Goal: Transaction & Acquisition: Purchase product/service

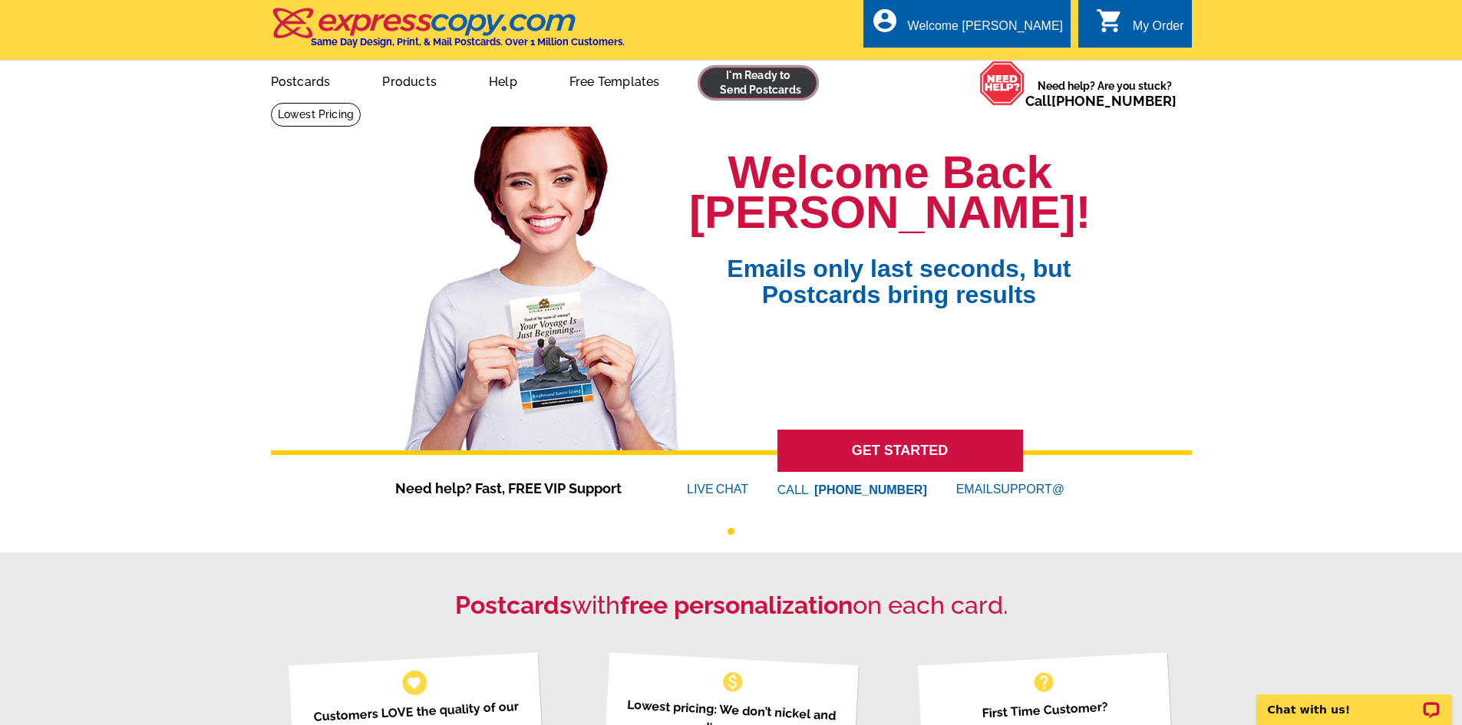
click at [743, 93] on link at bounding box center [758, 83] width 117 height 31
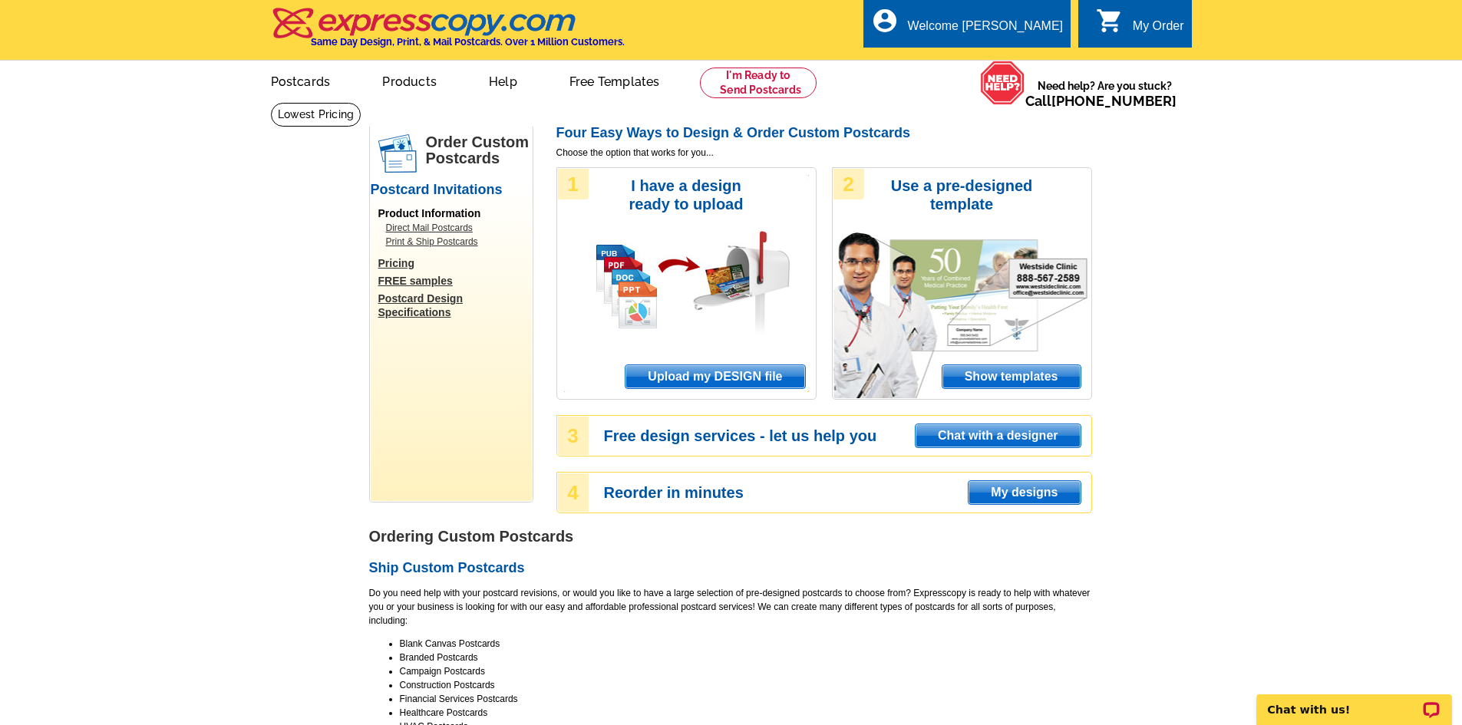
click at [749, 379] on span "Upload my DESIGN file" at bounding box center [714, 376] width 179 height 23
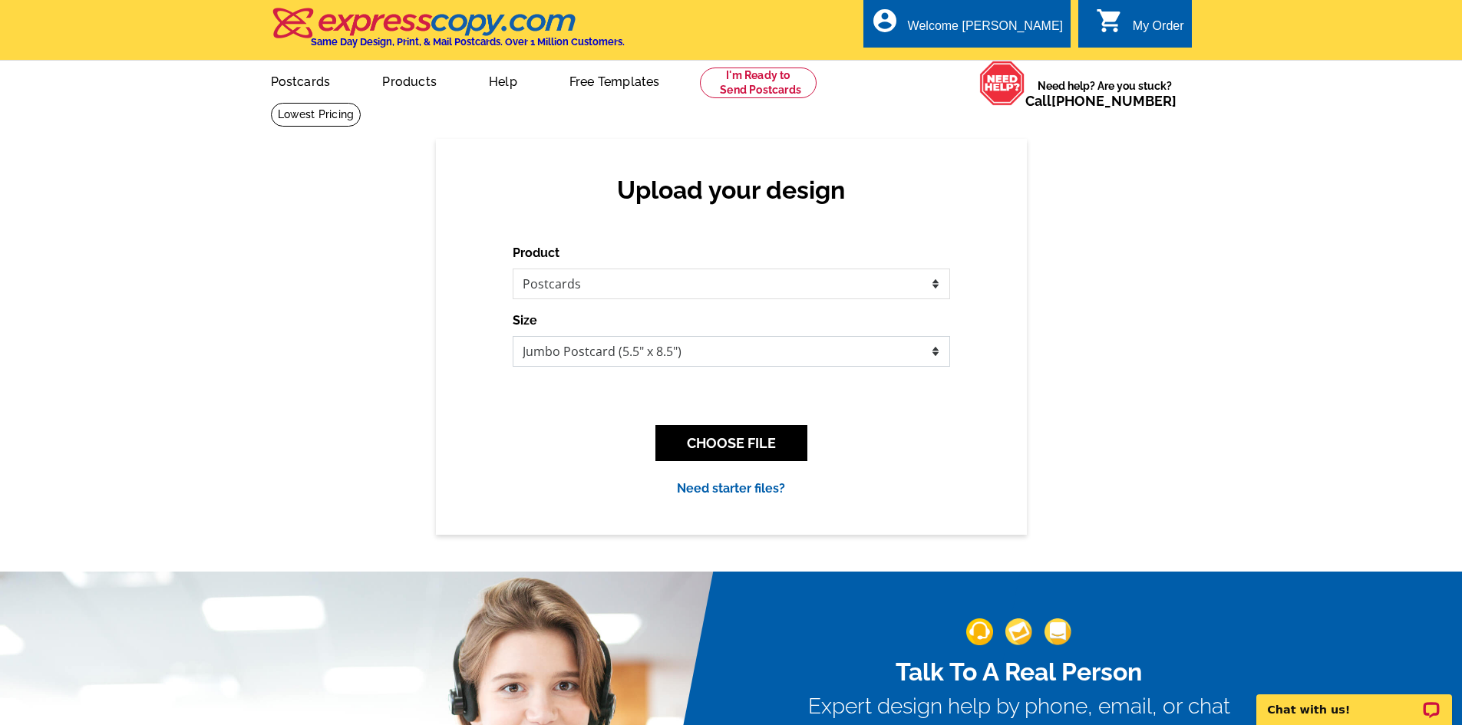
click at [631, 358] on select "Jumbo Postcard (5.5" x 8.5") Regular Postcard (4.25" x 5.6") Panoramic Postcard…" at bounding box center [731, 351] width 437 height 31
select select "1"
click at [513, 337] on select "Jumbo Postcard (5.5" x 8.5") Regular Postcard (4.25" x 5.6") Panoramic Postcard…" at bounding box center [731, 351] width 437 height 31
click at [749, 442] on button "CHOOSE FILE" at bounding box center [731, 443] width 152 height 36
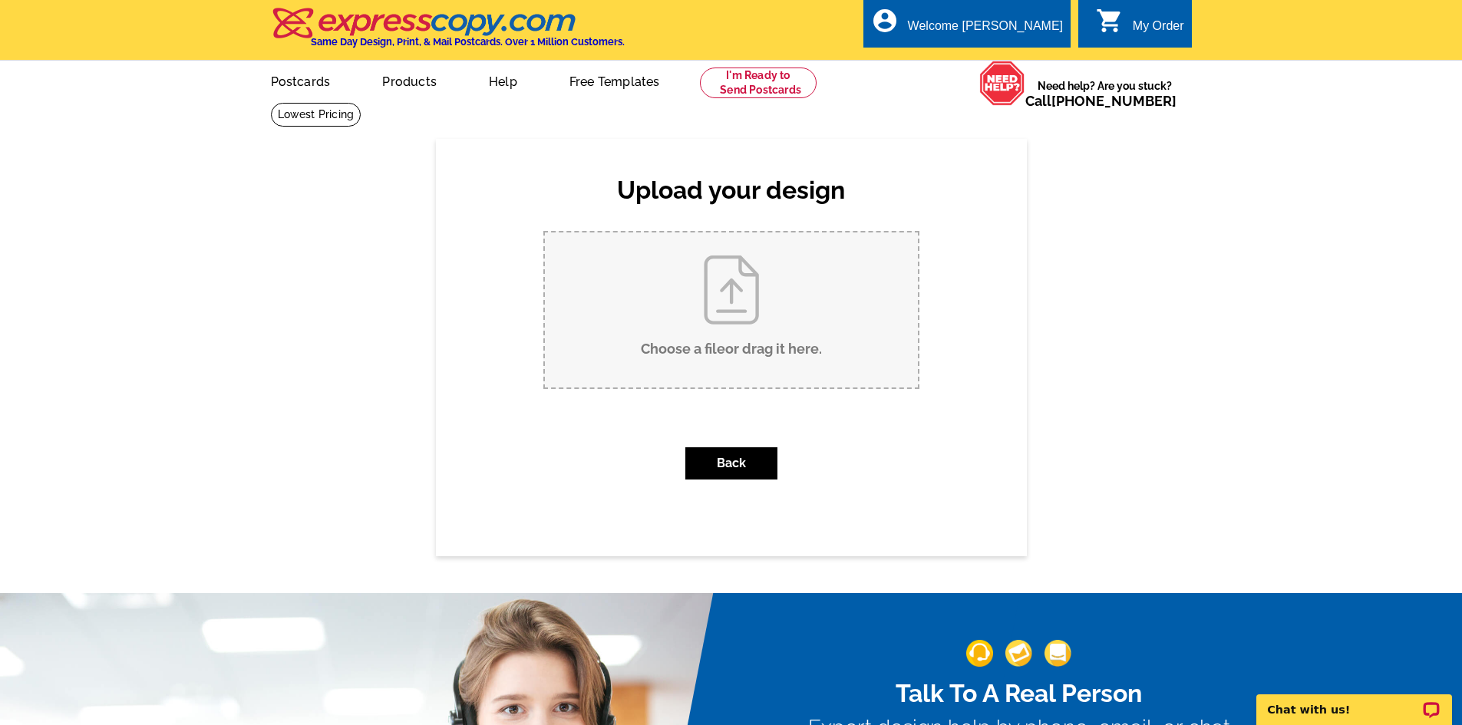
click at [722, 324] on input "Choose a file or drag it here ." at bounding box center [731, 309] width 373 height 155
type input "C:\fakepath\63589 Gold Spur Way SOLD.pdf"
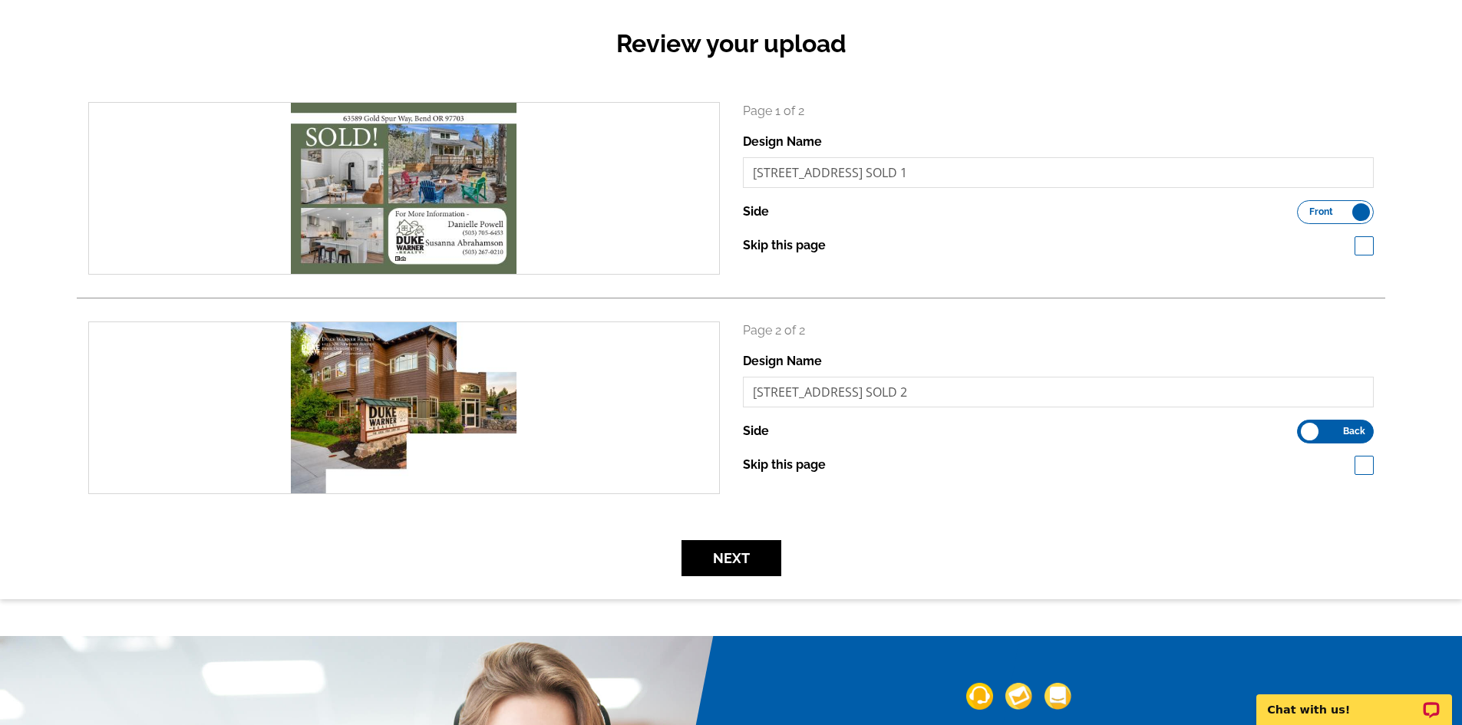
scroll to position [153, 0]
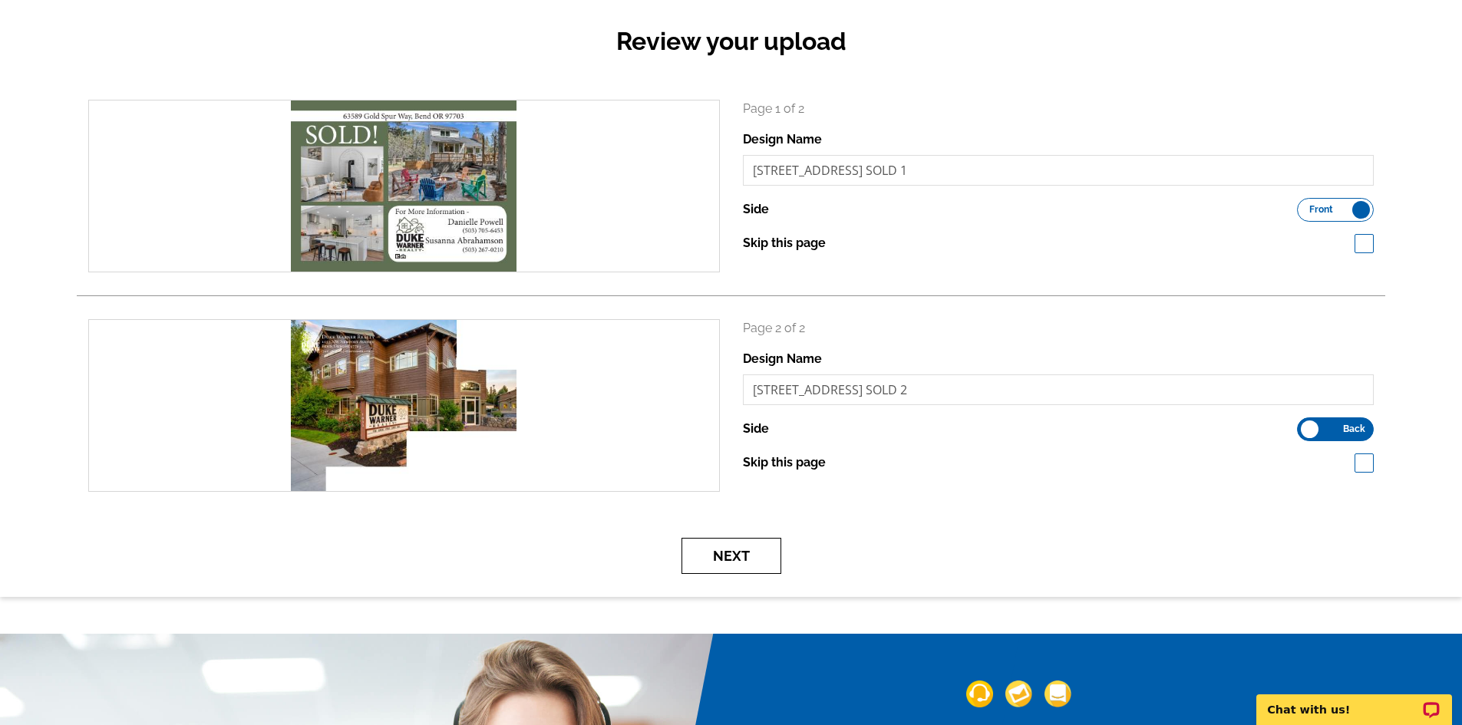
click at [753, 556] on button "Next" at bounding box center [731, 556] width 100 height 36
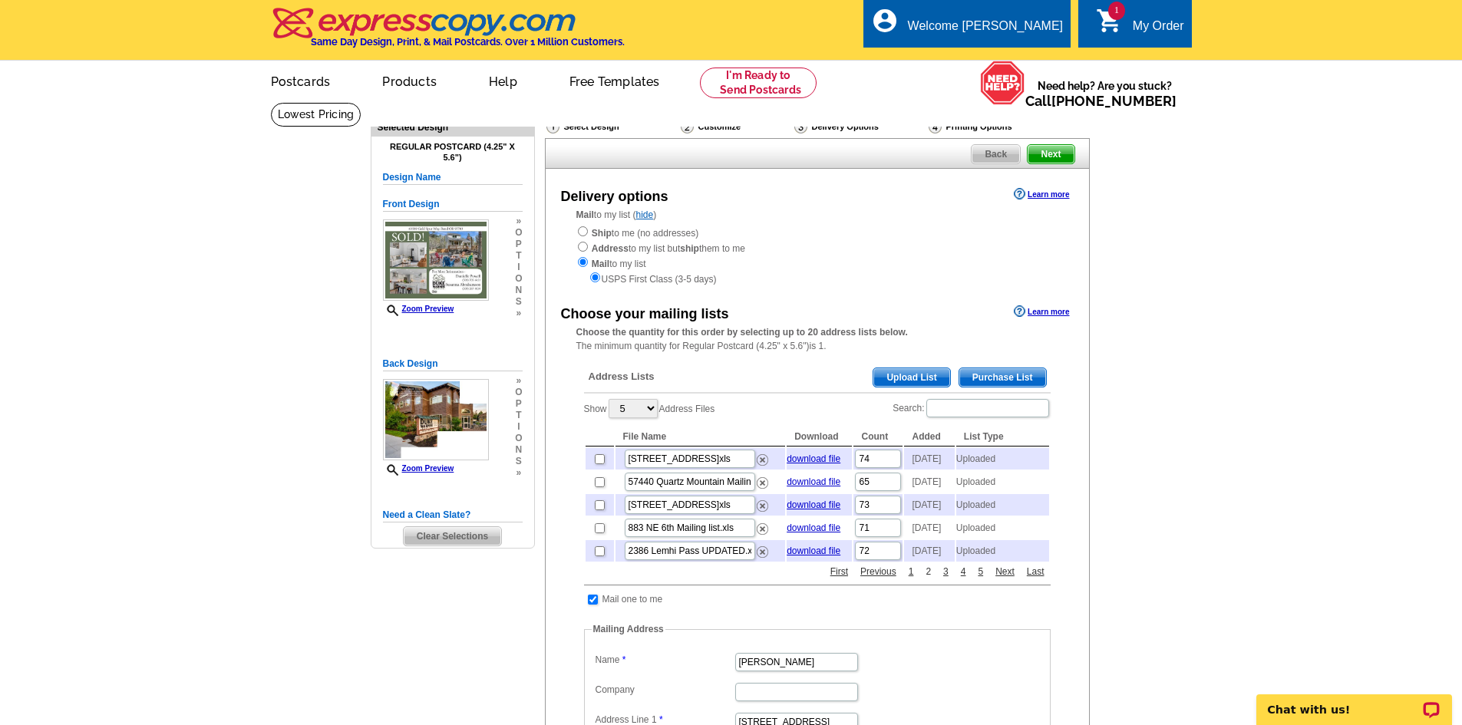
click at [925, 578] on link "2" at bounding box center [927, 572] width 13 height 14
click at [946, 578] on link "3" at bounding box center [945, 572] width 13 height 14
click at [965, 578] on link "4" at bounding box center [963, 572] width 13 height 14
click at [977, 578] on link "6" at bounding box center [980, 572] width 13 height 14
click at [1009, 578] on link "Next" at bounding box center [1004, 572] width 27 height 14
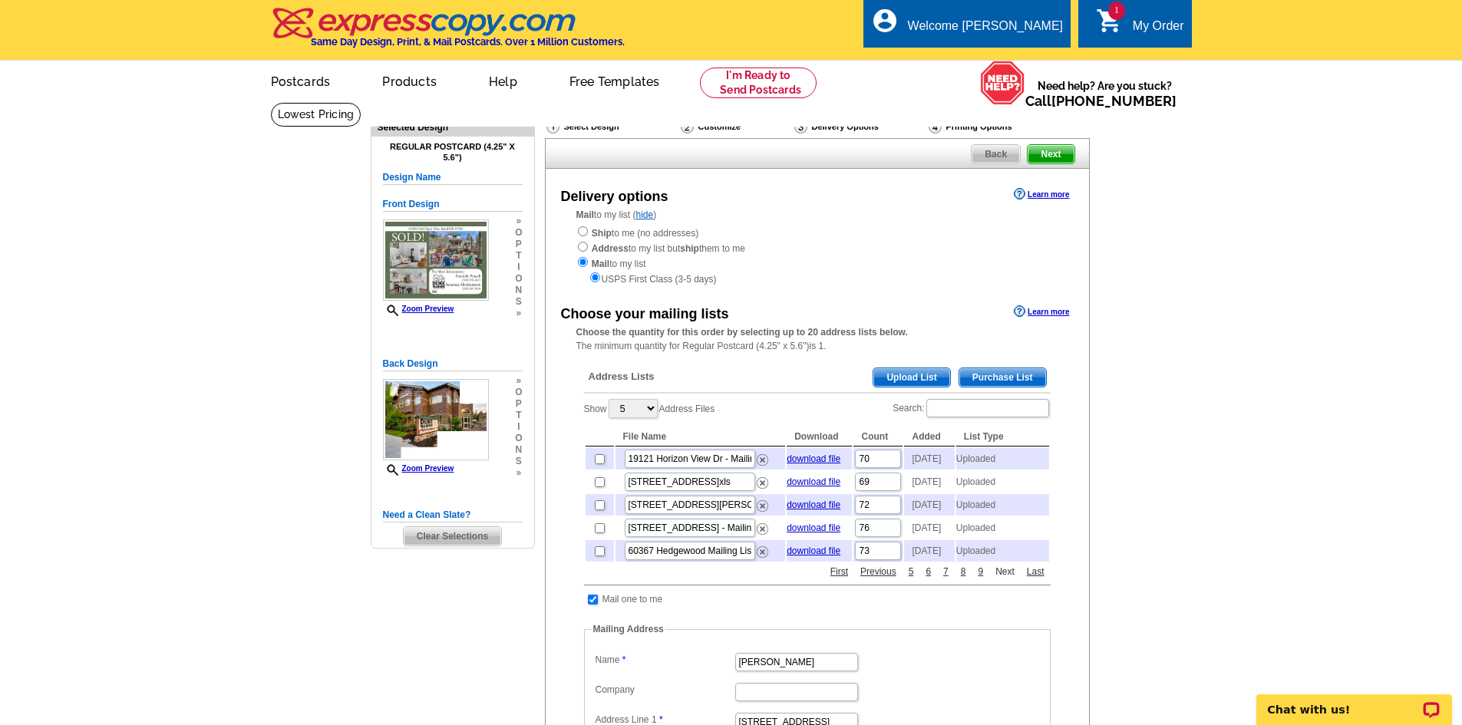
click at [1009, 578] on link "Next" at bounding box center [1004, 572] width 27 height 14
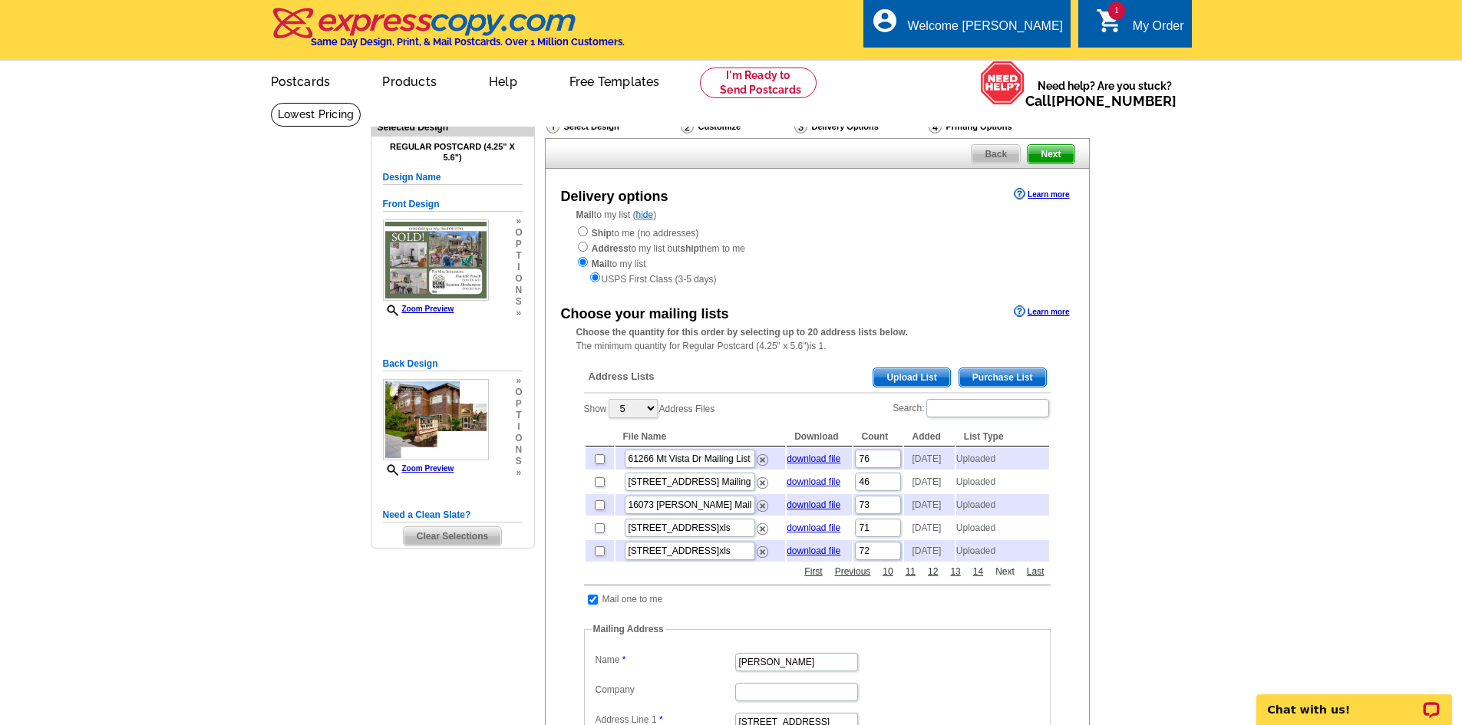
click at [1009, 578] on link "Next" at bounding box center [1004, 572] width 27 height 14
click at [598, 533] on input "checkbox" at bounding box center [600, 528] width 10 height 10
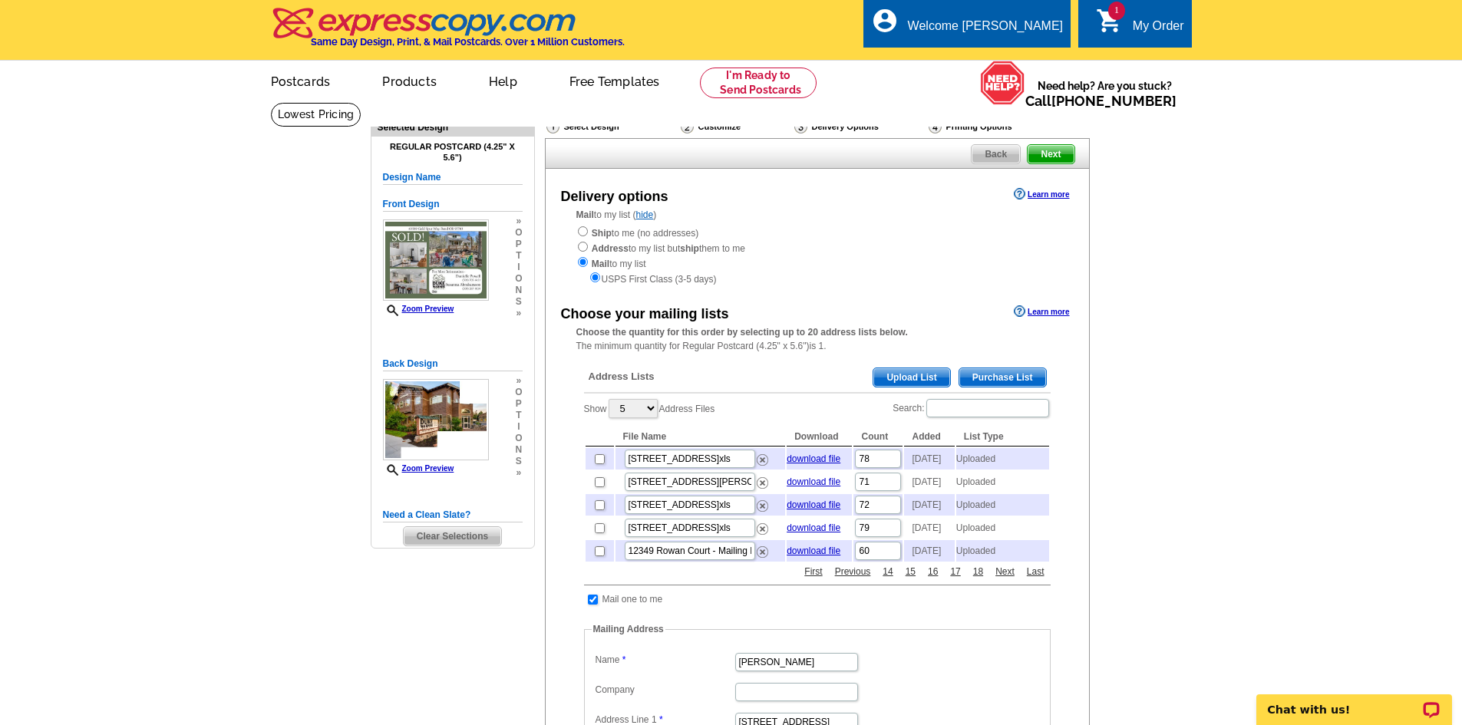
checkbox input "true"
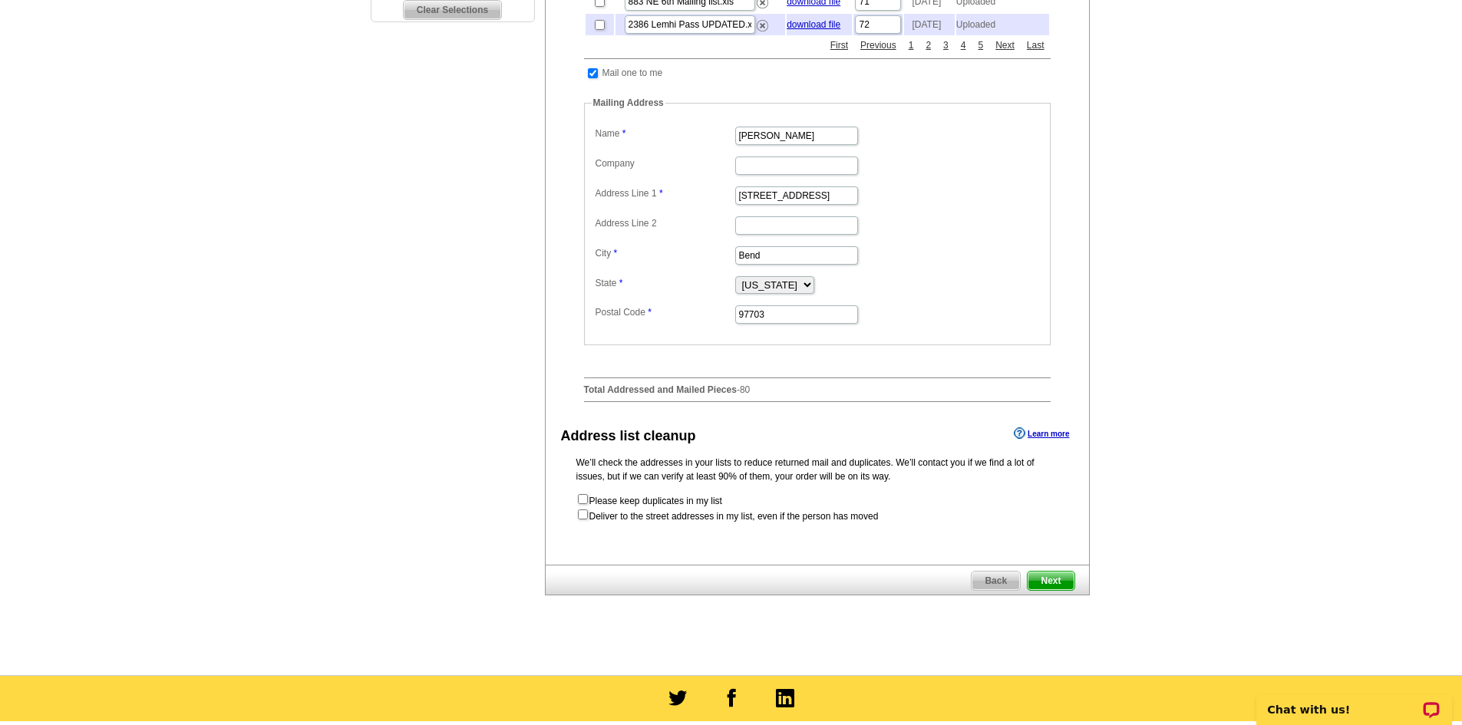
scroll to position [537, 0]
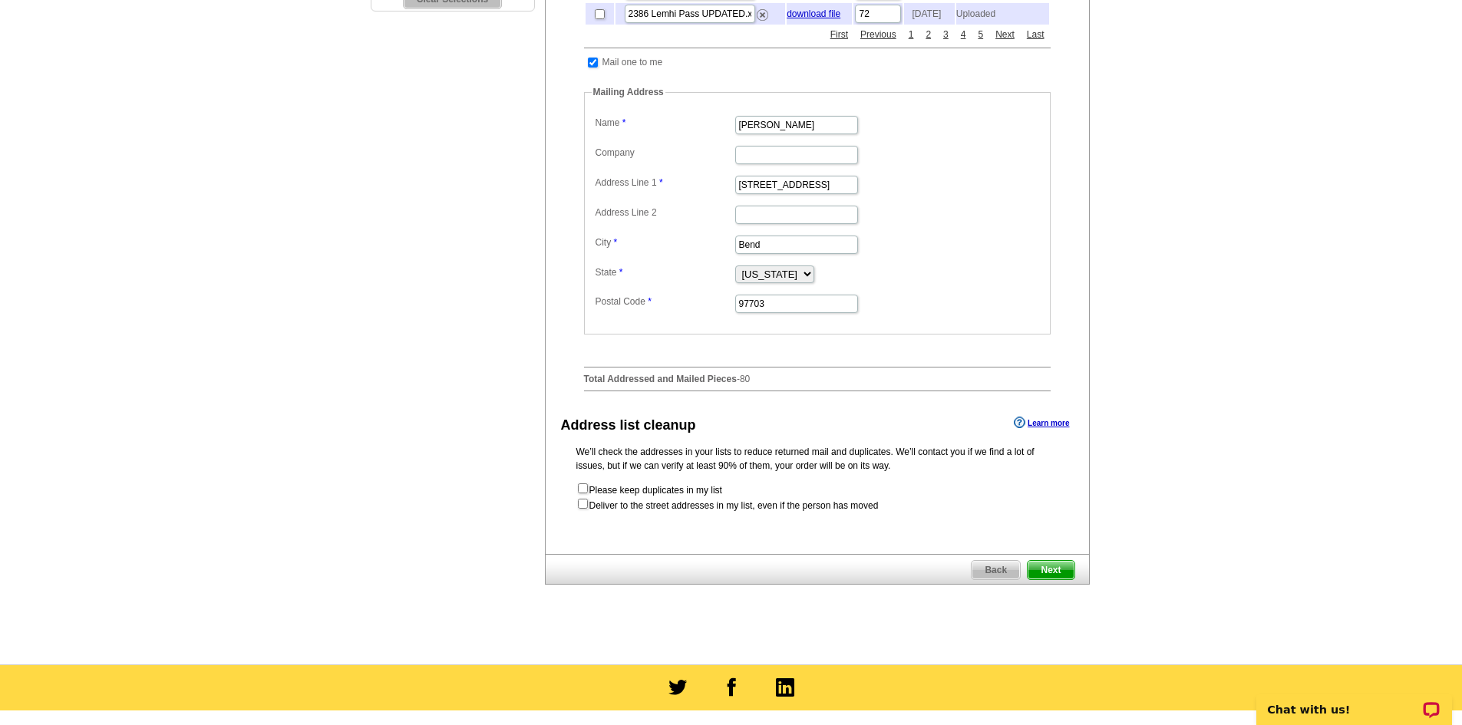
click at [1060, 579] on span "Next" at bounding box center [1050, 570] width 46 height 18
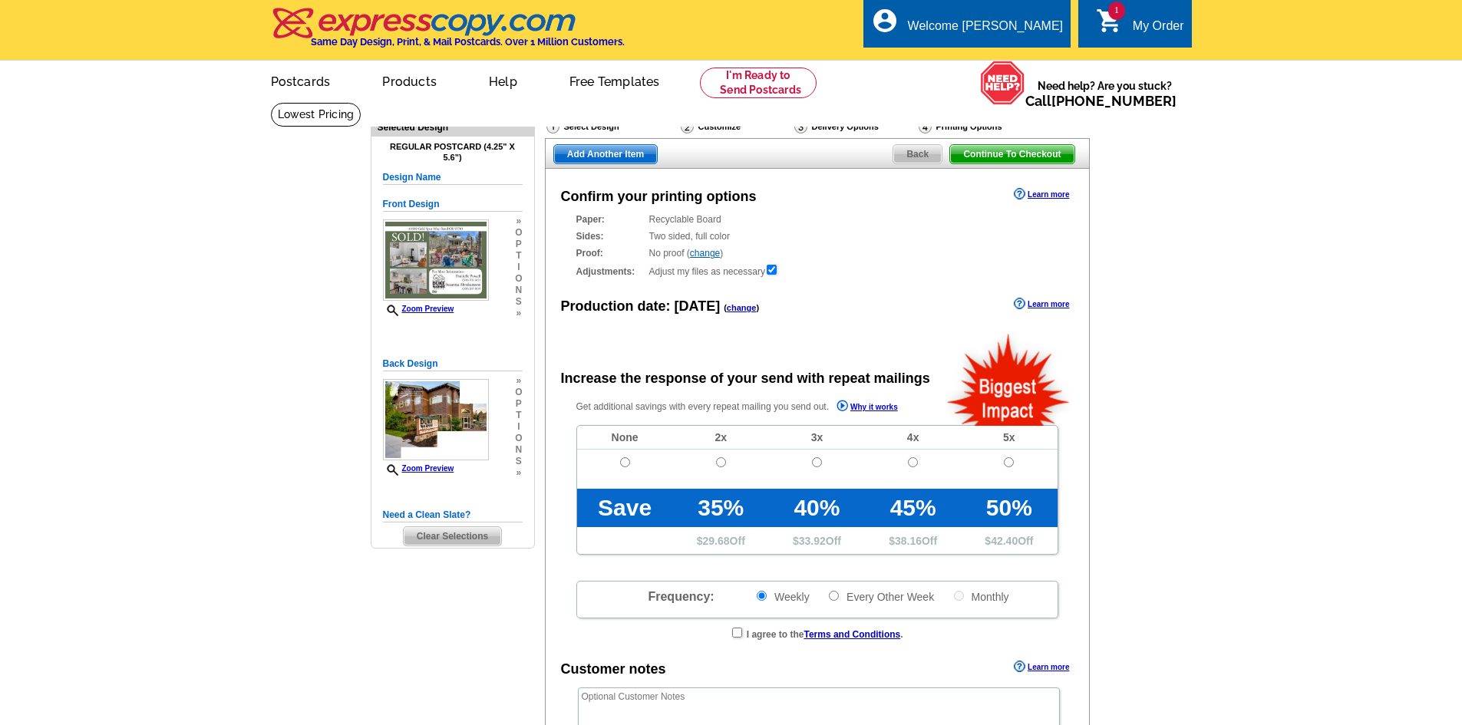
radio input "false"
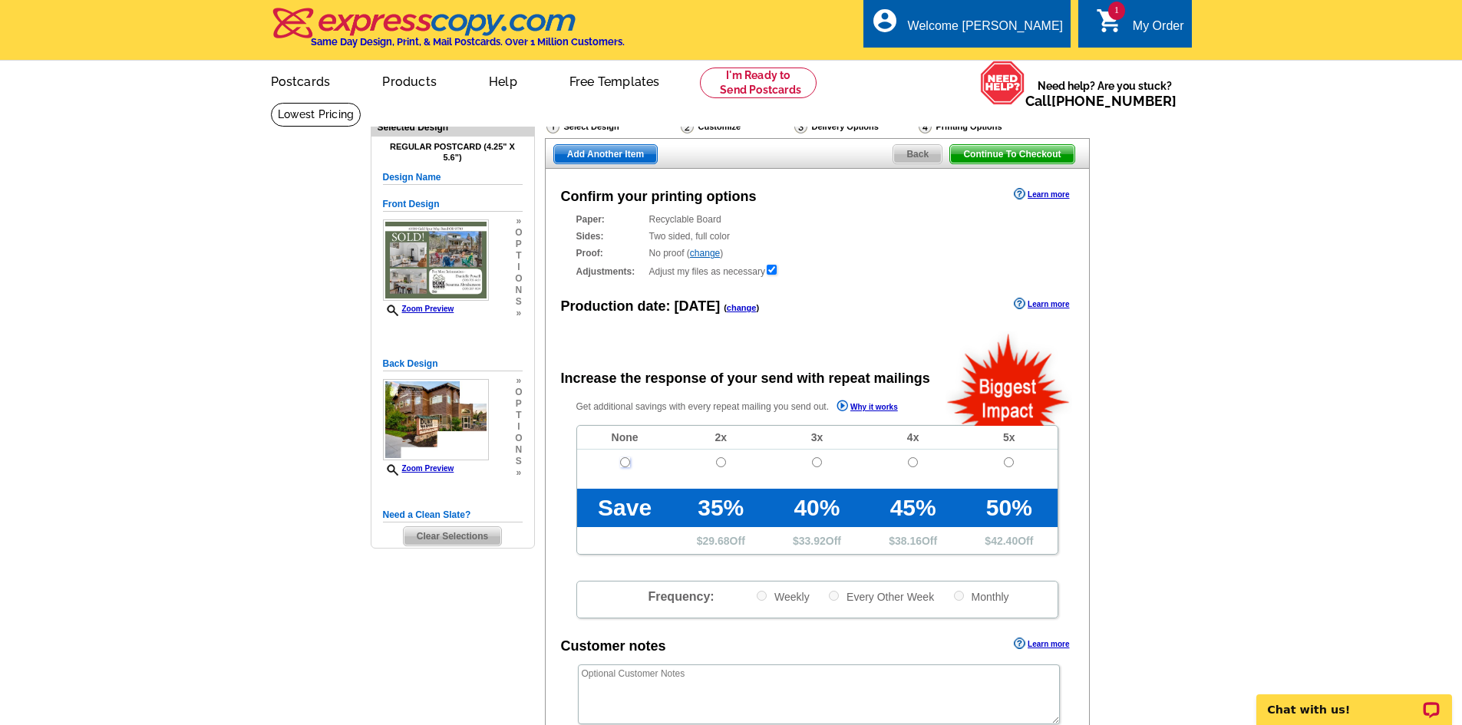
click at [628, 465] on input "radio" at bounding box center [625, 462] width 10 height 10
radio input "true"
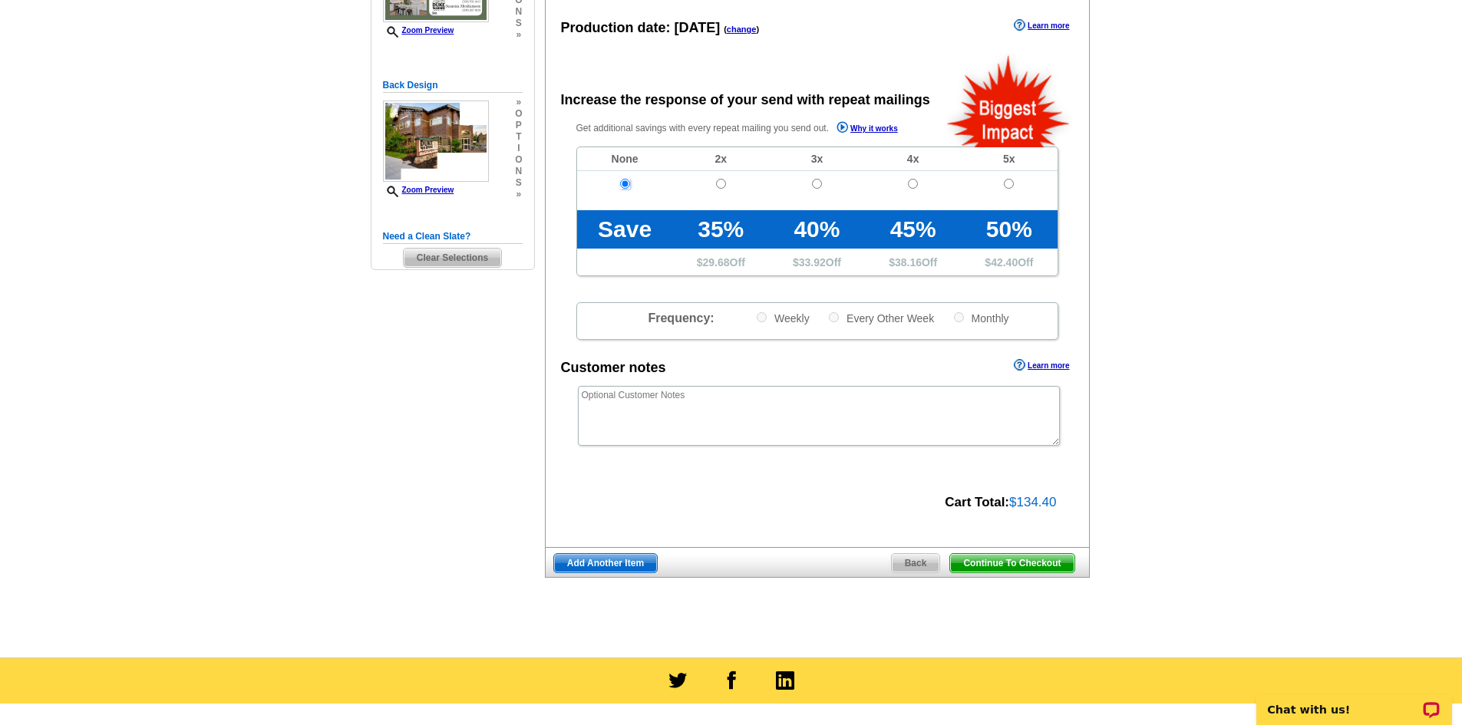
scroll to position [307, 0]
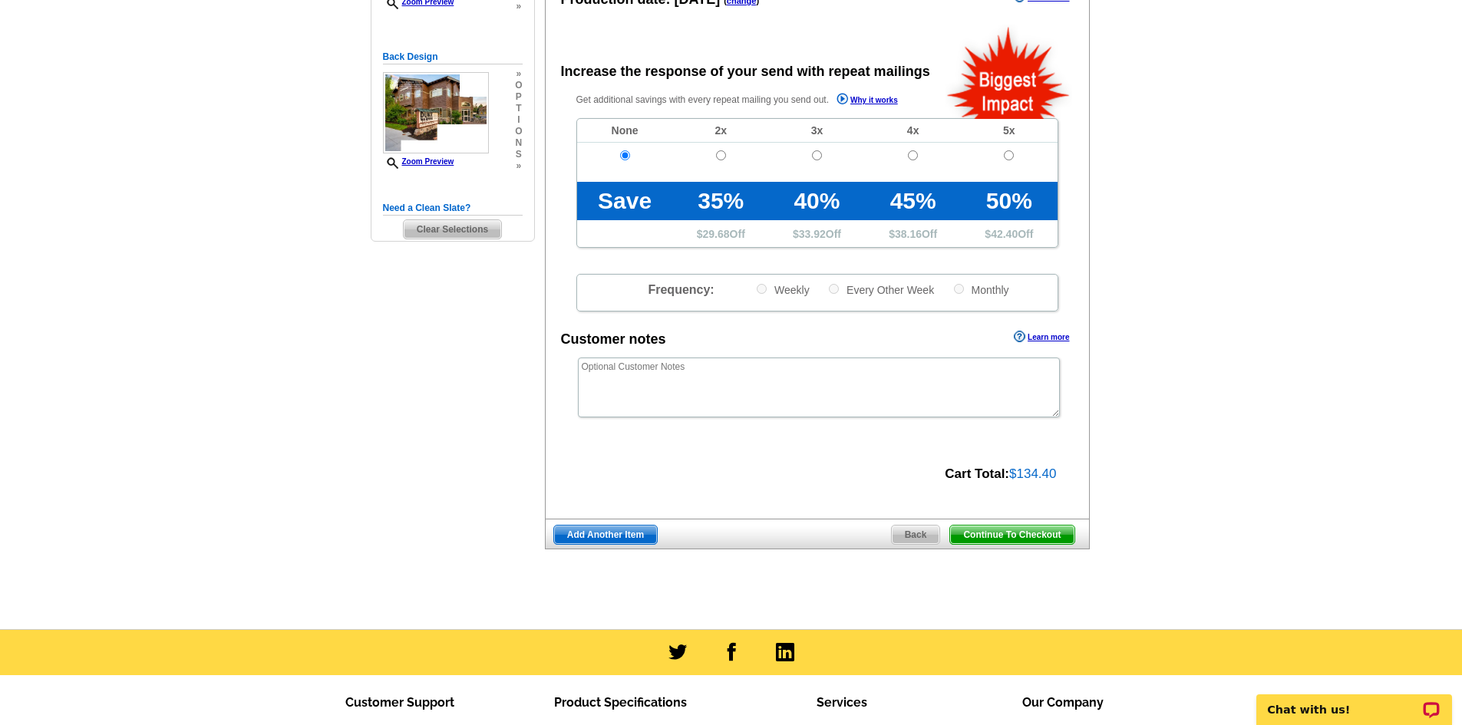
click at [986, 535] on span "Continue To Checkout" at bounding box center [1012, 535] width 124 height 18
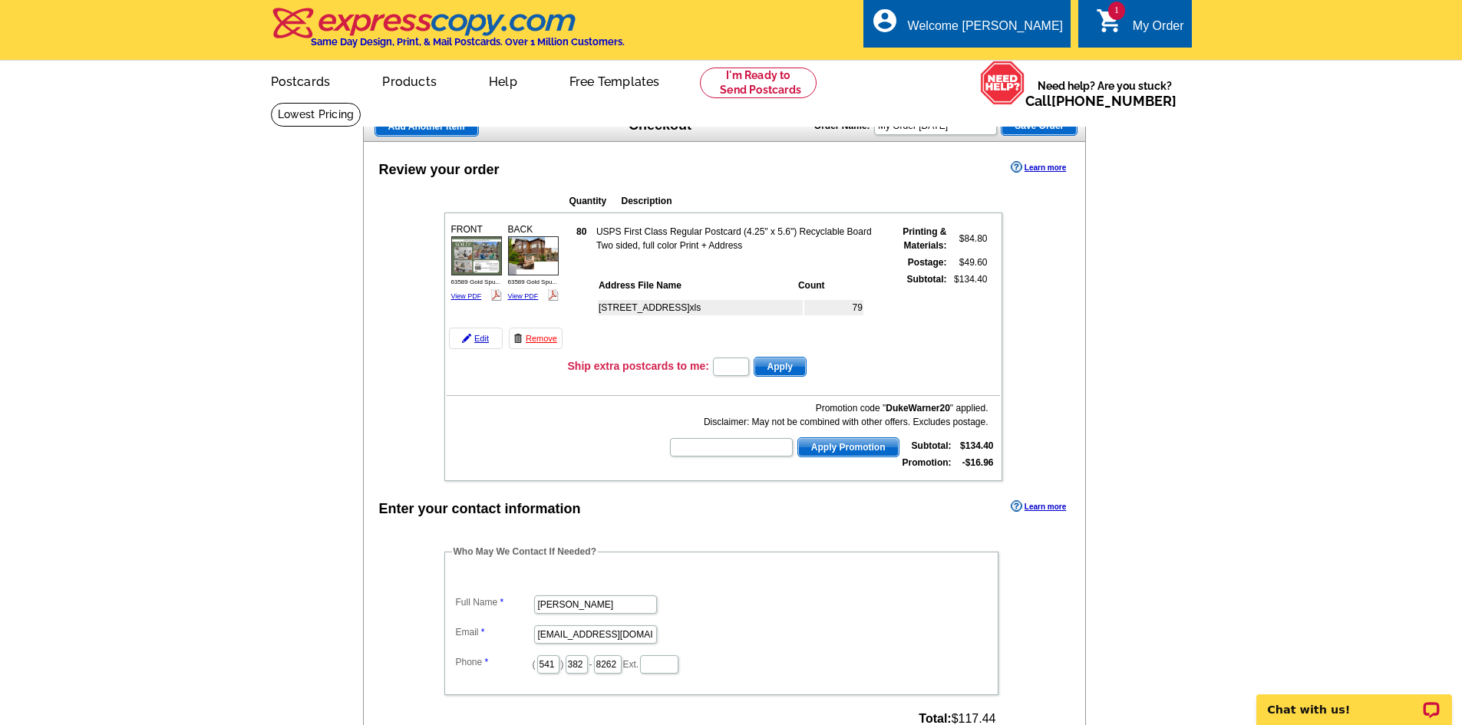
click at [443, 127] on span "Add Another Item" at bounding box center [426, 126] width 103 height 18
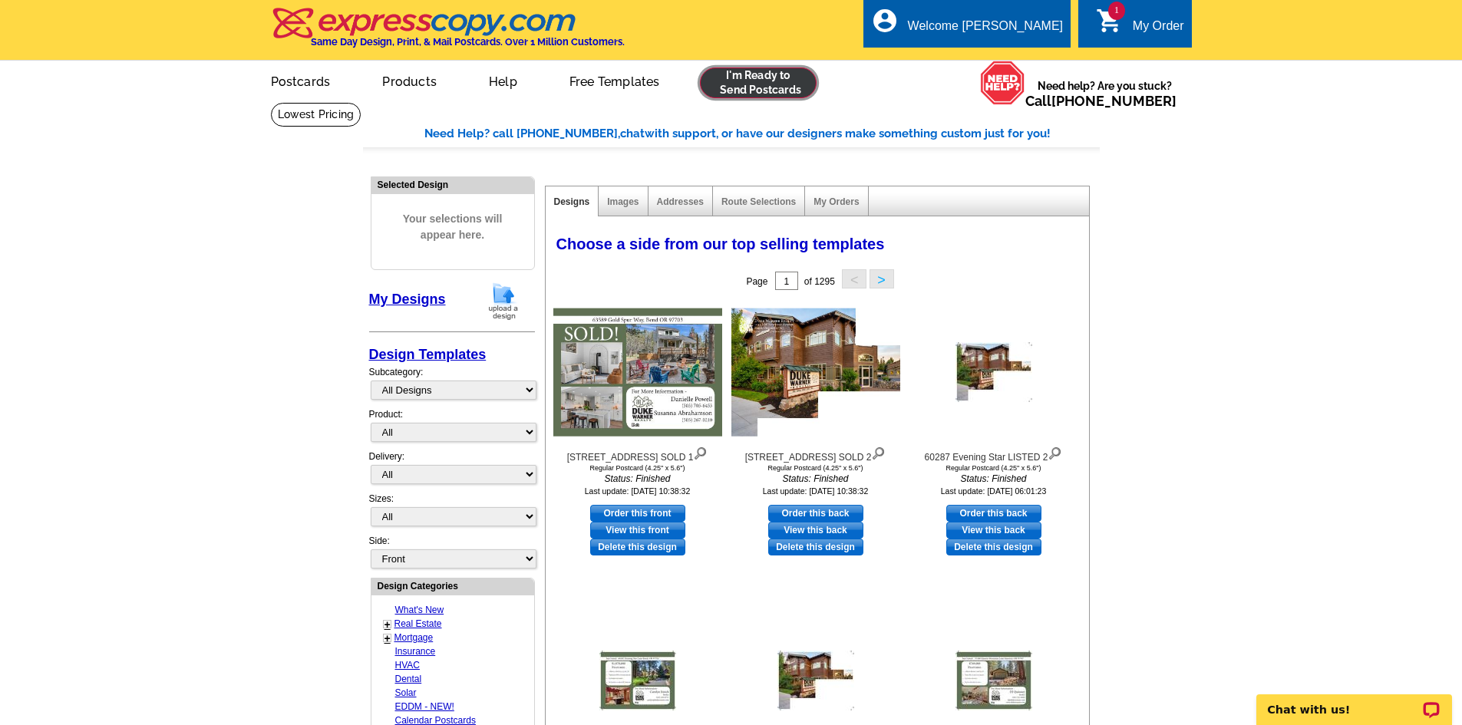
click at [758, 97] on link at bounding box center [758, 83] width 117 height 31
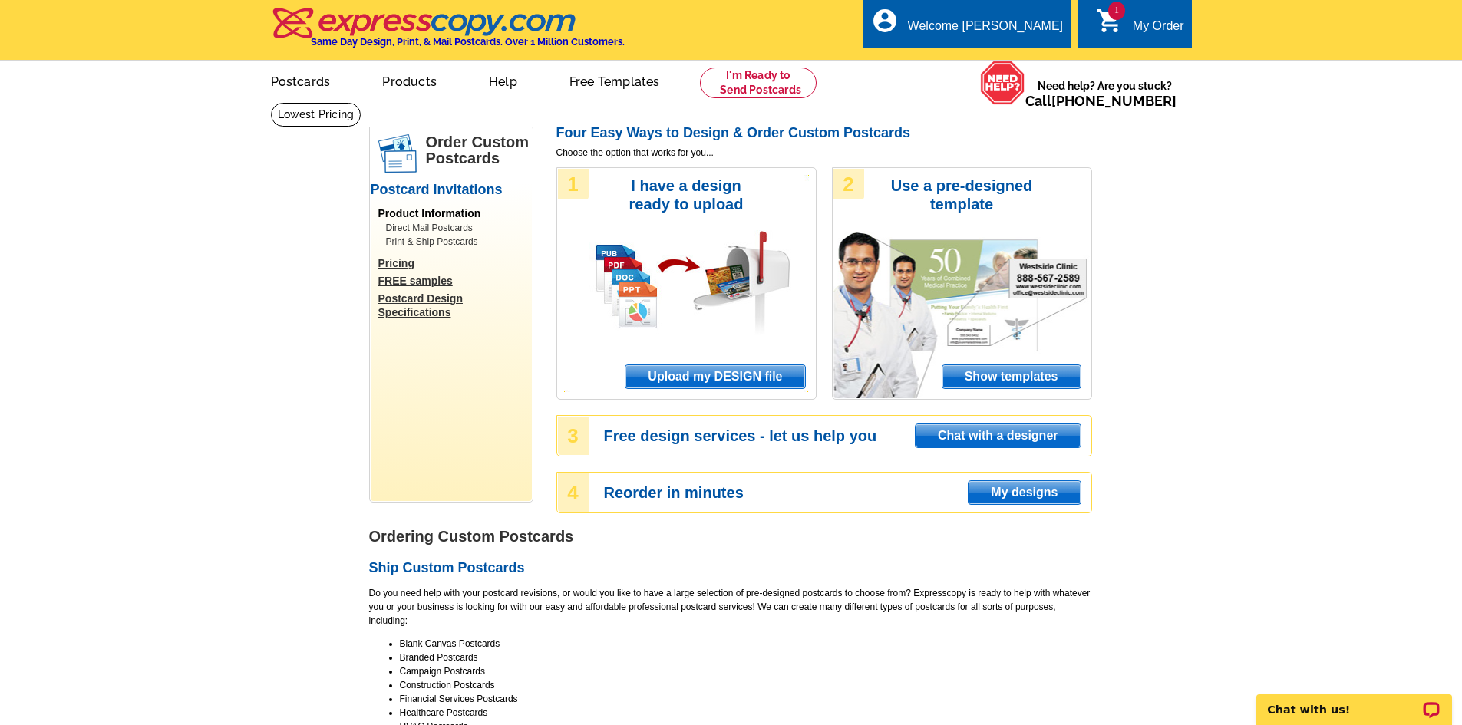
click at [757, 371] on span "Upload my DESIGN file" at bounding box center [714, 376] width 179 height 23
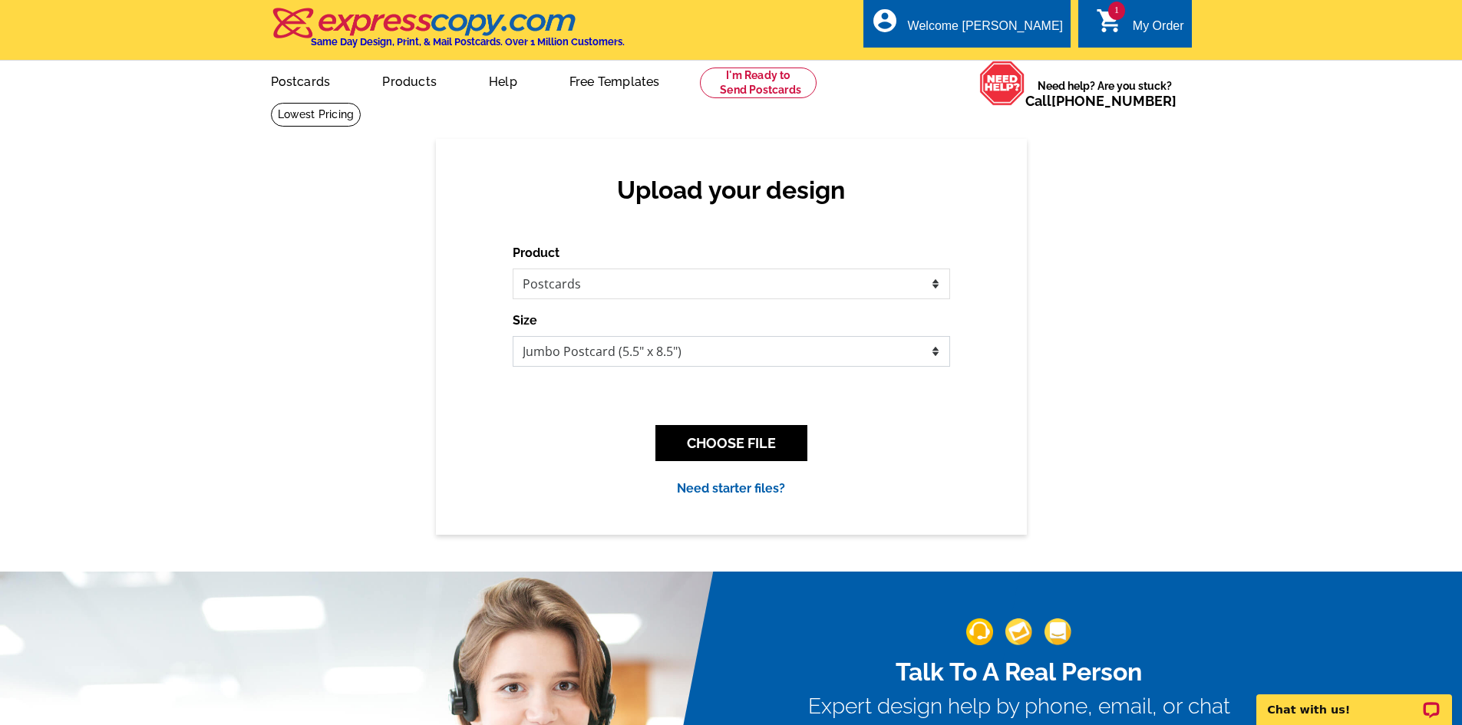
drag, startPoint x: 705, startPoint y: 367, endPoint x: 705, endPoint y: 358, distance: 8.4
click at [705, 362] on select "Jumbo Postcard (5.5" x 8.5") Regular Postcard (4.25" x 5.6") Panoramic Postcard…" at bounding box center [731, 351] width 437 height 31
select select "1"
click at [513, 337] on select "Jumbo Postcard (5.5" x 8.5") Regular Postcard (4.25" x 5.6") Panoramic Postcard…" at bounding box center [731, 351] width 437 height 31
click at [723, 453] on button "CHOOSE FILE" at bounding box center [731, 443] width 152 height 36
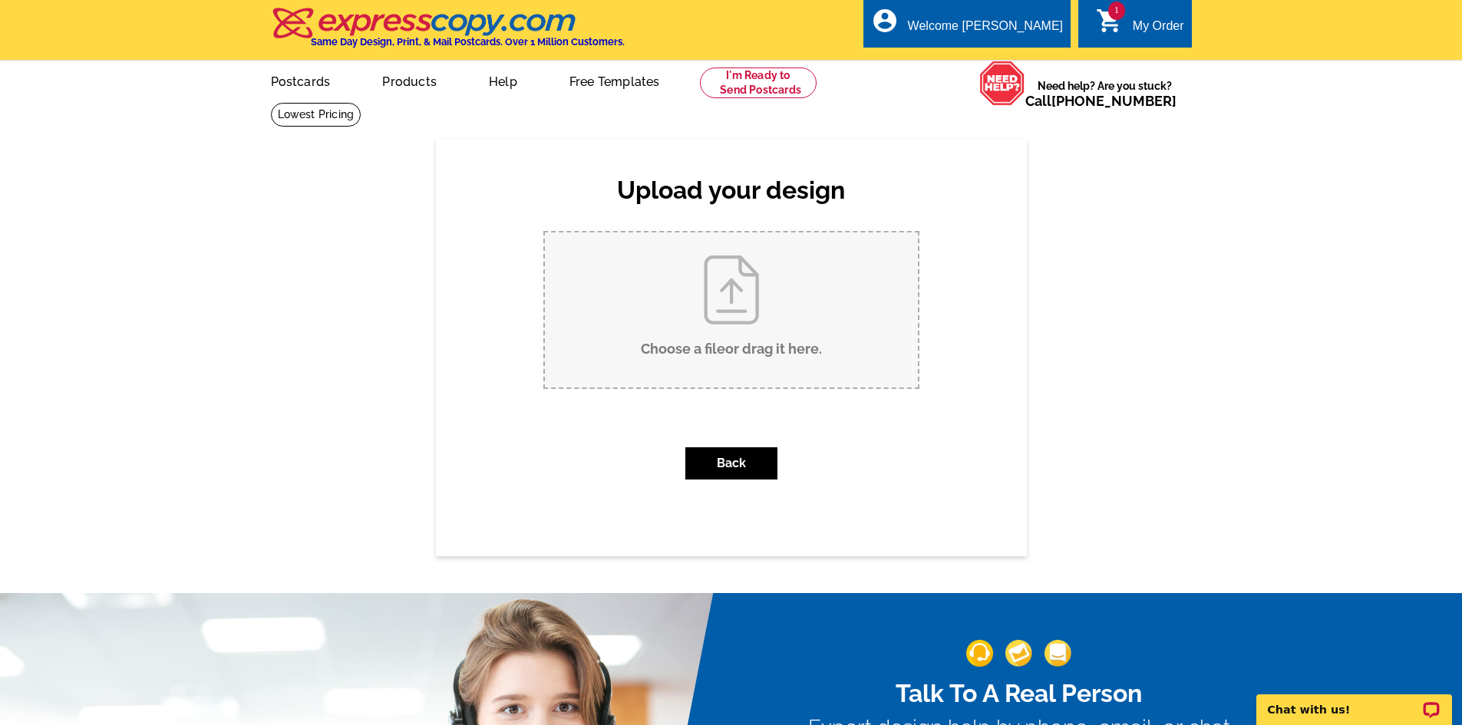
click at [652, 351] on input "Choose a file or drag it here ." at bounding box center [731, 309] width 373 height 155
type input "C:\fakepath\61415 Steens Mountain Loop SOLD.pdf"
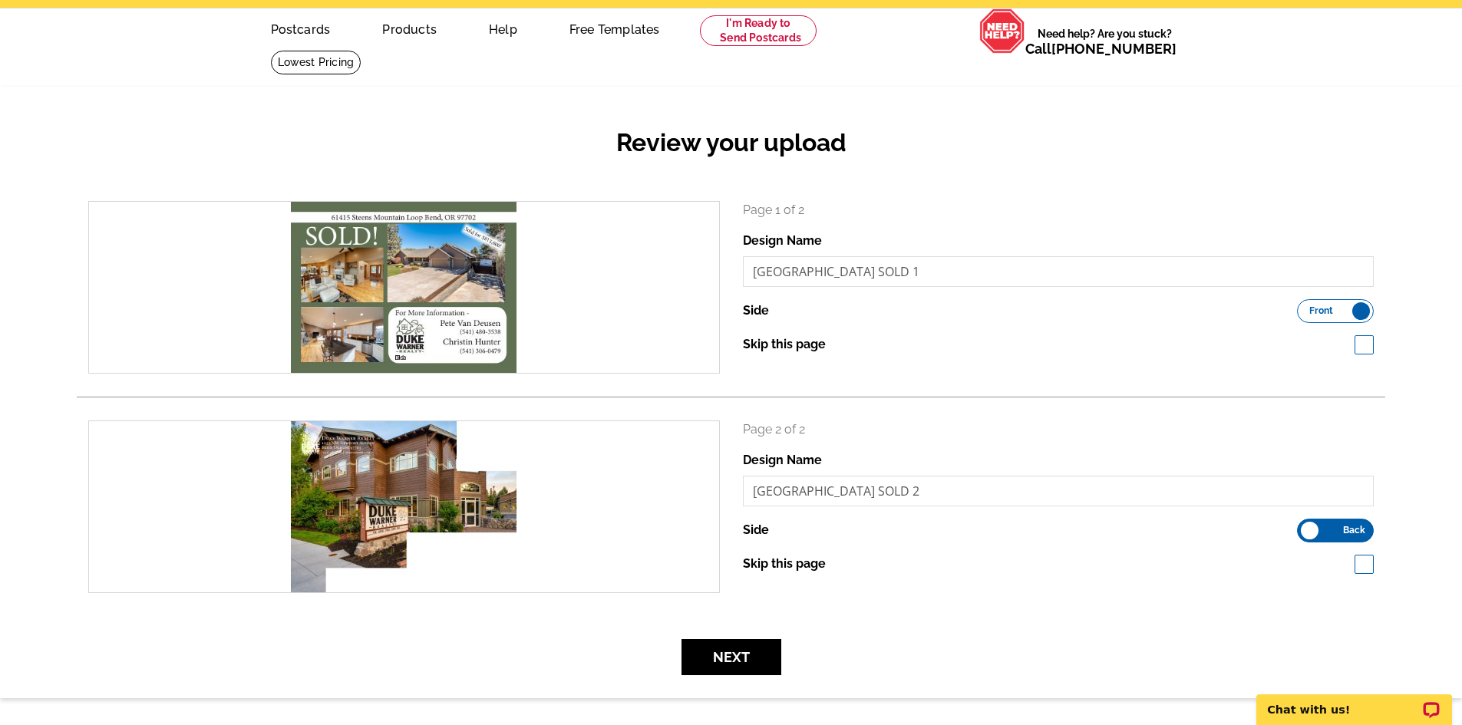
scroll to position [77, 0]
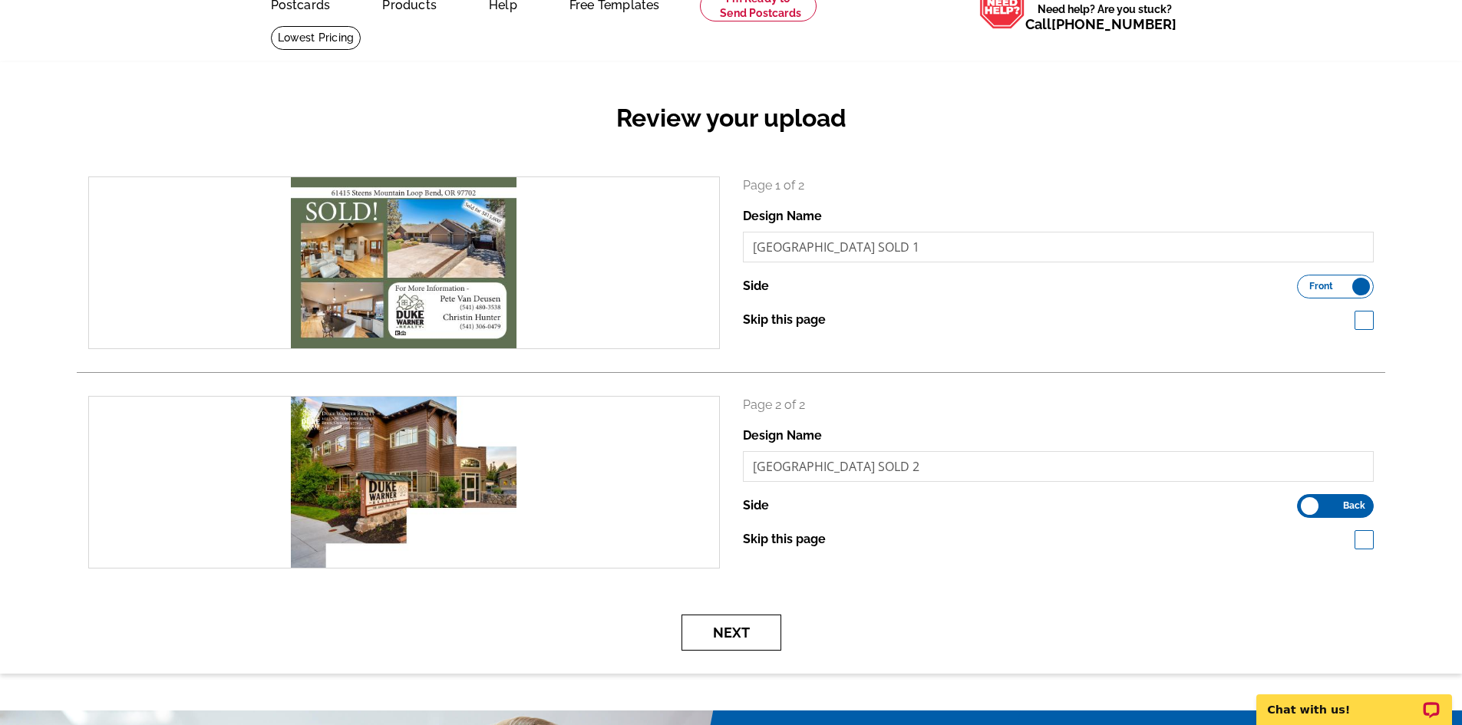
click at [705, 635] on button "Next" at bounding box center [731, 633] width 100 height 36
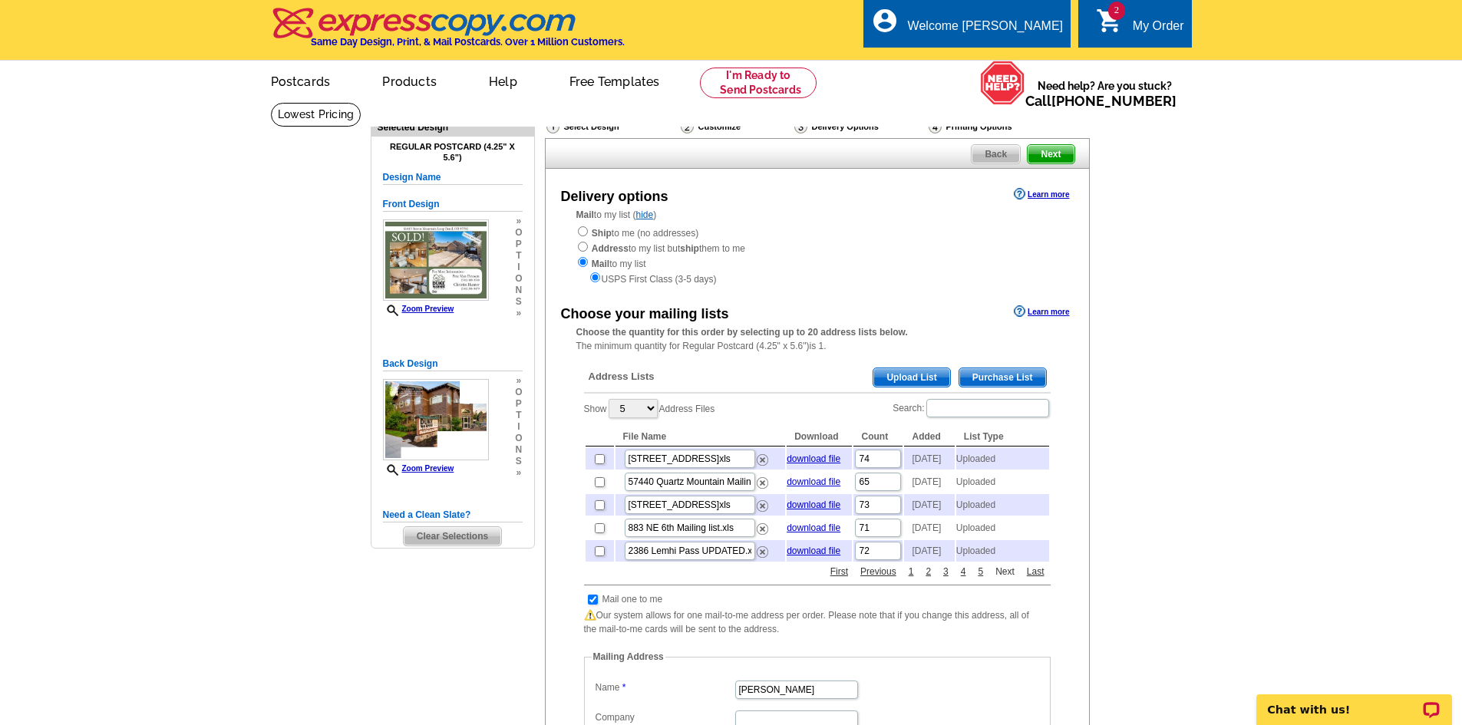
click at [999, 578] on link "Next" at bounding box center [1004, 572] width 27 height 14
click at [1000, 578] on link "Next" at bounding box center [1004, 572] width 27 height 14
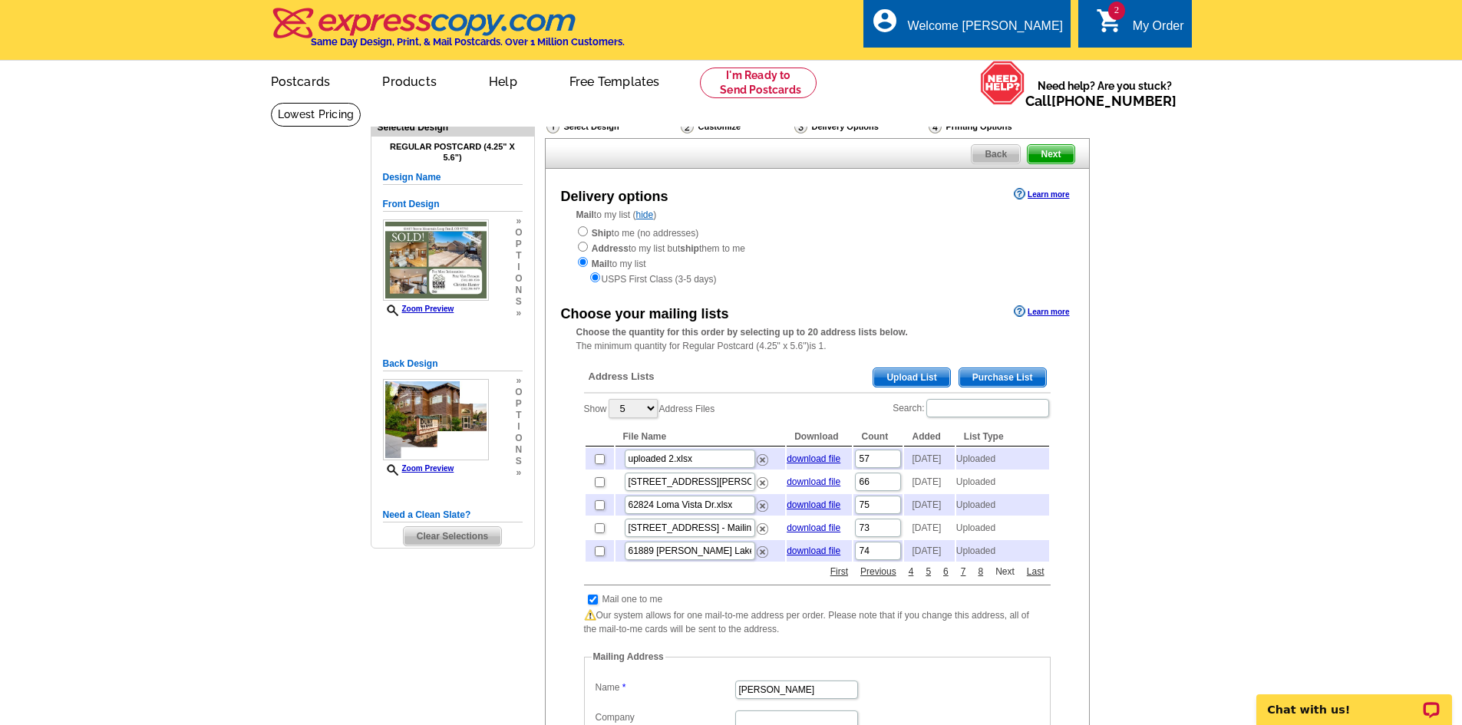
click at [1000, 578] on link "Next" at bounding box center [1004, 572] width 27 height 14
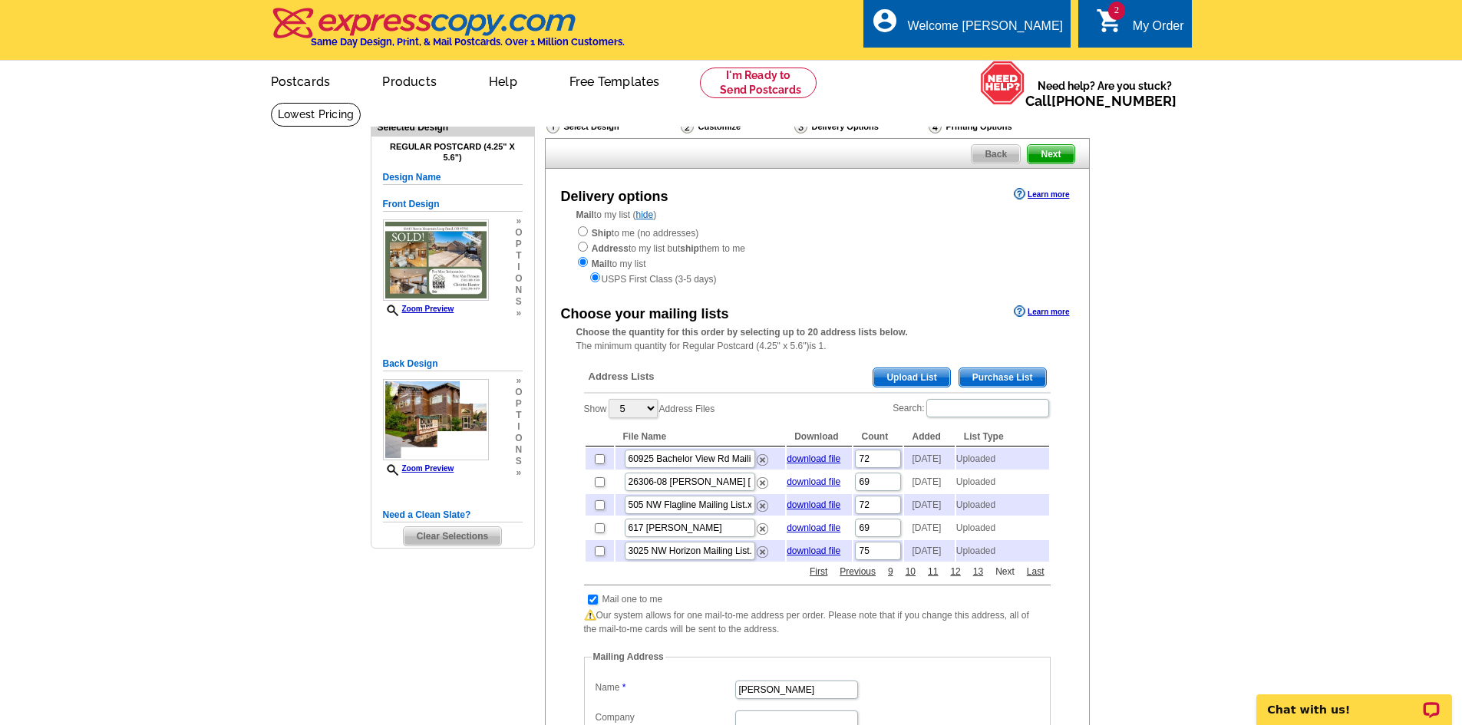
click at [1000, 578] on link "Next" at bounding box center [1004, 572] width 27 height 14
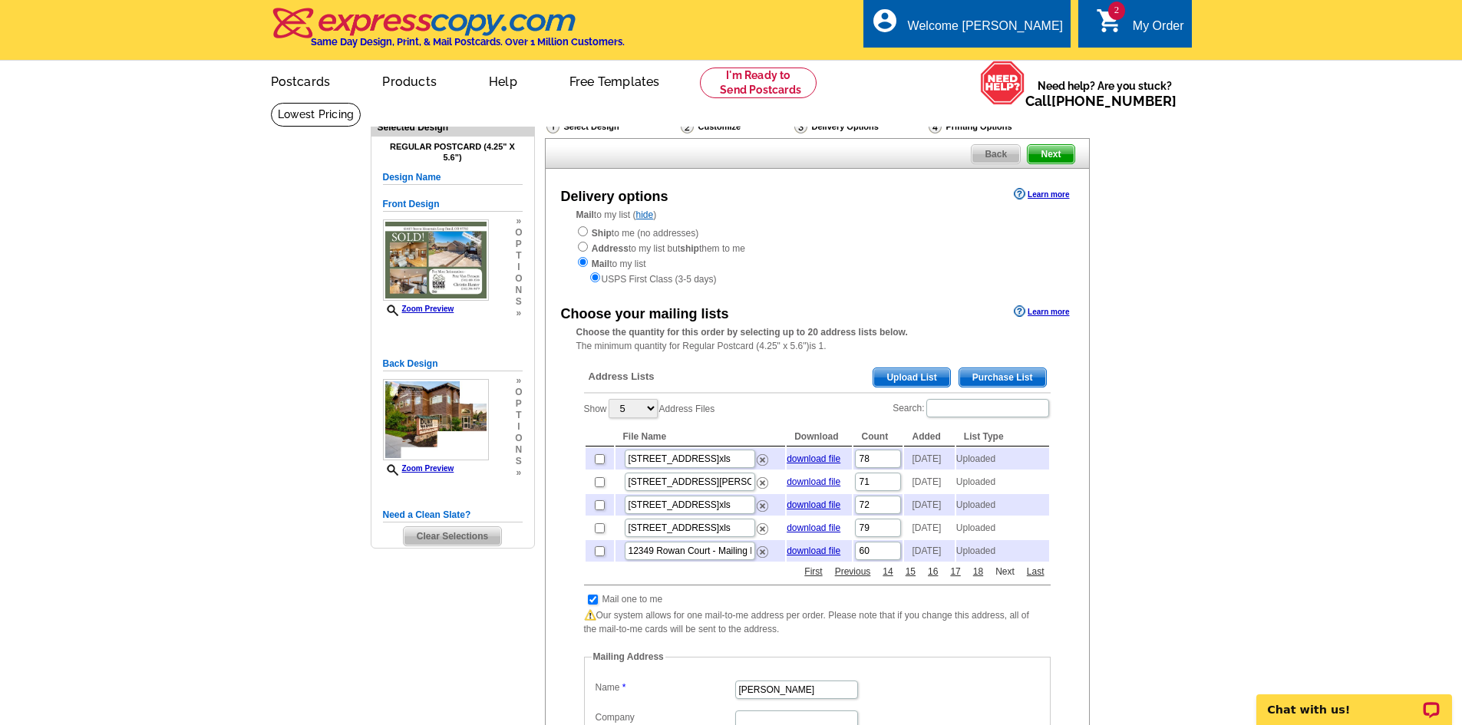
click at [1000, 578] on link "Next" at bounding box center [1004, 572] width 27 height 14
click at [598, 556] on input "checkbox" at bounding box center [600, 551] width 10 height 10
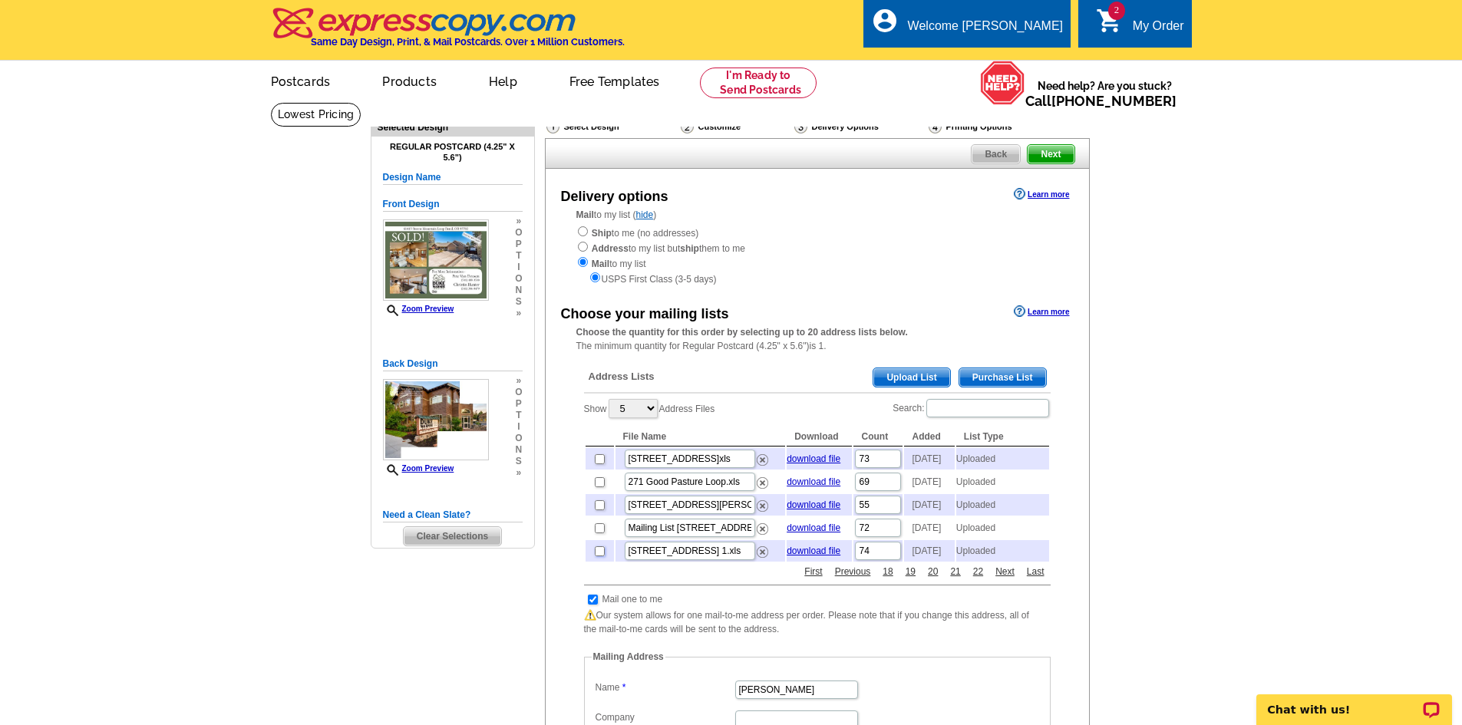
checkbox input "true"
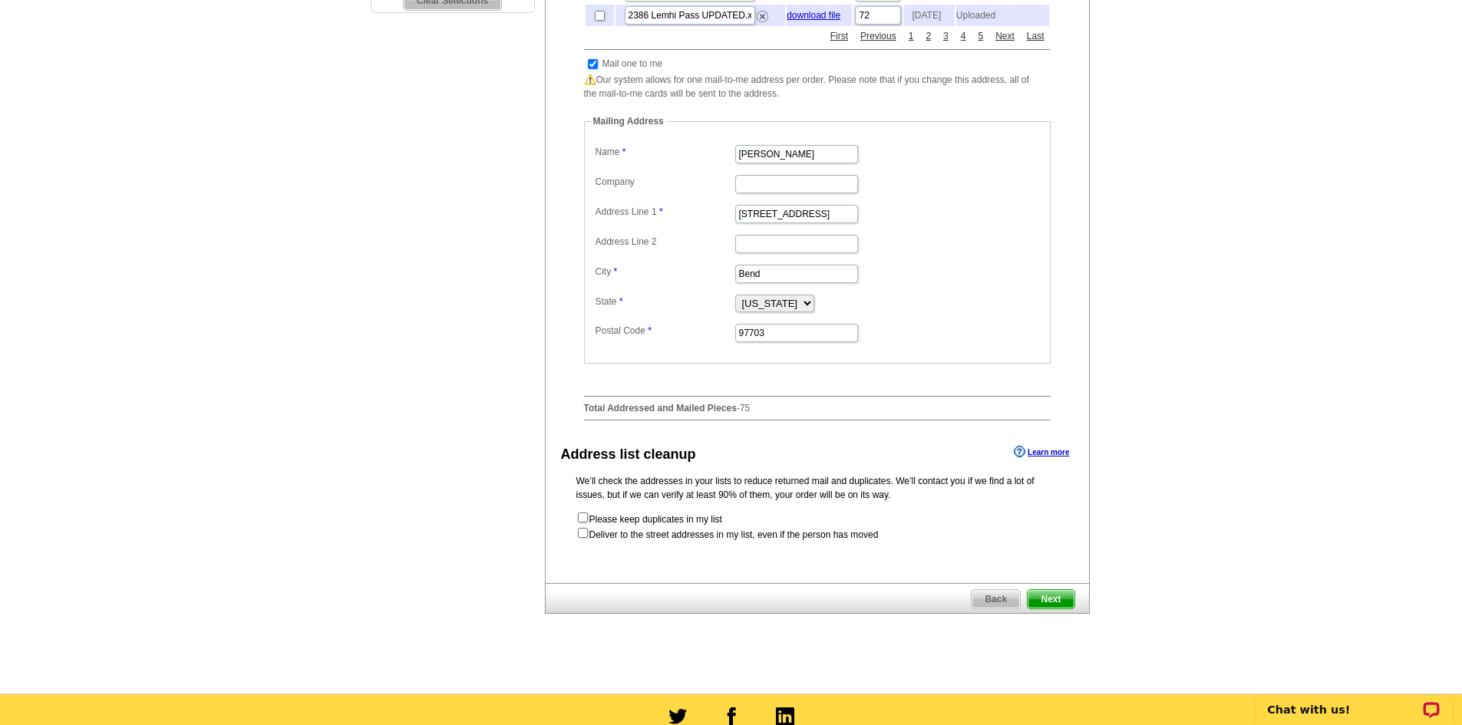
scroll to position [537, 0]
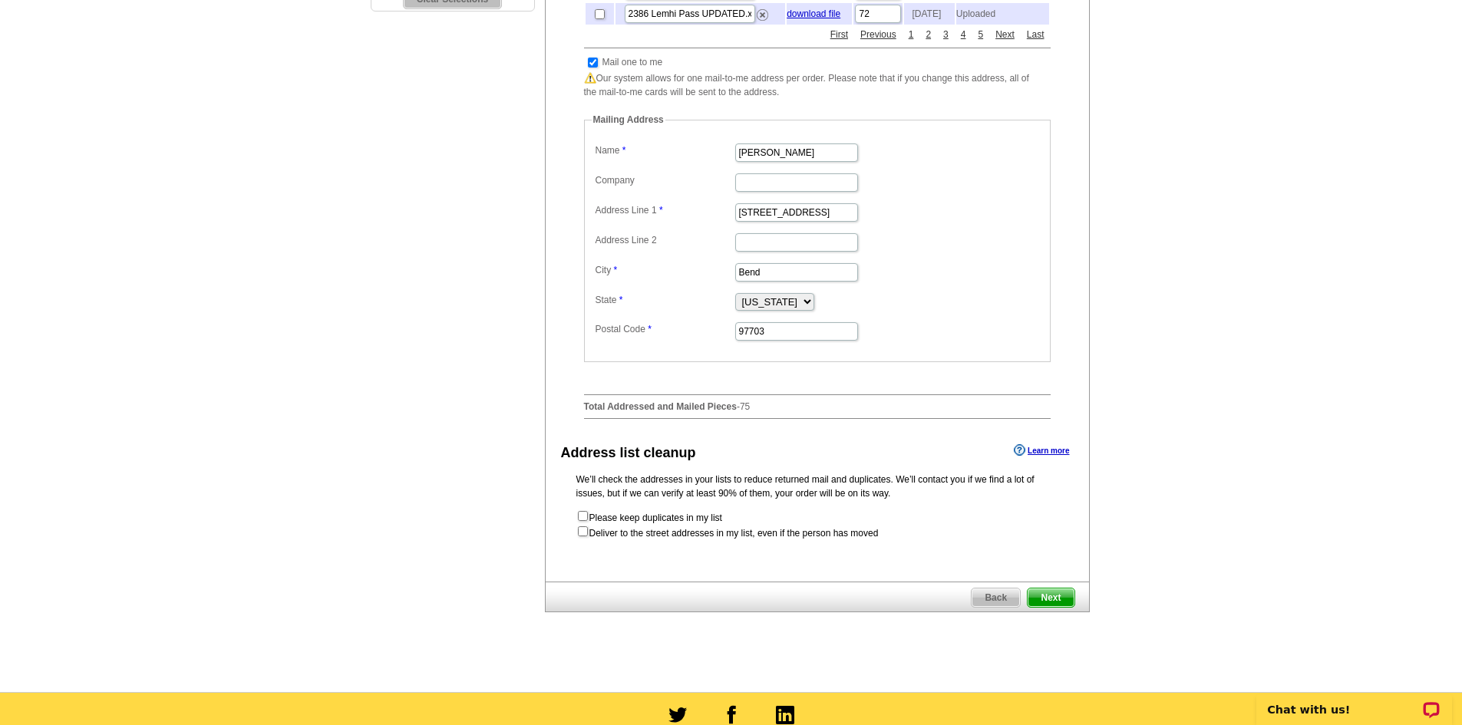
click at [1066, 607] on span "Next" at bounding box center [1050, 597] width 46 height 18
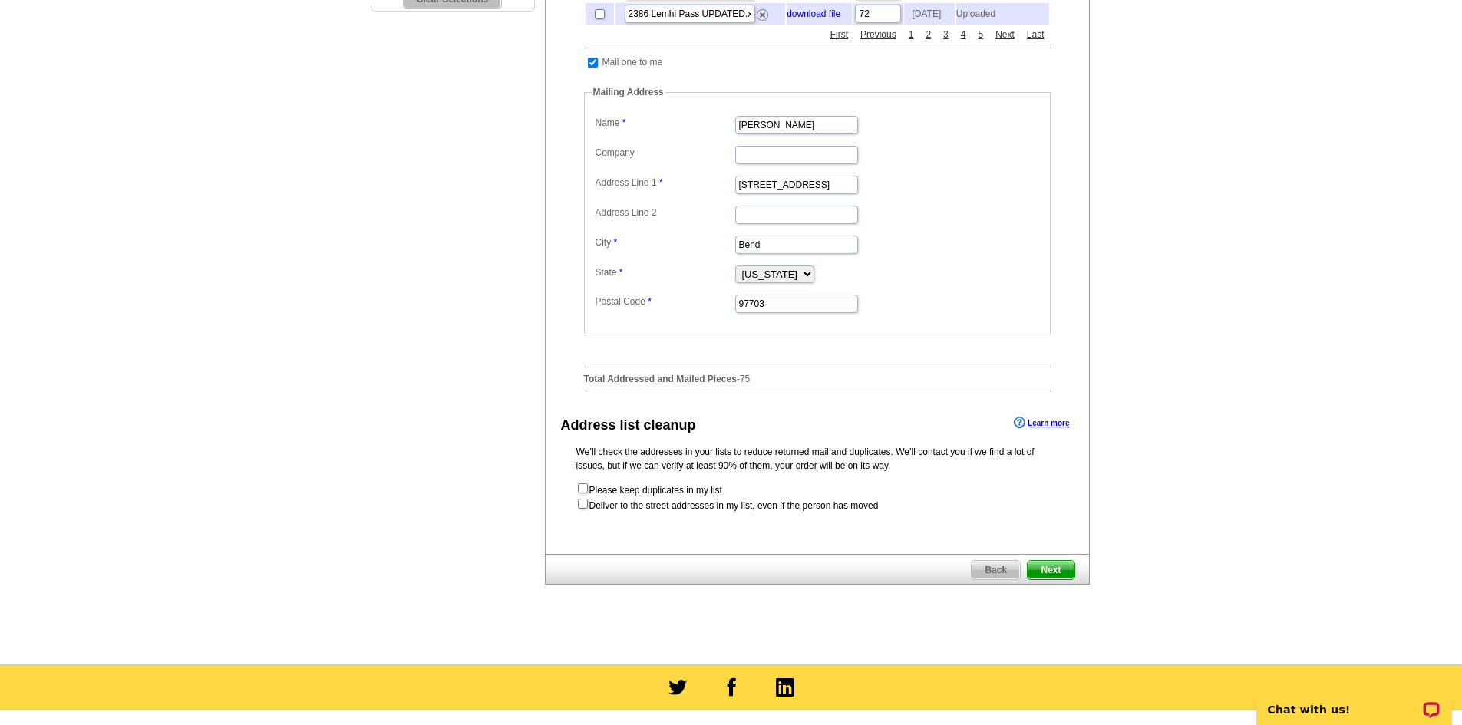
scroll to position [0, 0]
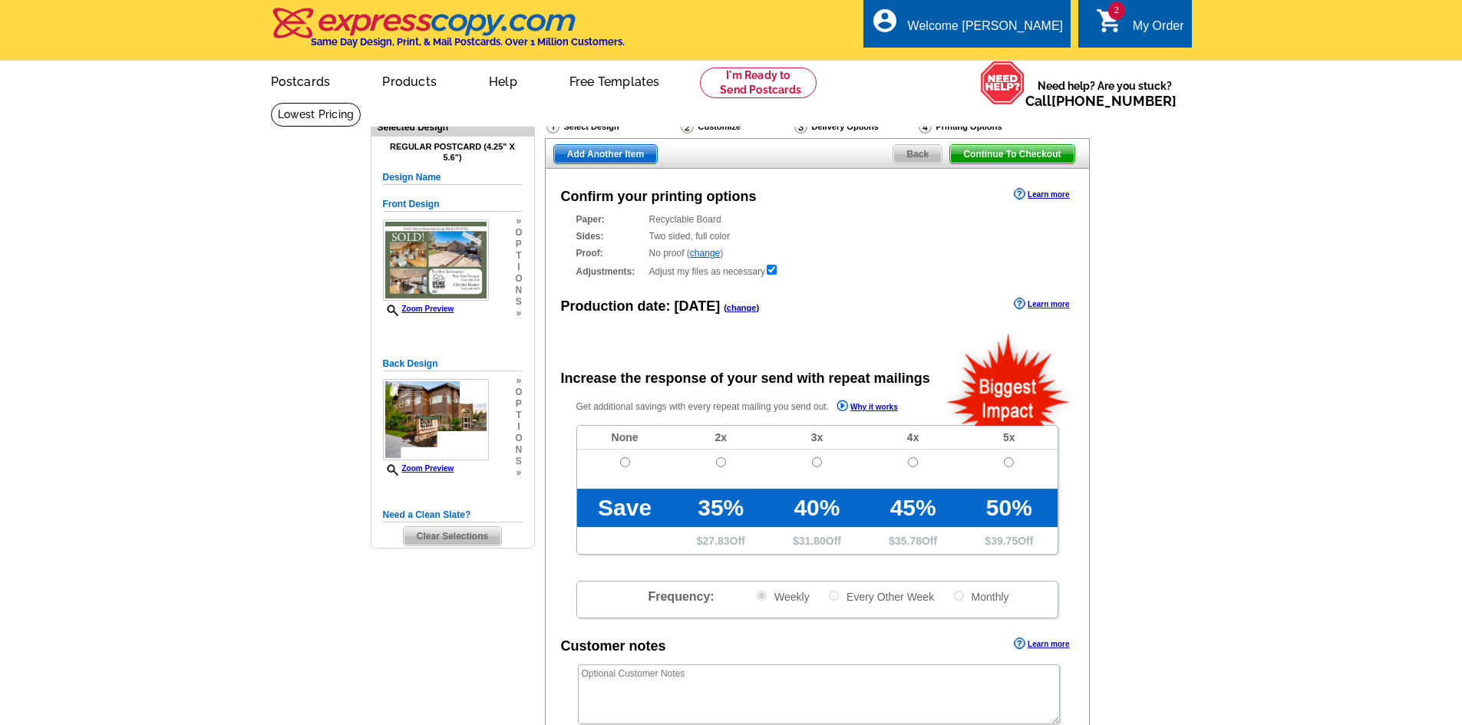
radio input "false"
click at [626, 464] on input "radio" at bounding box center [625, 462] width 10 height 10
radio input "true"
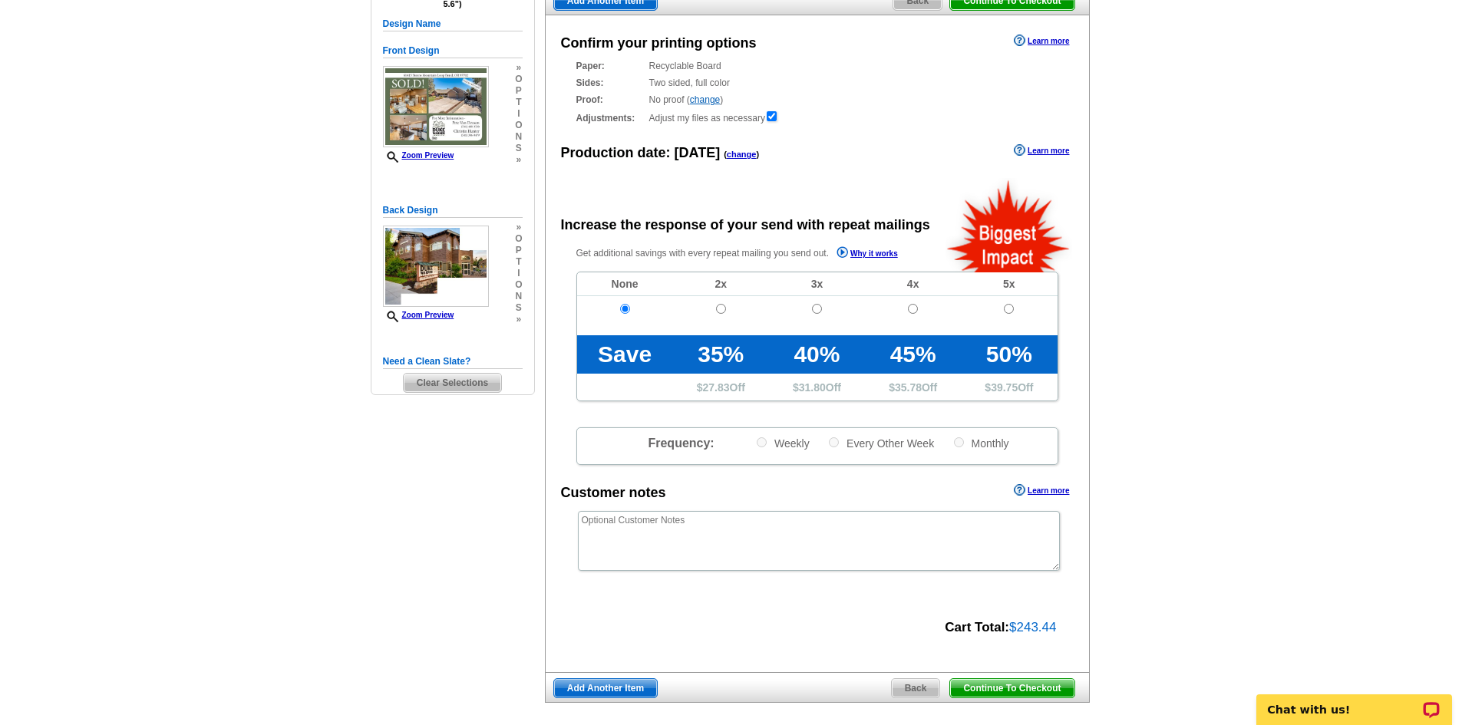
click at [1055, 691] on span "Continue To Checkout" at bounding box center [1012, 688] width 124 height 18
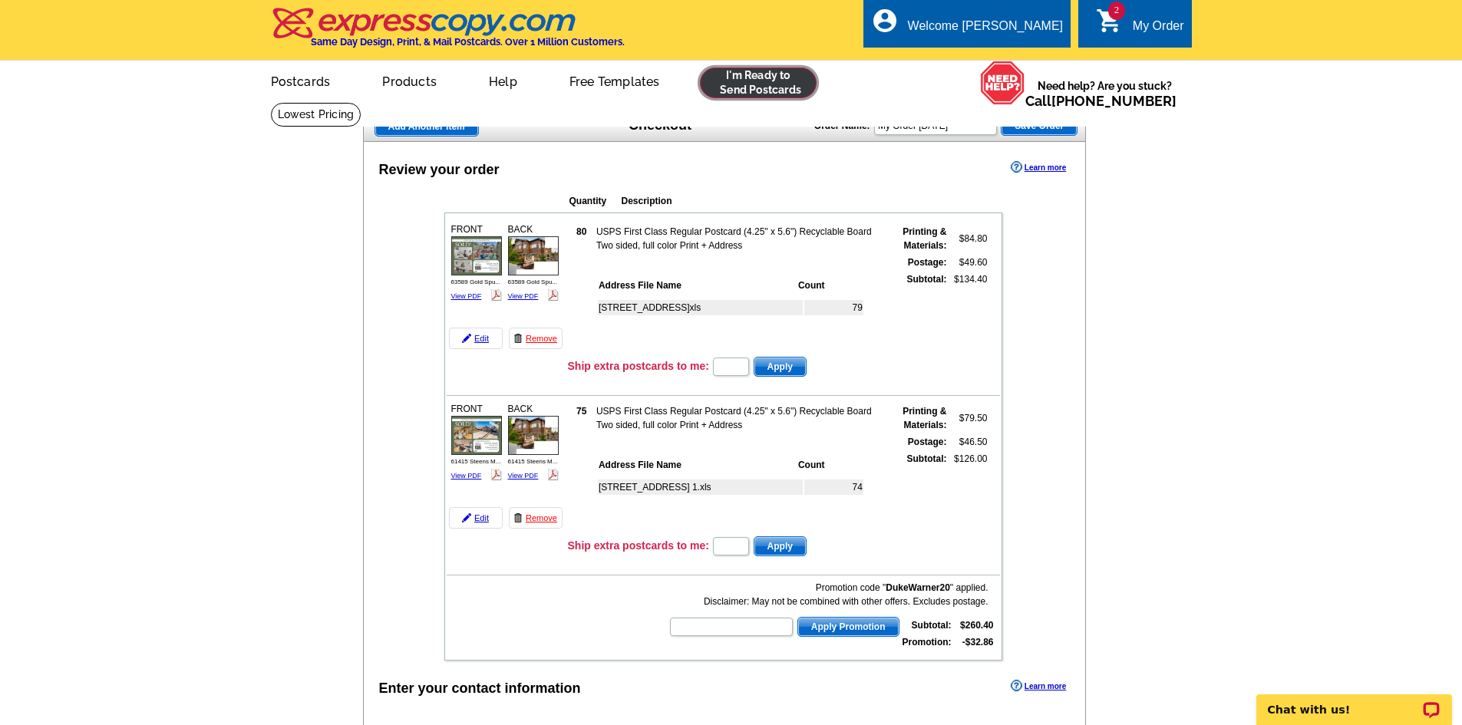
click at [740, 87] on link at bounding box center [758, 83] width 117 height 31
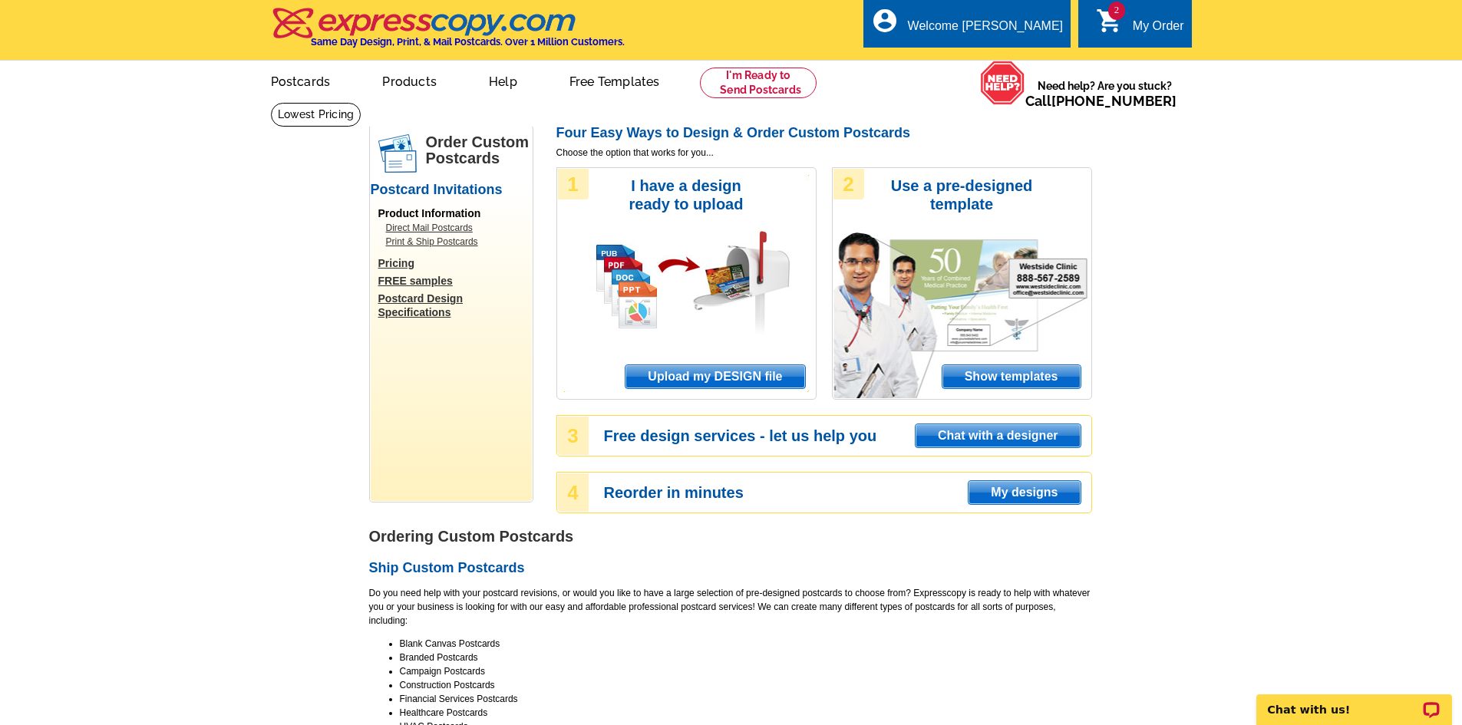
click at [756, 380] on span "Upload my DESIGN file" at bounding box center [714, 376] width 179 height 23
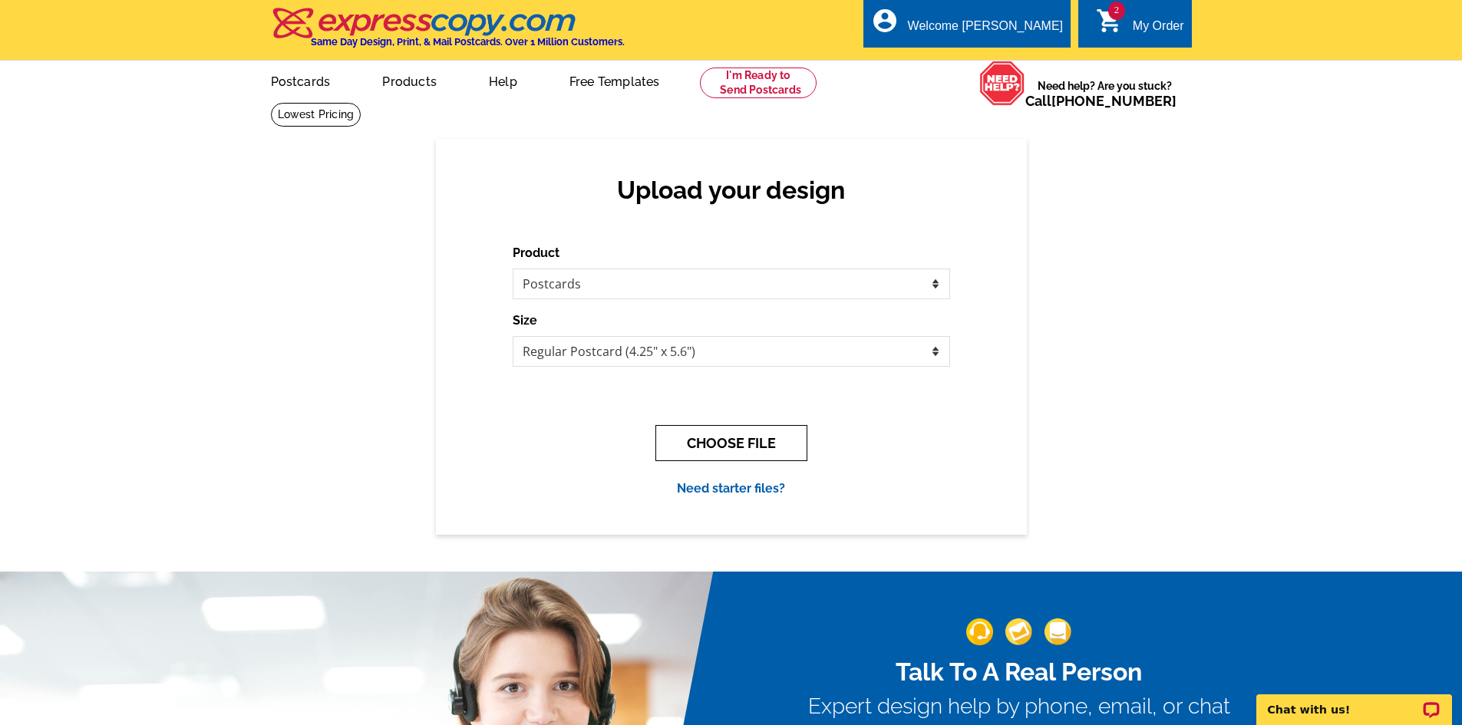
click at [754, 439] on button "CHOOSE FILE" at bounding box center [731, 443] width 152 height 36
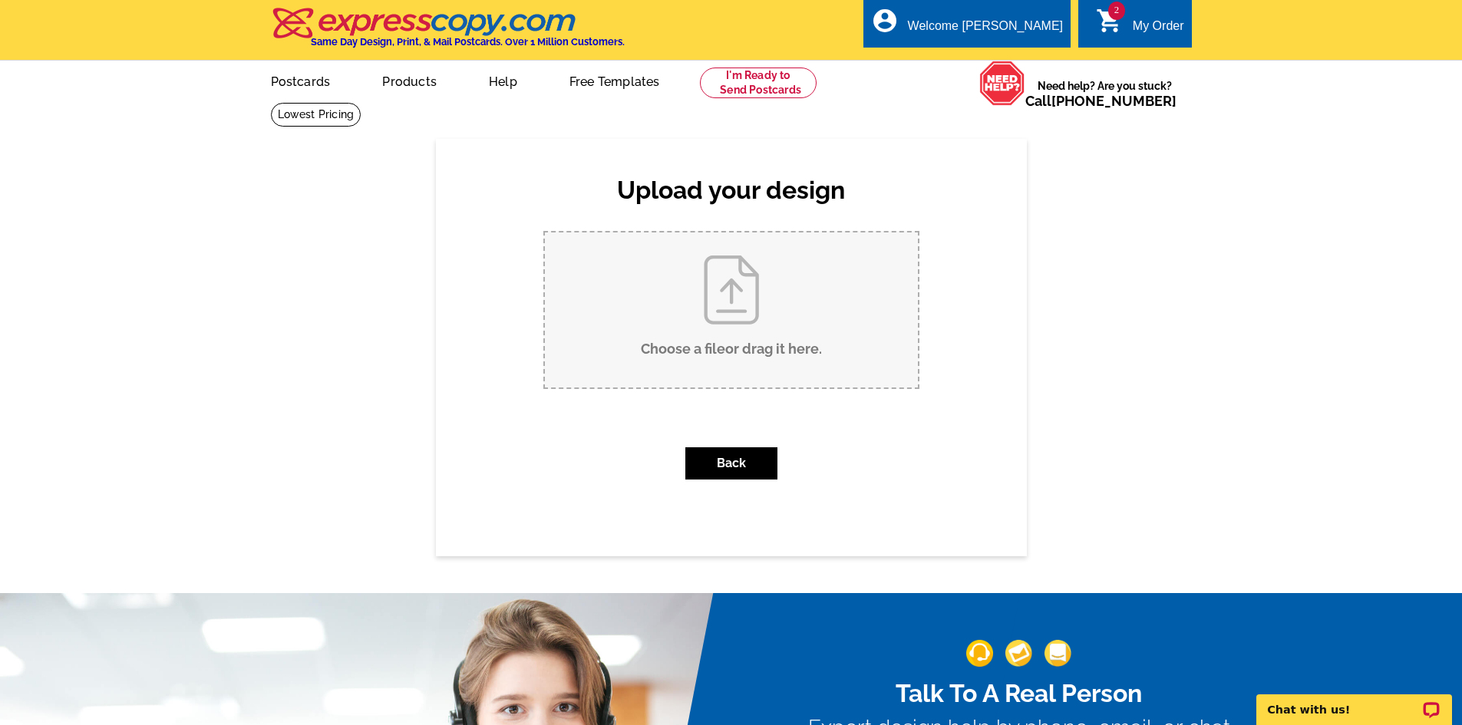
click at [742, 318] on input "Choose a file or drag it here ." at bounding box center [731, 309] width 373 height 155
type input "C:\fakepath\64925 Valeview Drive SOLD.pdf"
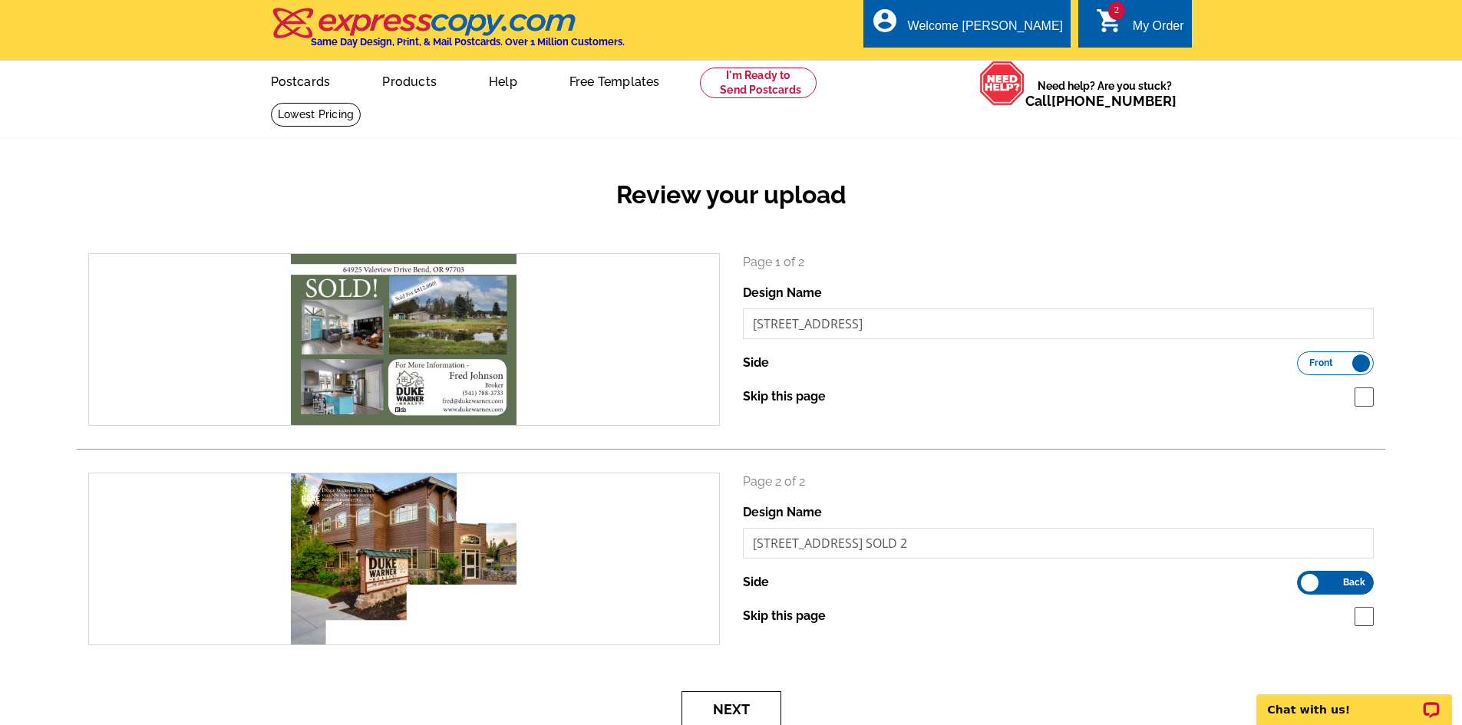
click at [766, 706] on button "Next" at bounding box center [731, 709] width 100 height 36
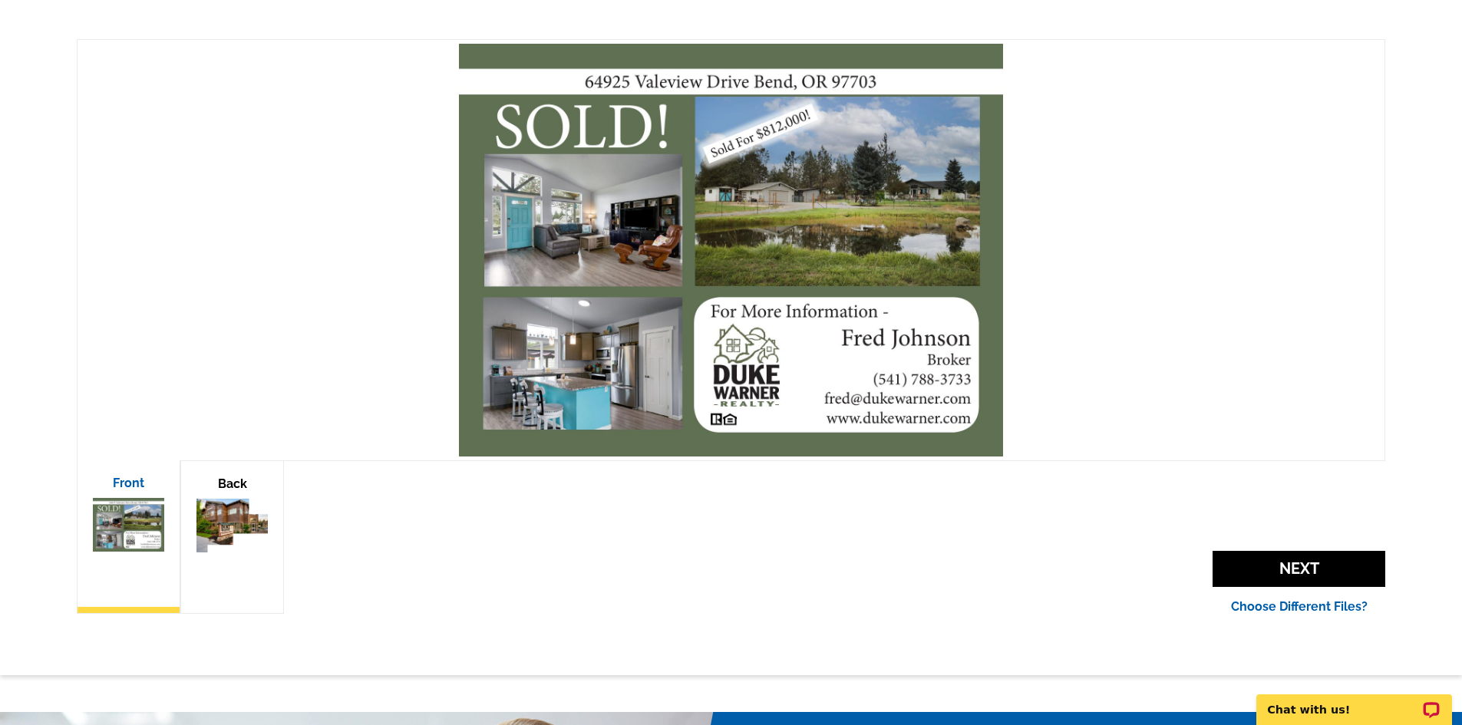
scroll to position [230, 0]
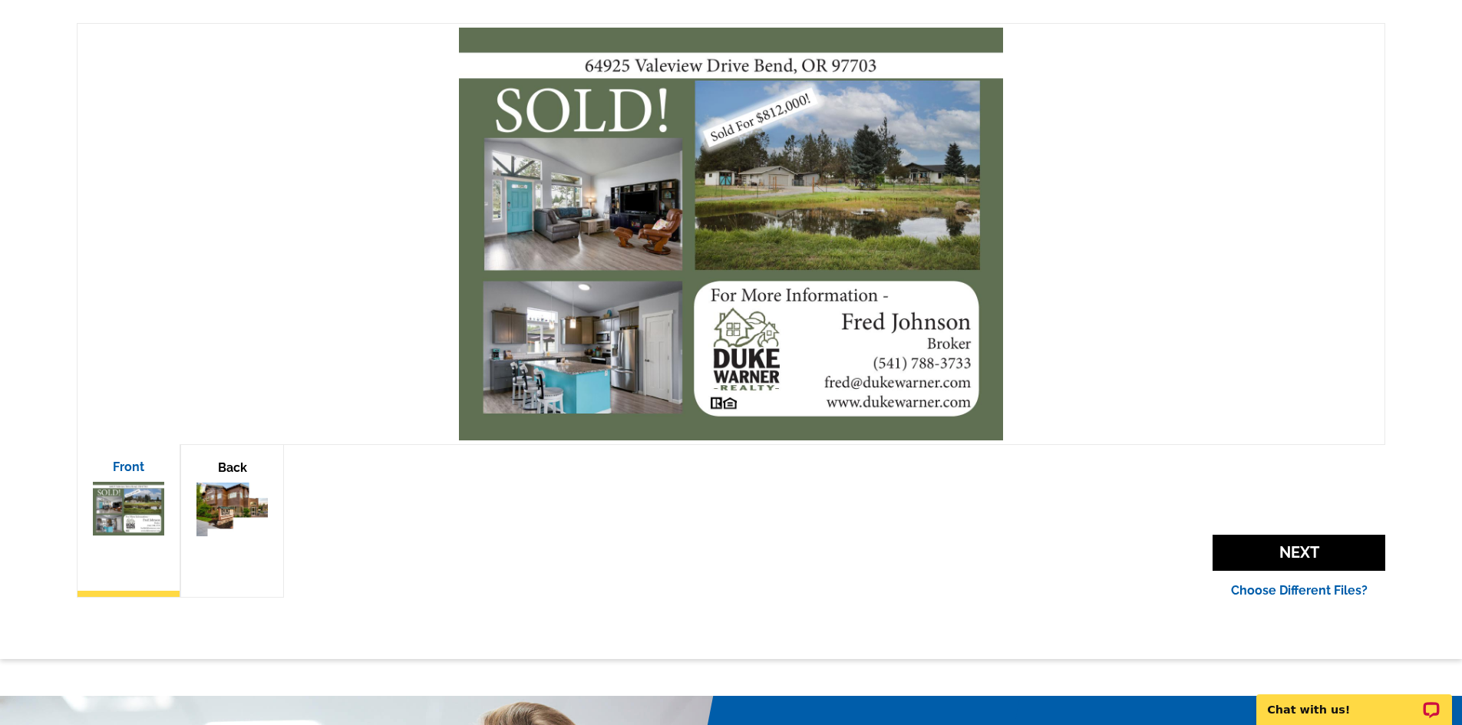
click at [1329, 542] on span "Next" at bounding box center [1298, 553] width 173 height 36
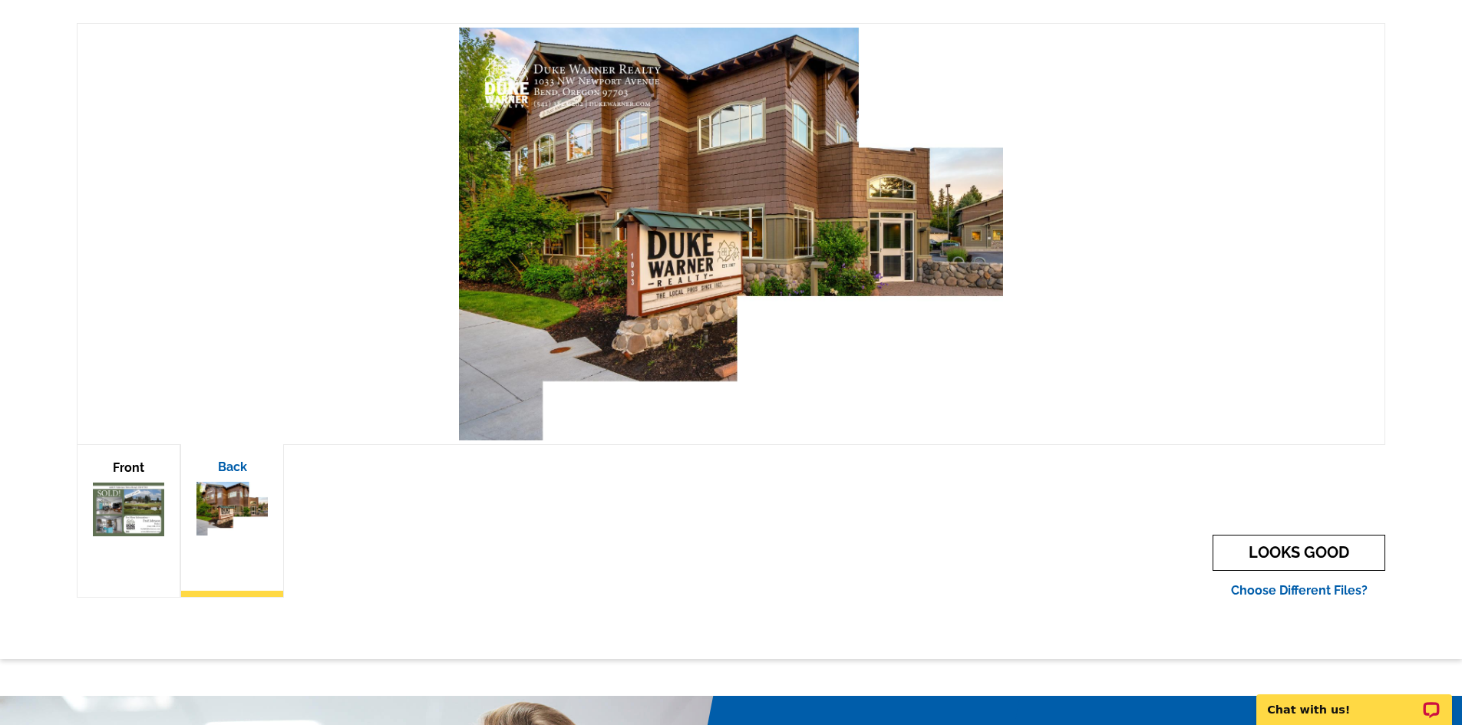
click at [1349, 553] on link "LOOKS GOOD" at bounding box center [1298, 553] width 173 height 36
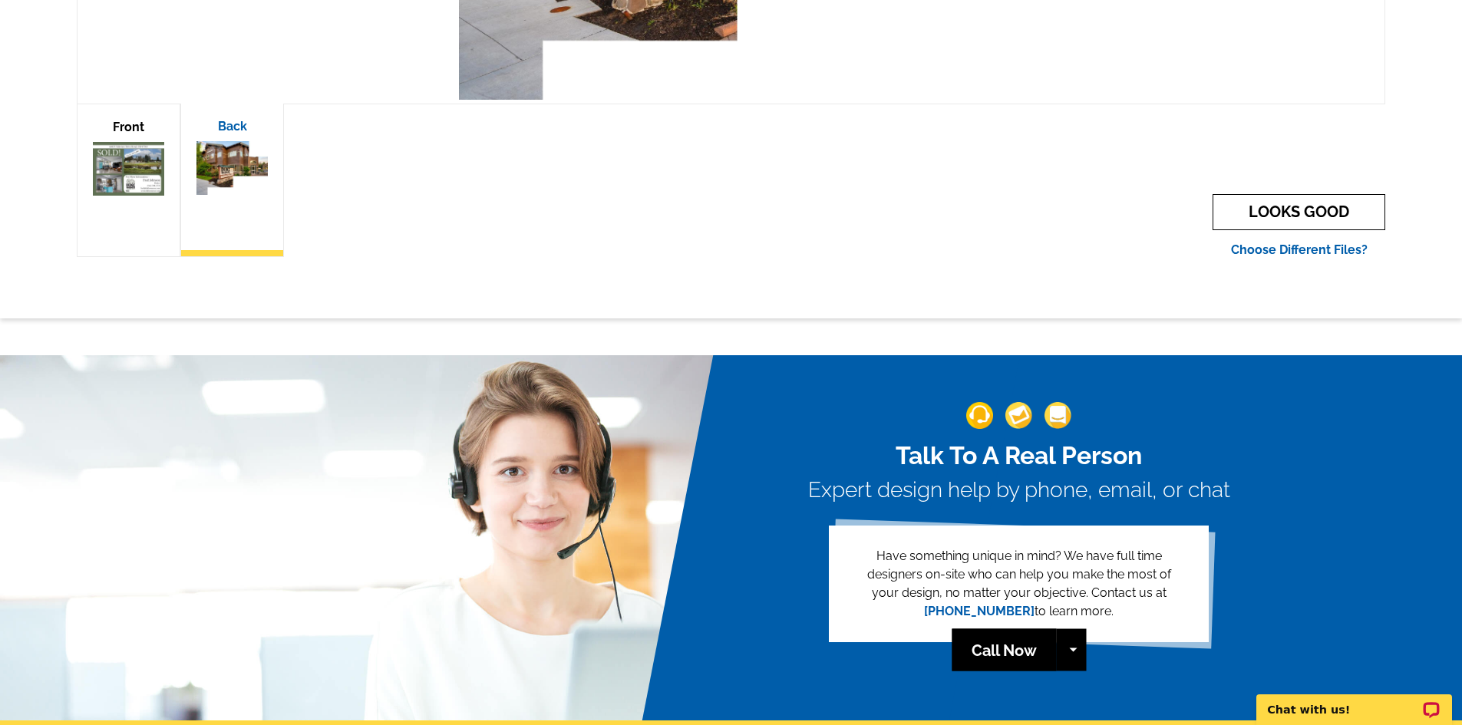
scroll to position [614, 0]
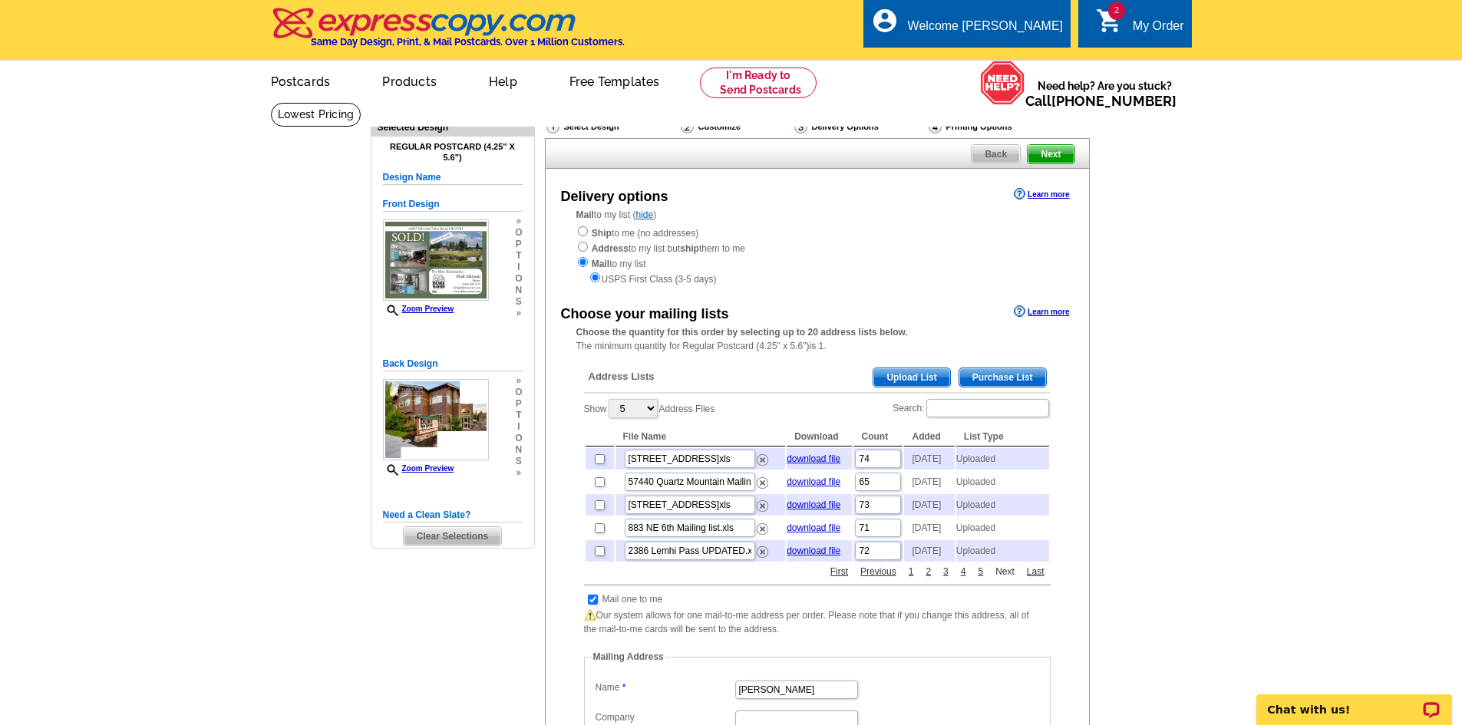
click at [1000, 578] on link "Next" at bounding box center [1004, 572] width 27 height 14
click at [597, 510] on input "checkbox" at bounding box center [600, 505] width 10 height 10
checkbox input "true"
click at [925, 578] on link "2" at bounding box center [927, 572] width 13 height 14
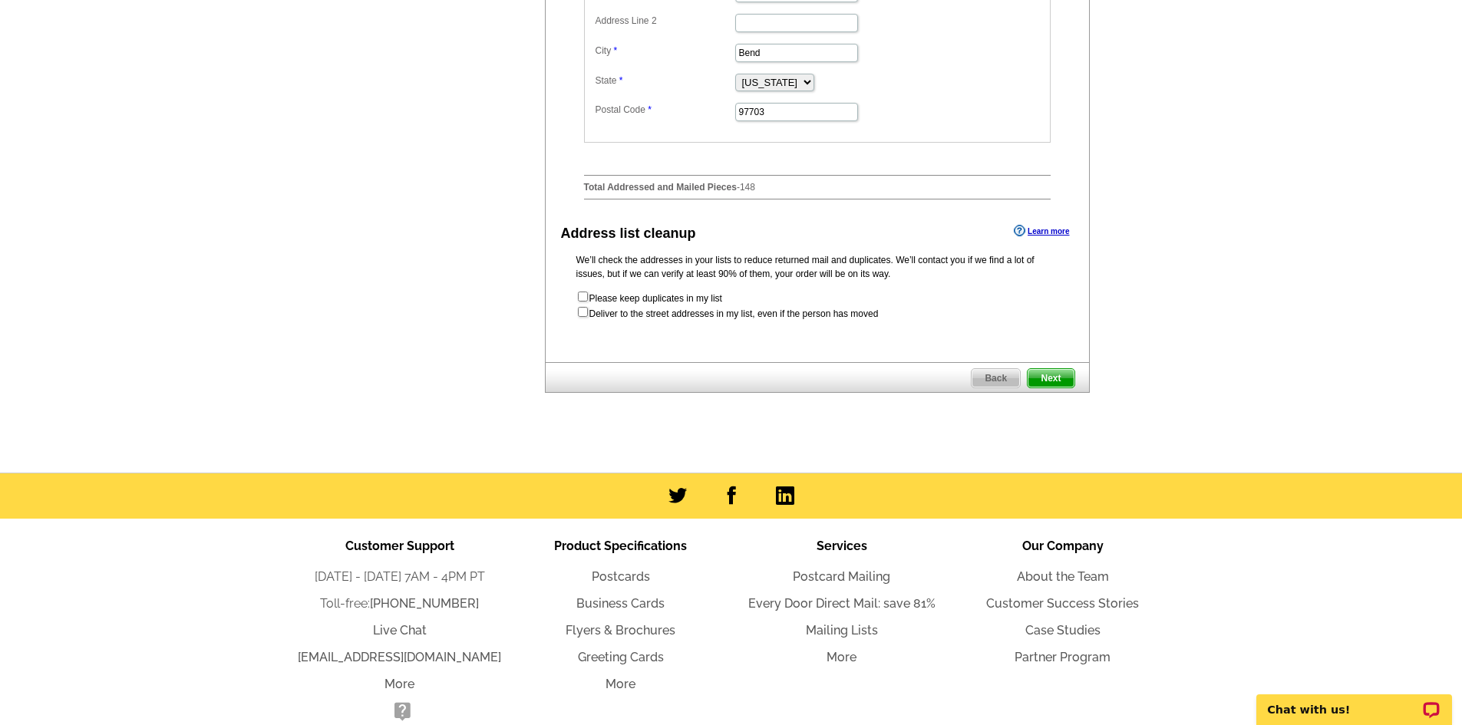
scroll to position [767, 0]
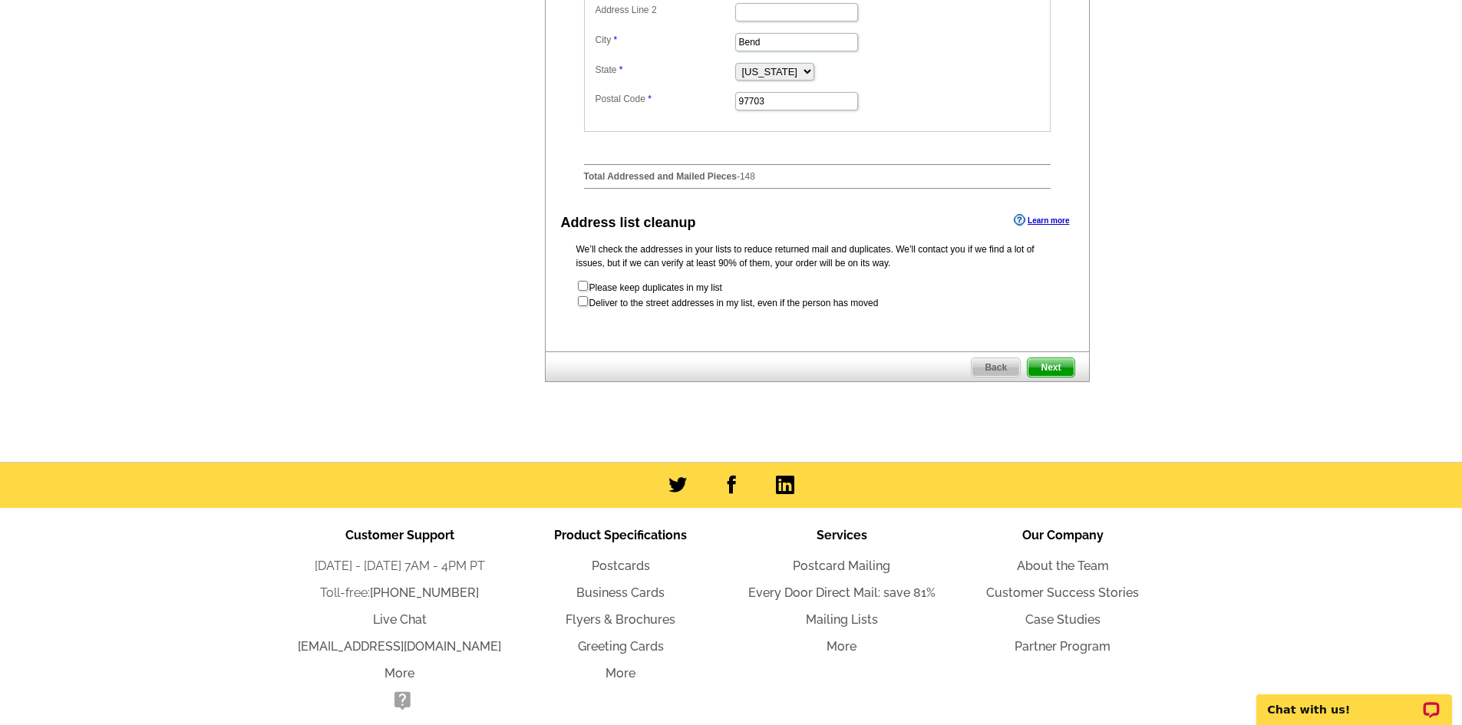
click at [1047, 377] on span "Next" at bounding box center [1050, 367] width 46 height 18
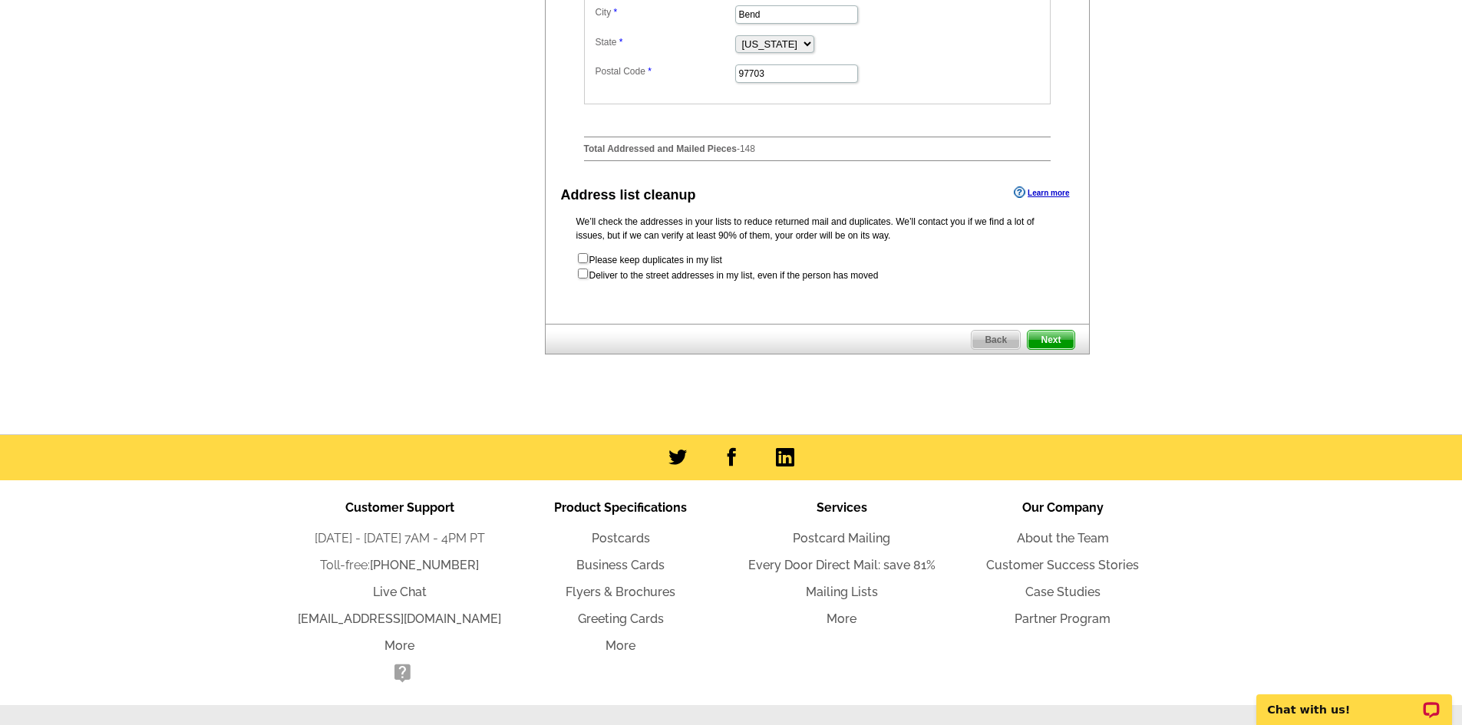
scroll to position [0, 0]
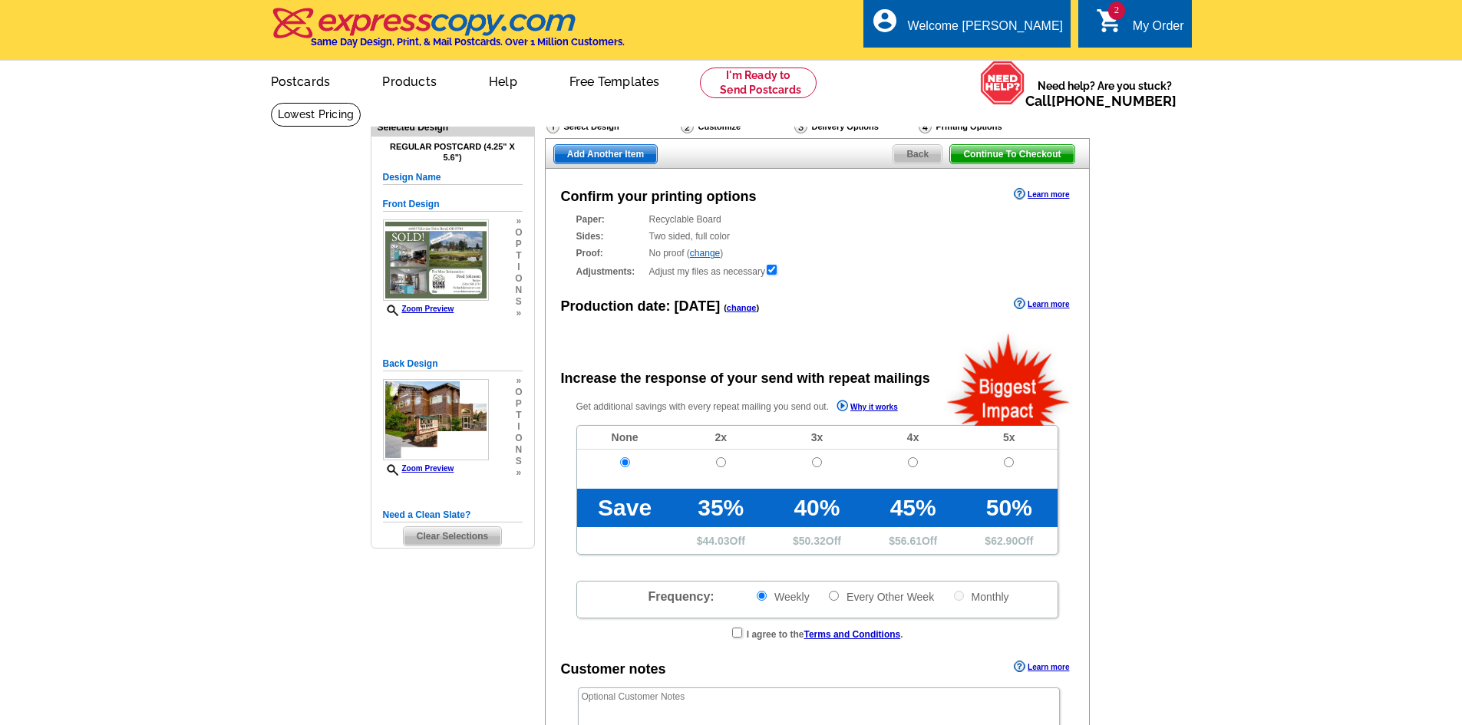
radio input "false"
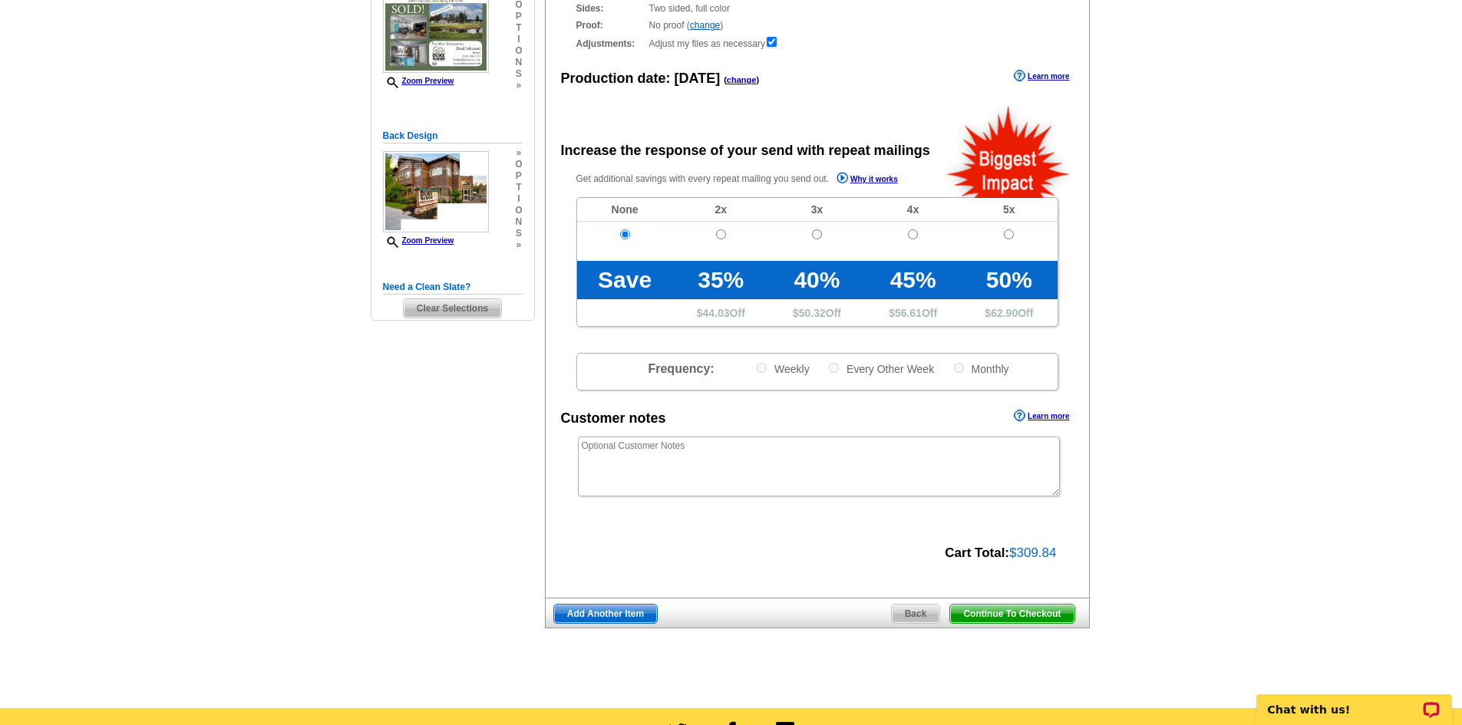
scroll to position [230, 0]
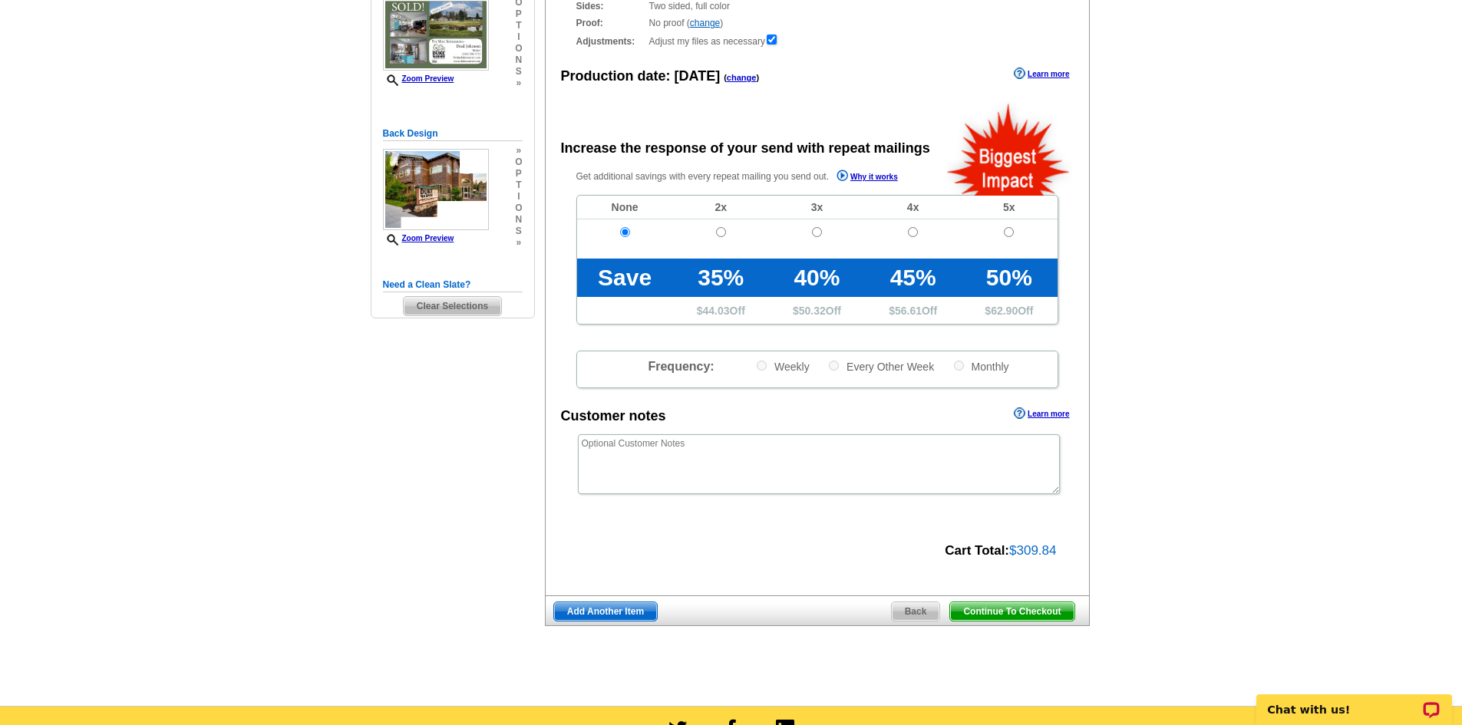
click at [1016, 617] on span "Continue To Checkout" at bounding box center [1012, 611] width 124 height 18
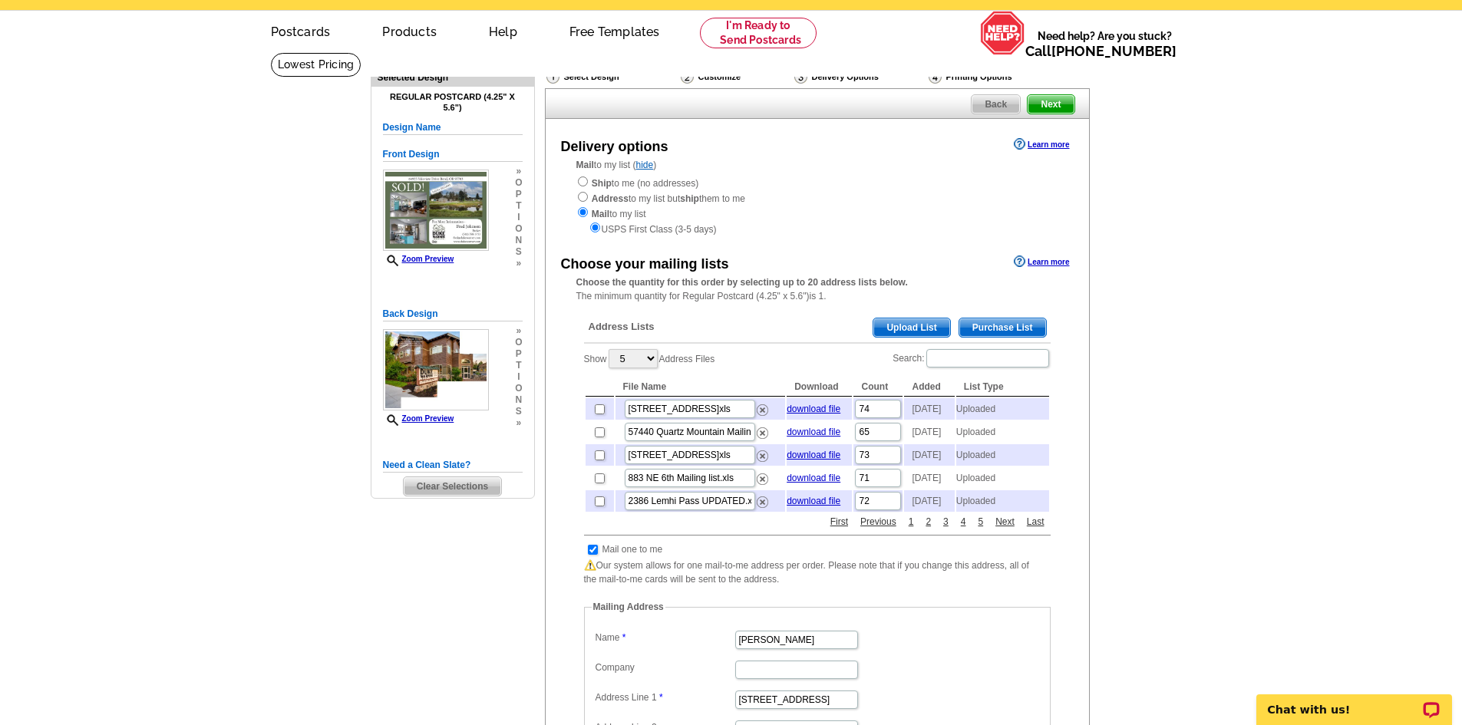
scroll to position [77, 0]
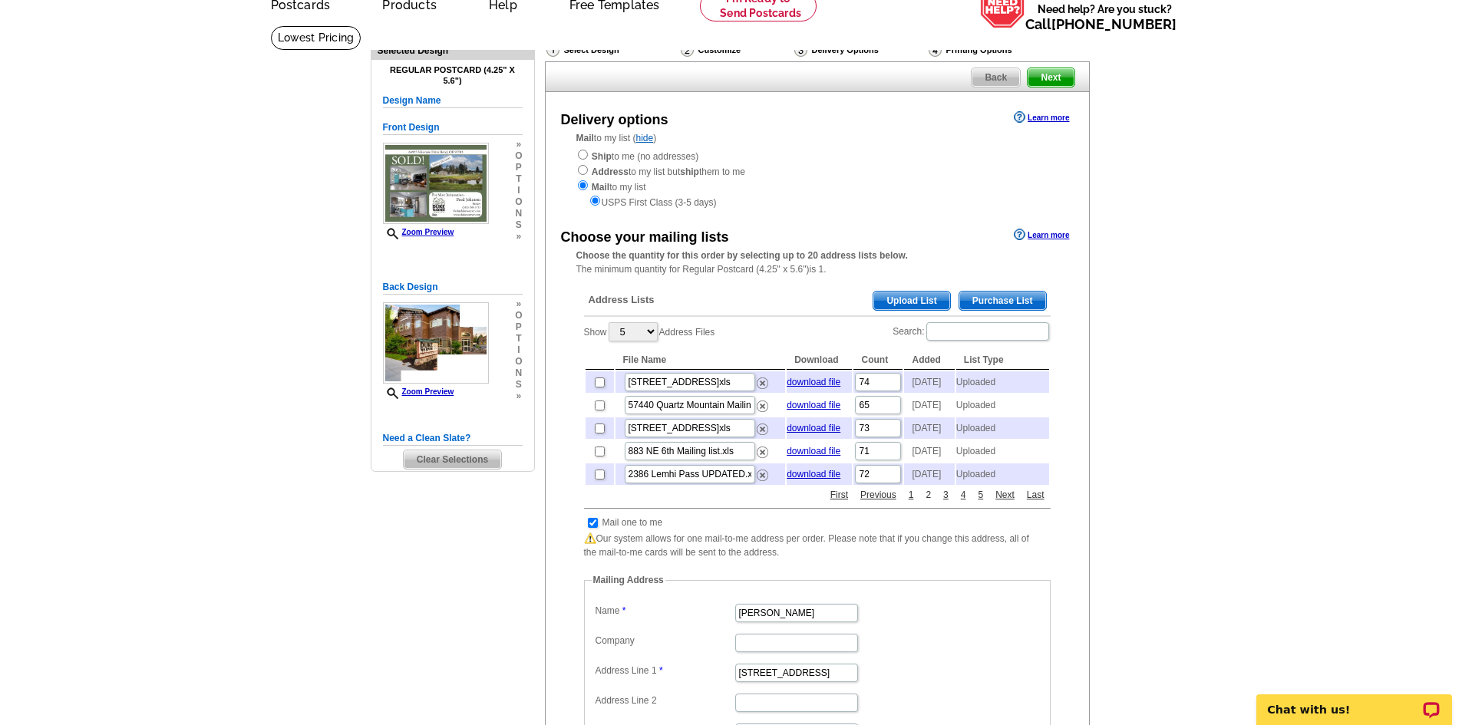
click at [927, 502] on link "2" at bounding box center [927, 495] width 13 height 14
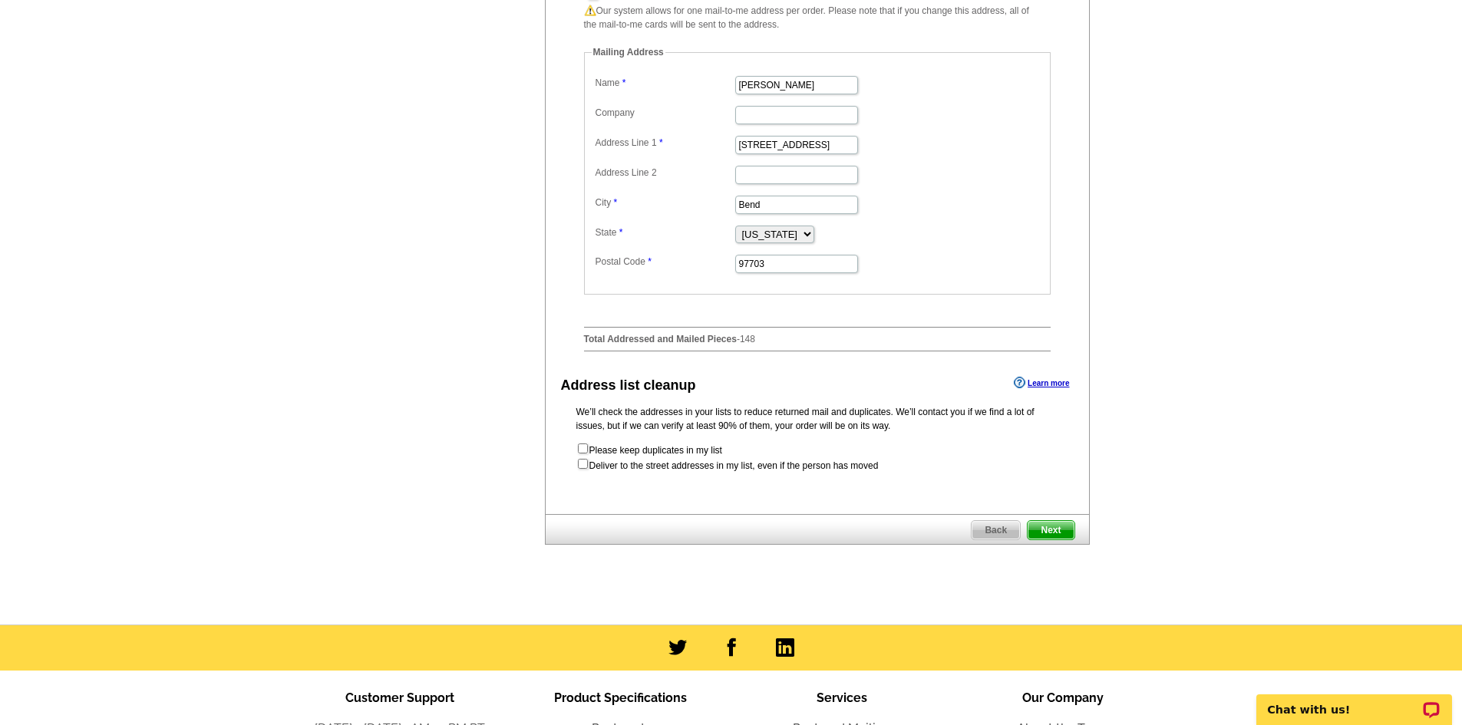
scroll to position [614, 0]
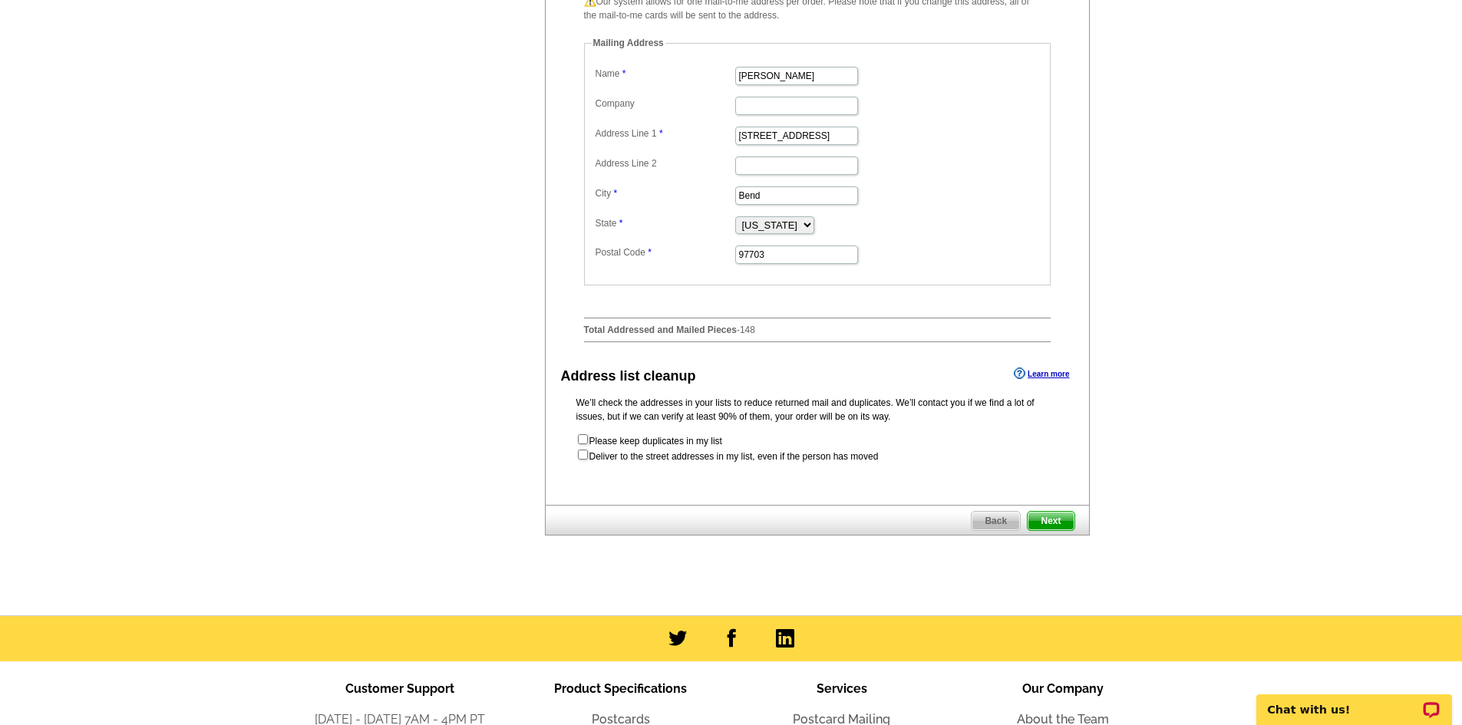
click at [1058, 530] on span "Next" at bounding box center [1050, 521] width 46 height 18
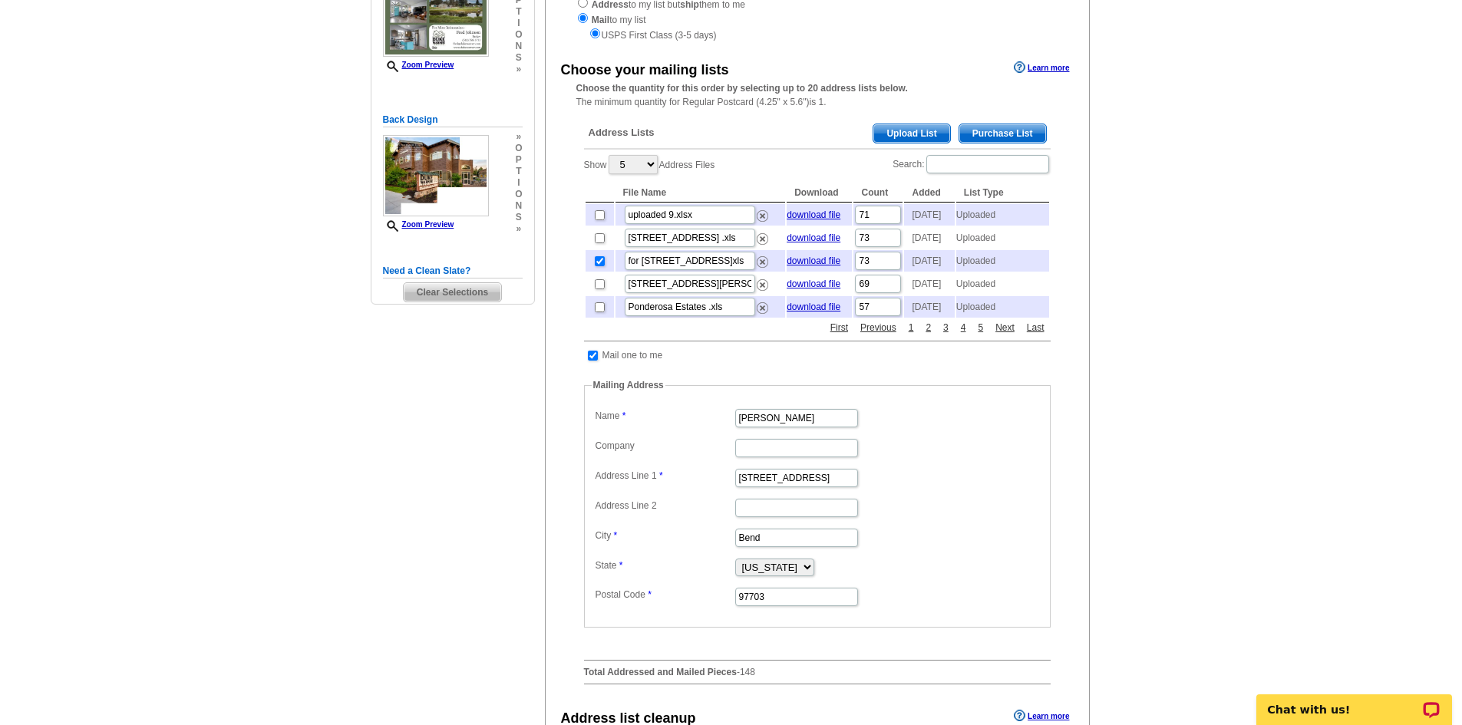
scroll to position [230, 0]
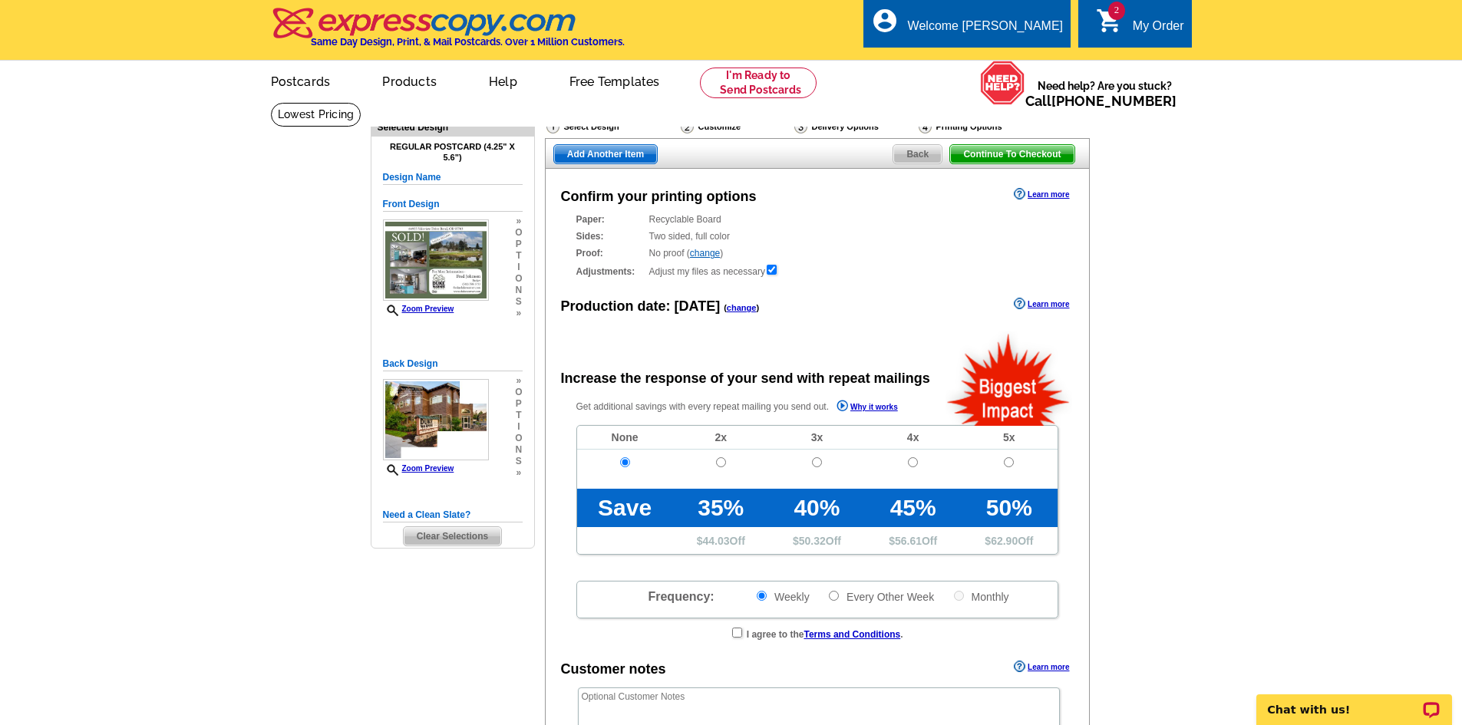
radio input "false"
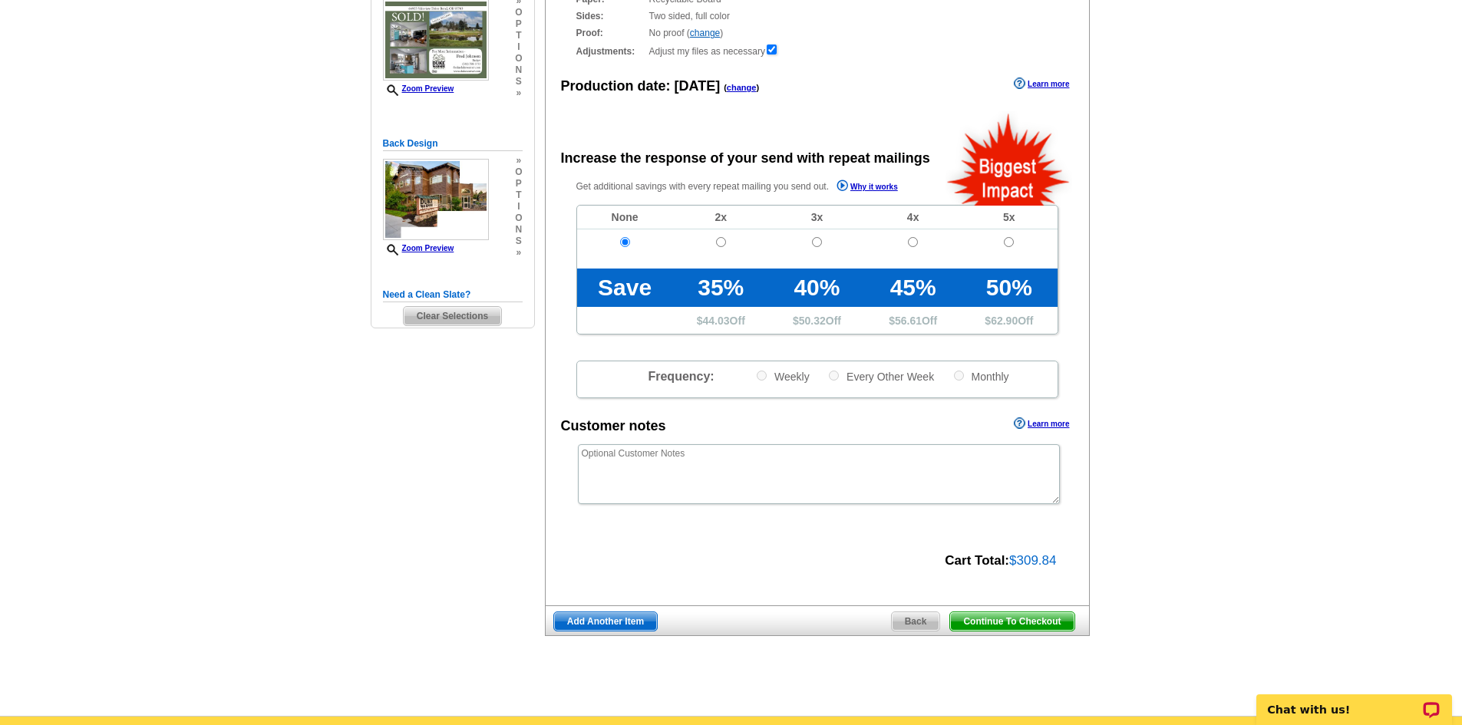
scroll to position [230, 0]
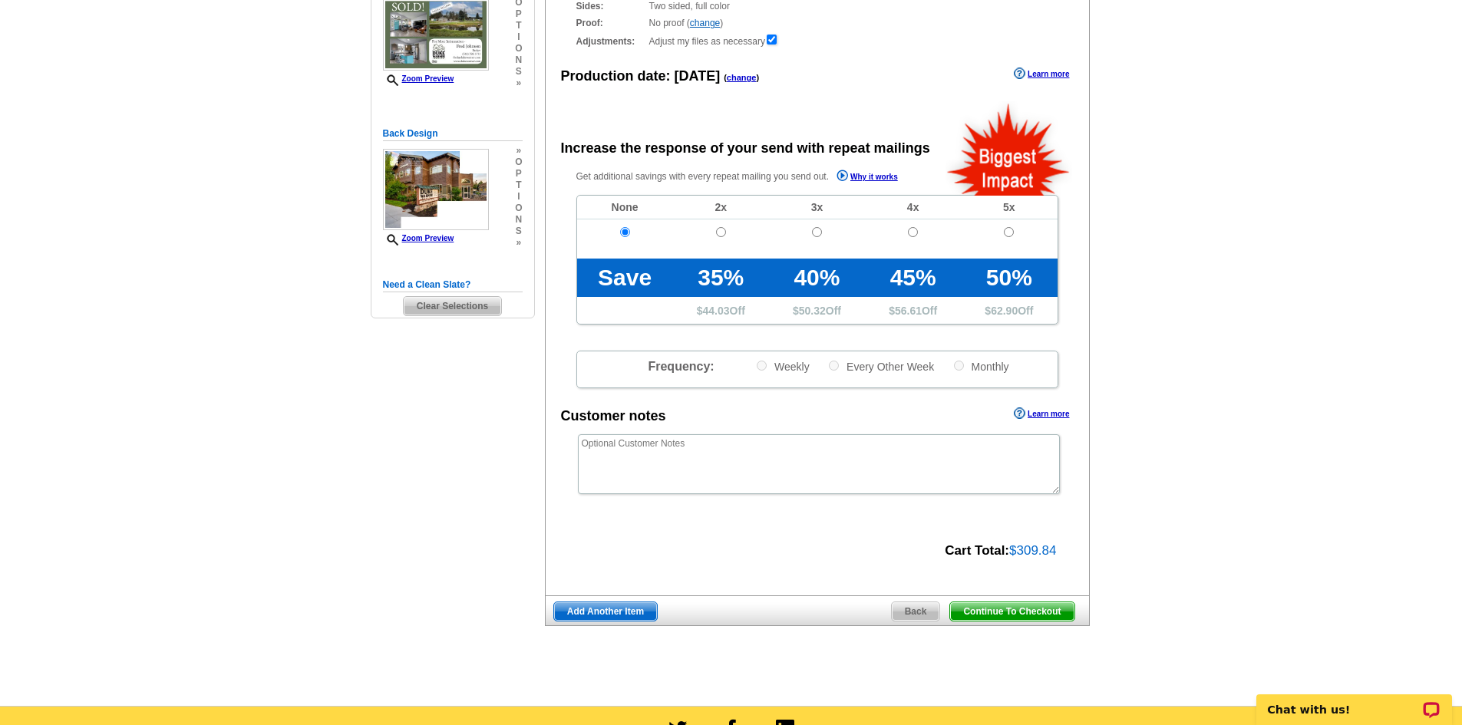
click at [1022, 611] on span "Continue To Checkout" at bounding box center [1012, 611] width 124 height 18
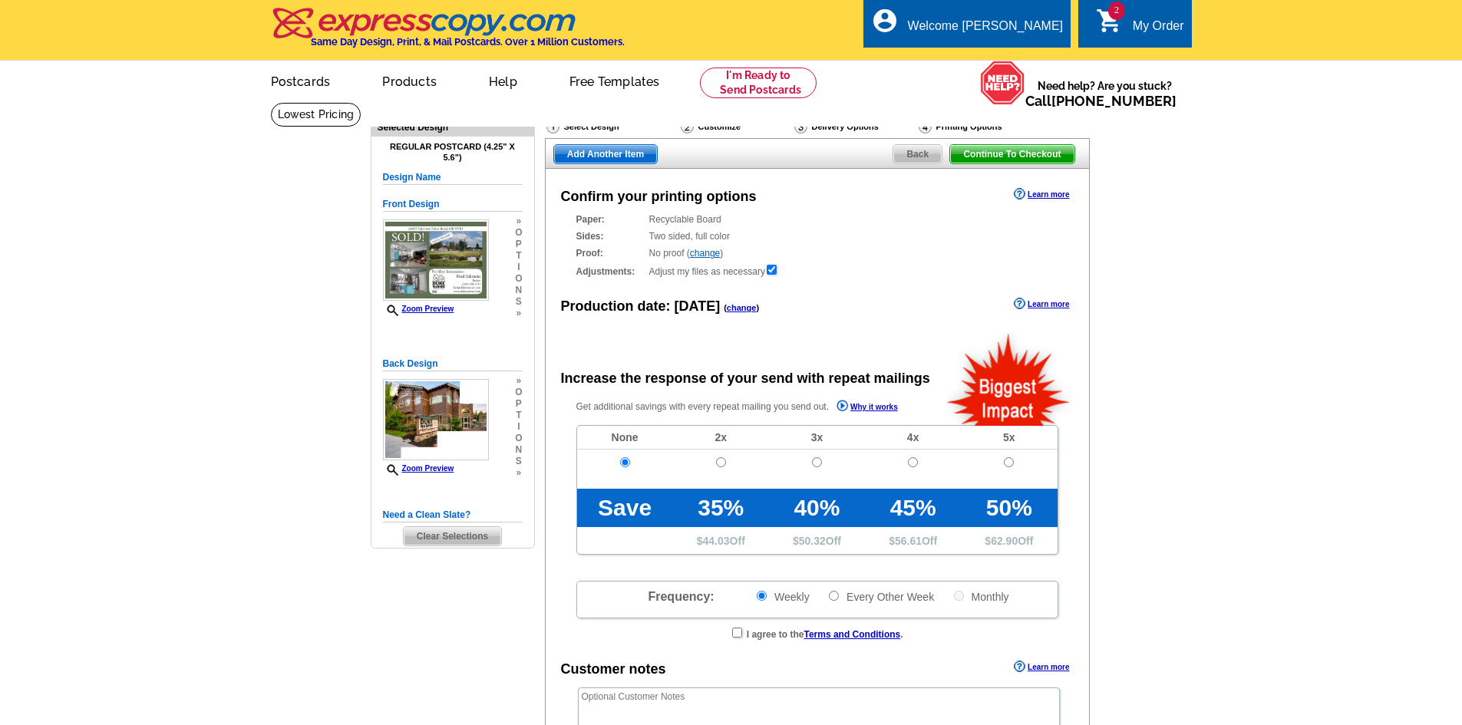
radio input "false"
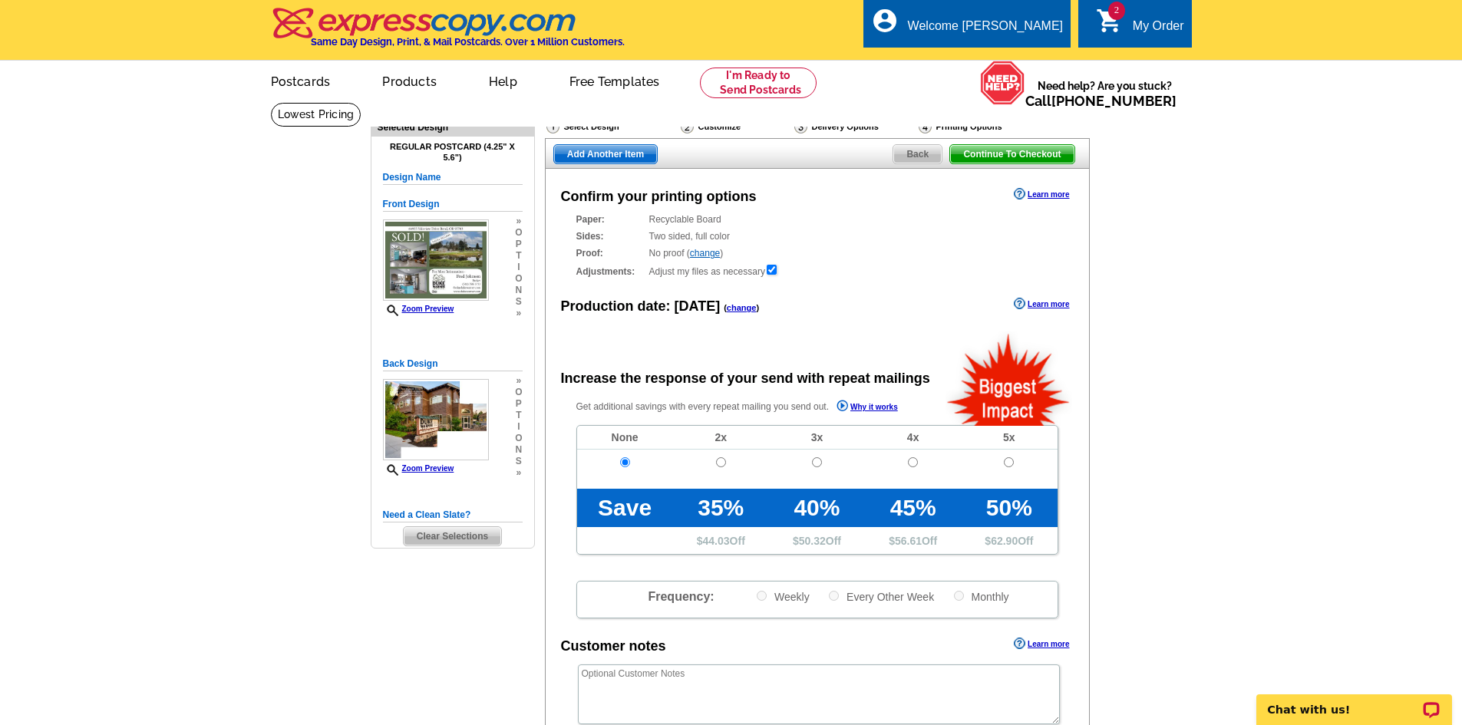
click at [1119, 21] on icon "shopping_cart" at bounding box center [1110, 21] width 28 height 28
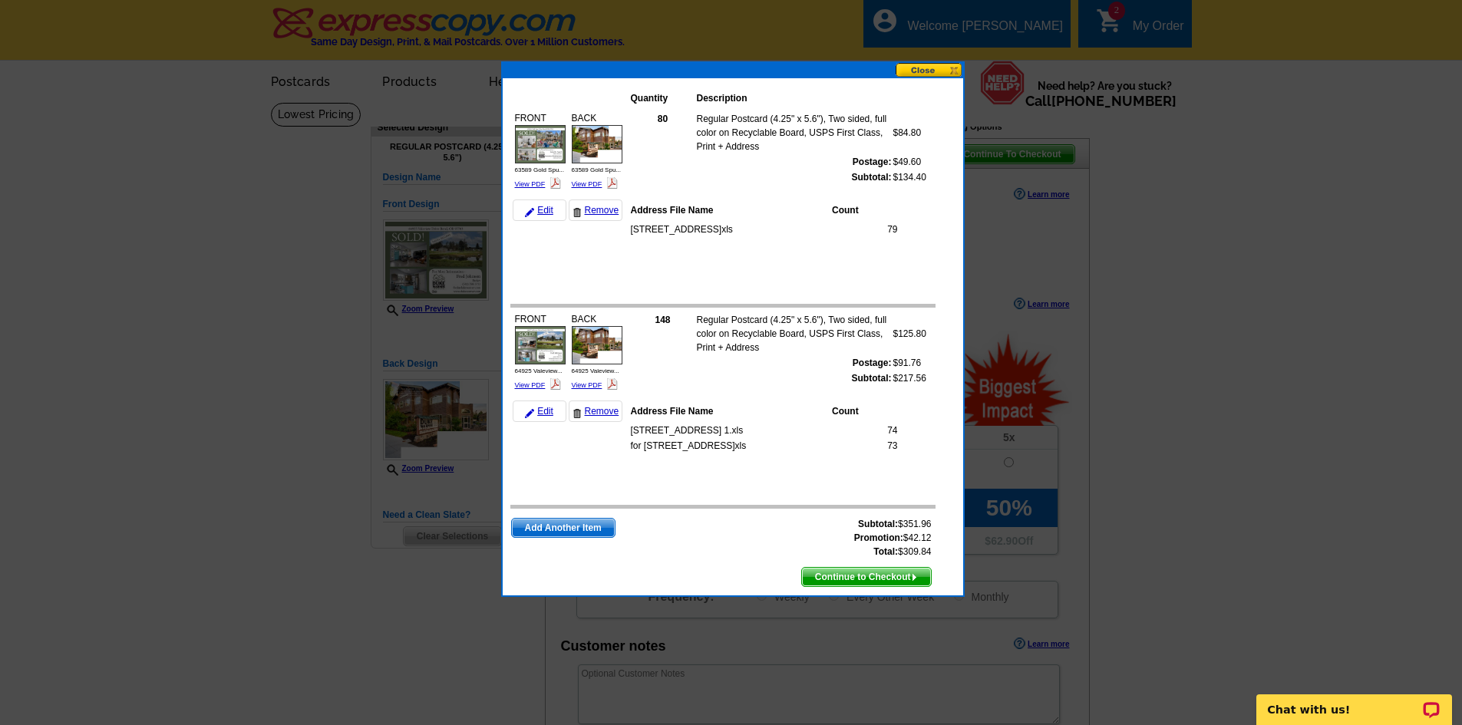
click at [934, 70] on button at bounding box center [929, 70] width 68 height 15
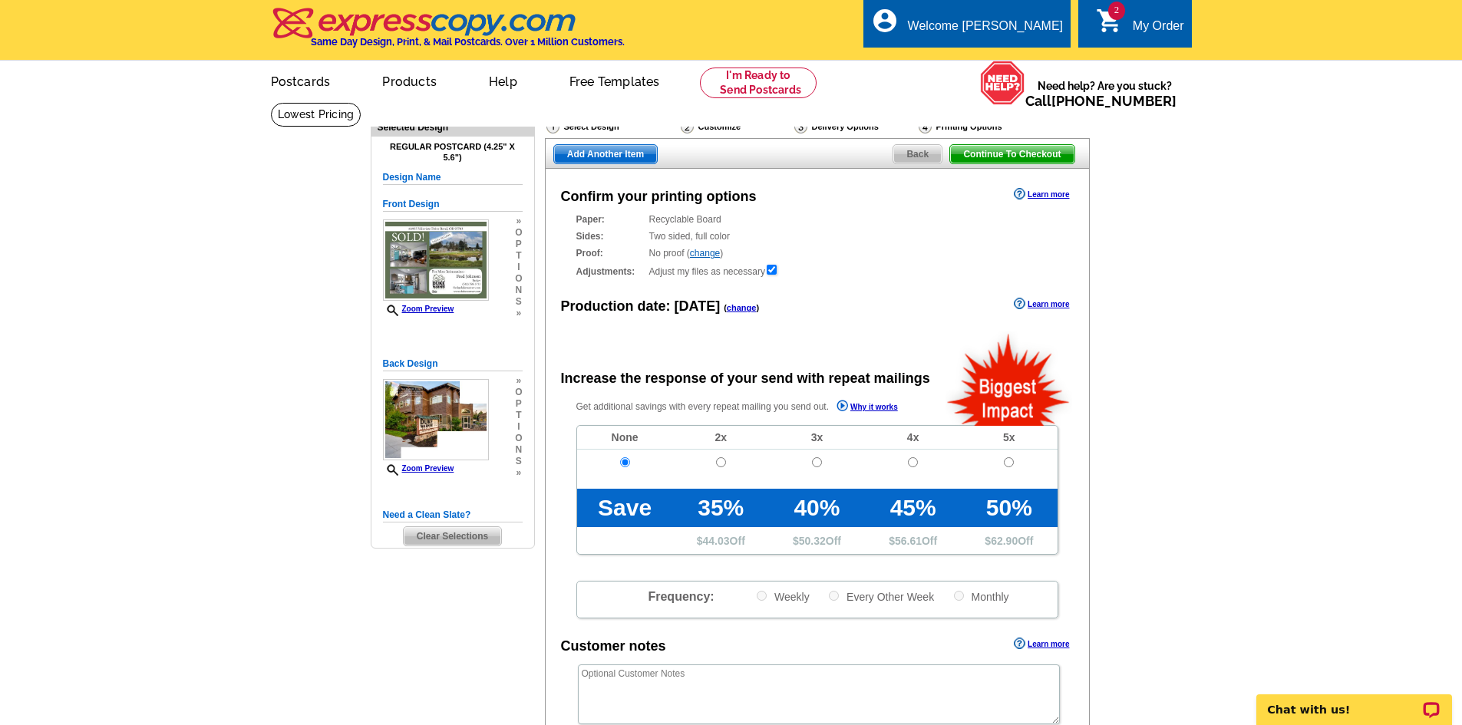
click at [1108, 25] on icon "shopping_cart" at bounding box center [1110, 21] width 28 height 28
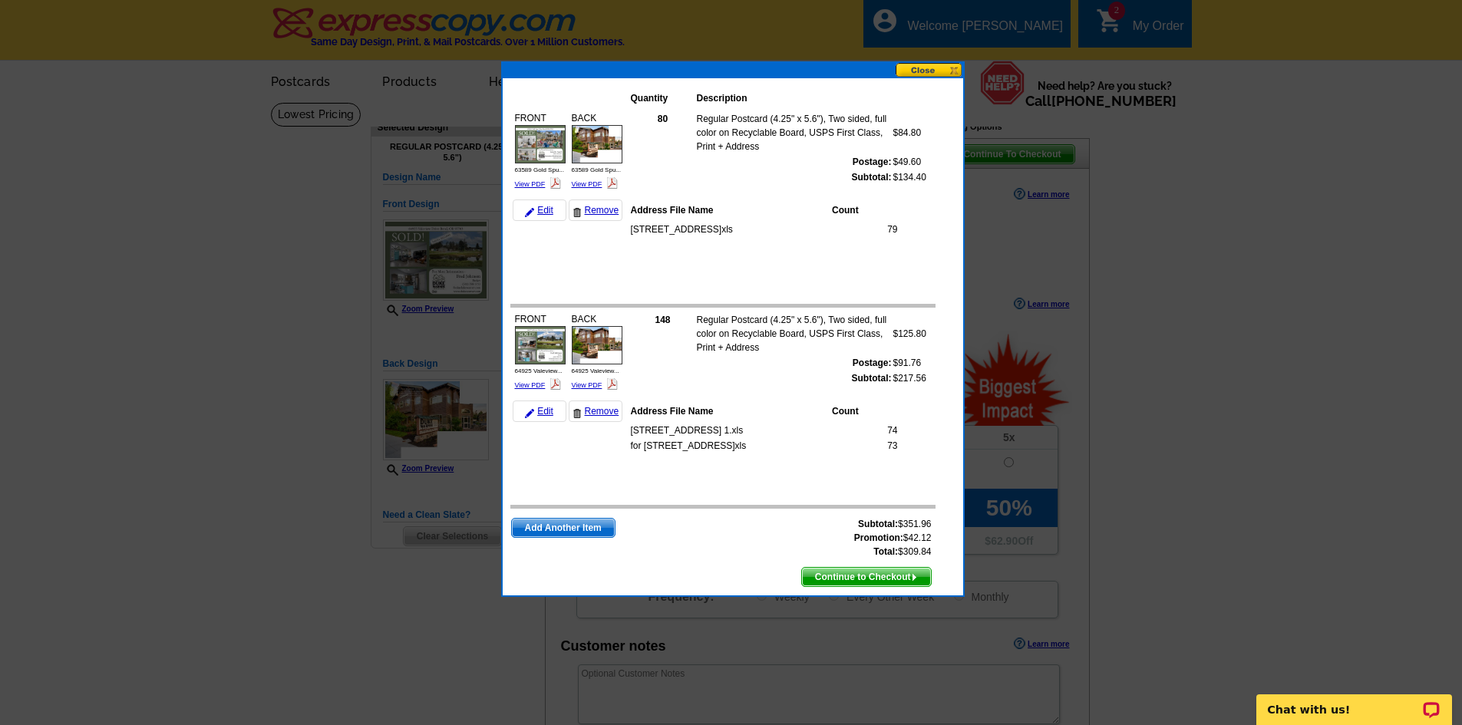
drag, startPoint x: 607, startPoint y: 415, endPoint x: 801, endPoint y: 88, distance: 380.1
click at [607, 415] on link "Remove" at bounding box center [596, 410] width 54 height 21
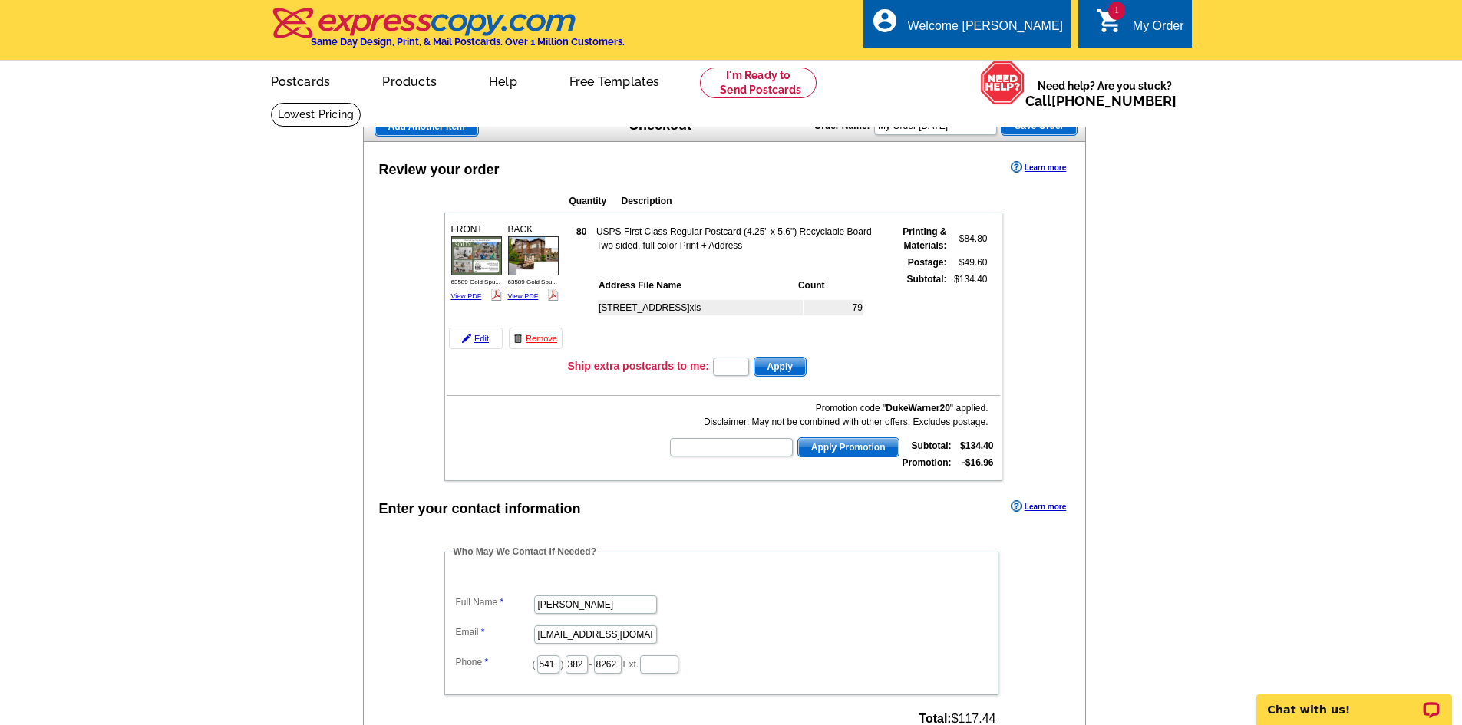
click at [463, 126] on span "Add Another Item" at bounding box center [426, 126] width 103 height 18
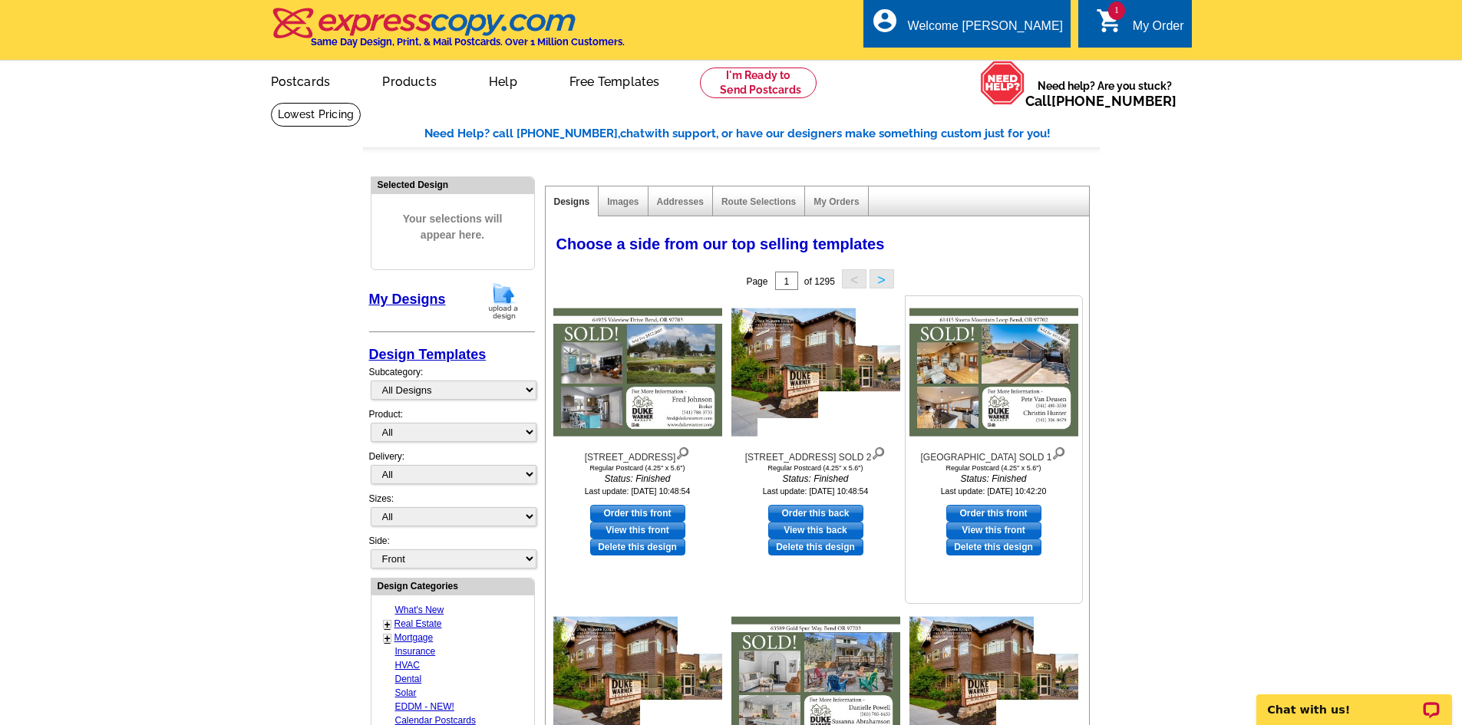
click at [997, 522] on link "Order this front" at bounding box center [993, 513] width 95 height 17
select select "1"
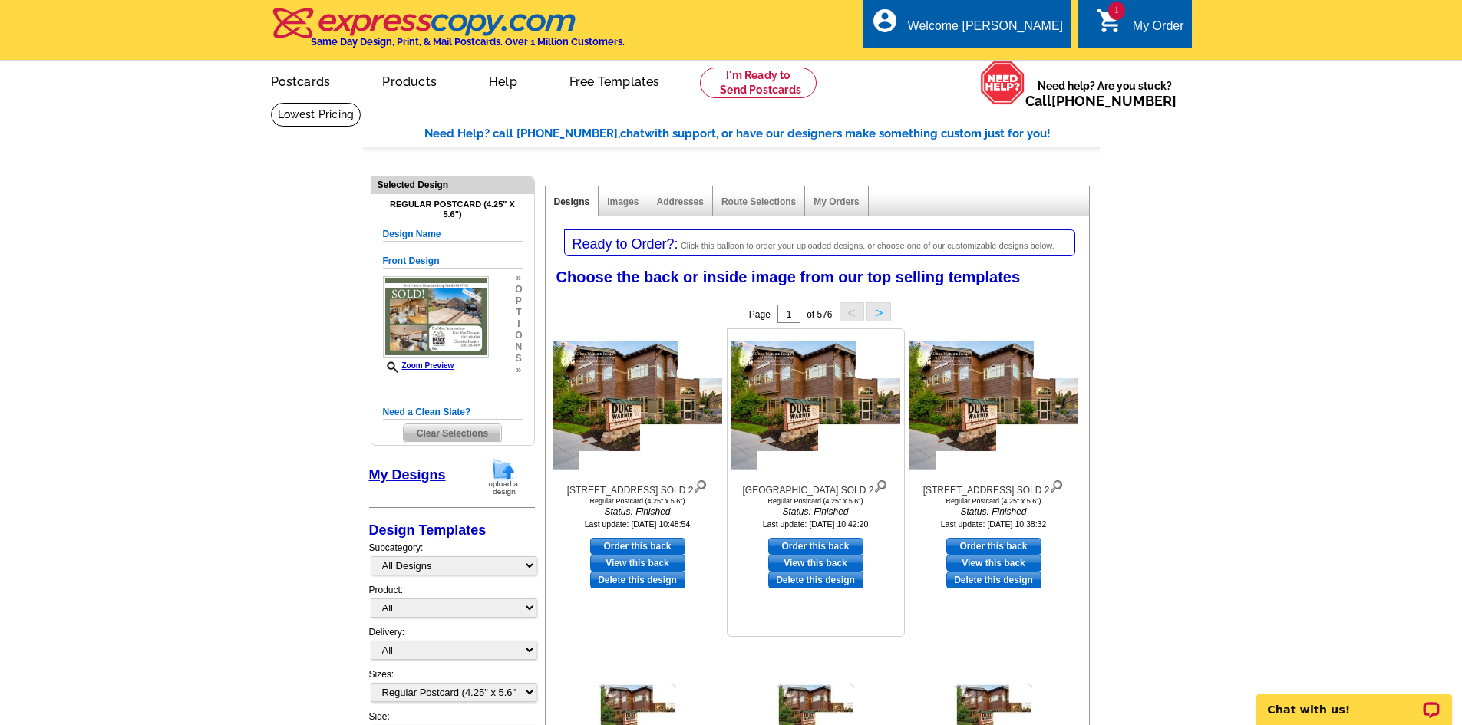
click at [836, 555] on link "Order this back" at bounding box center [815, 546] width 95 height 17
select select "front"
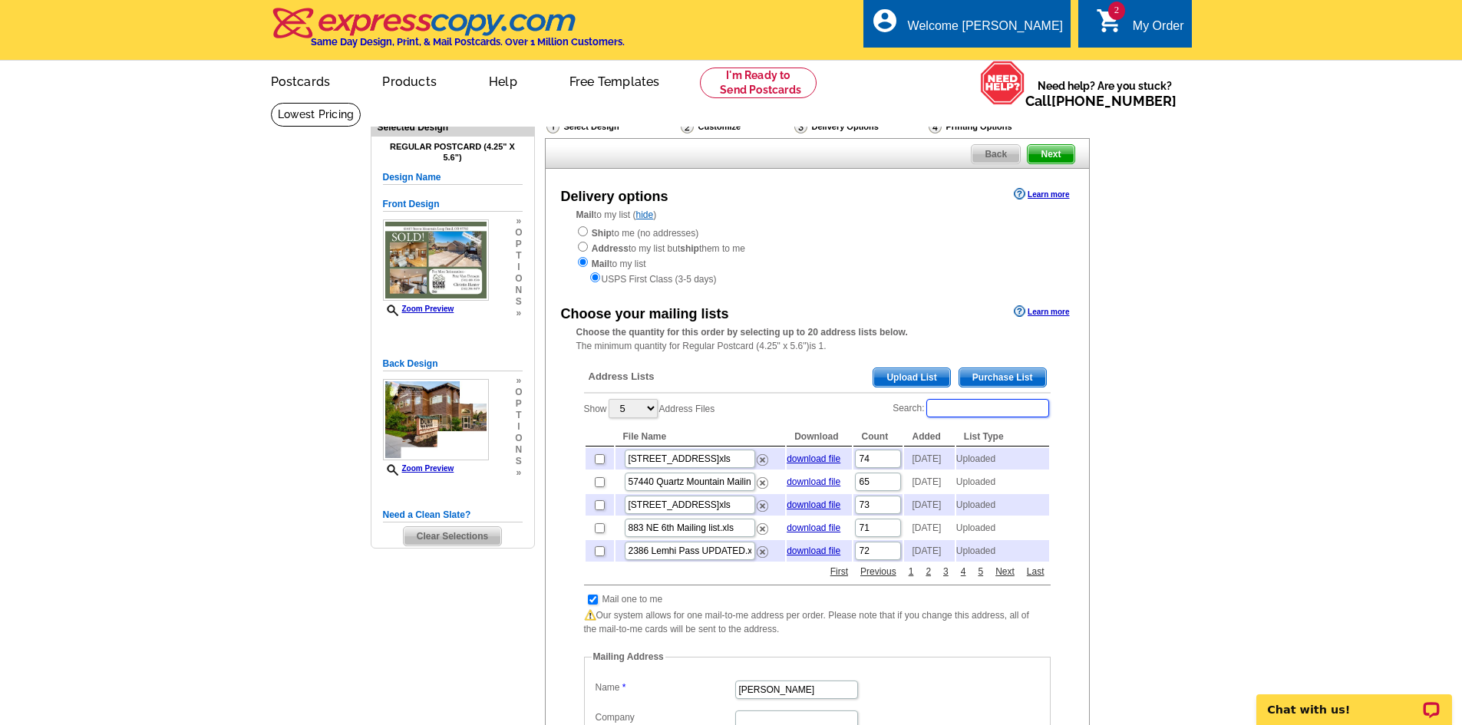
click at [948, 413] on input "Search:" at bounding box center [987, 408] width 123 height 18
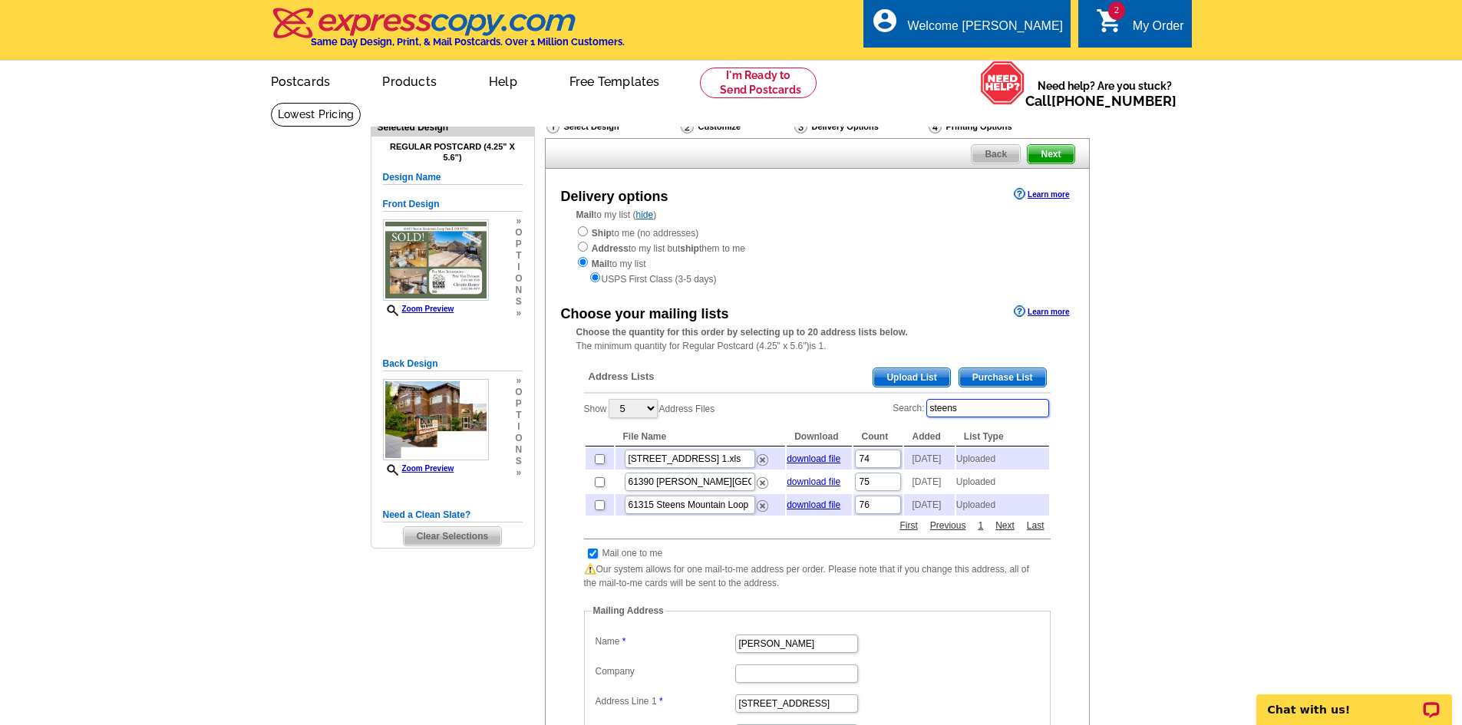
type input "steens"
click at [595, 460] on input "checkbox" at bounding box center [600, 459] width 10 height 10
checkbox input "true"
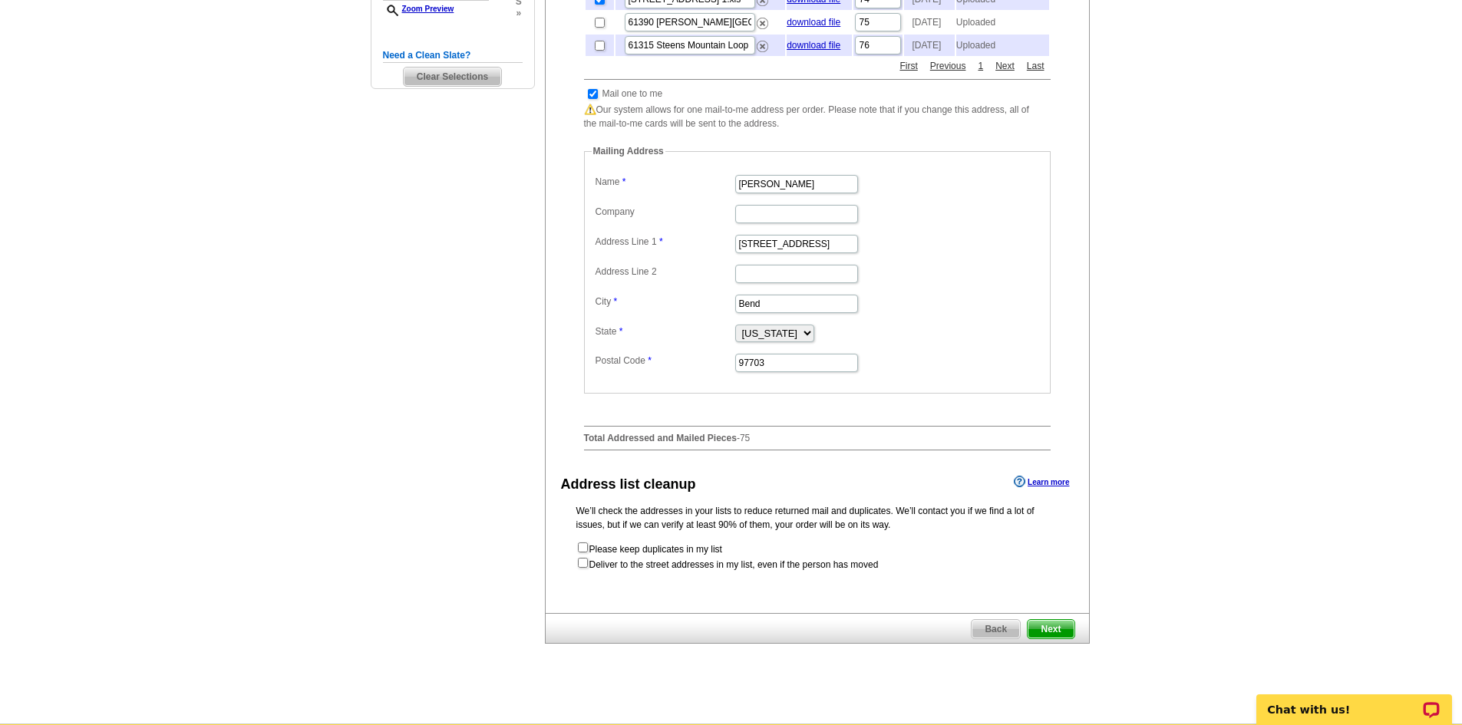
scroll to position [614, 0]
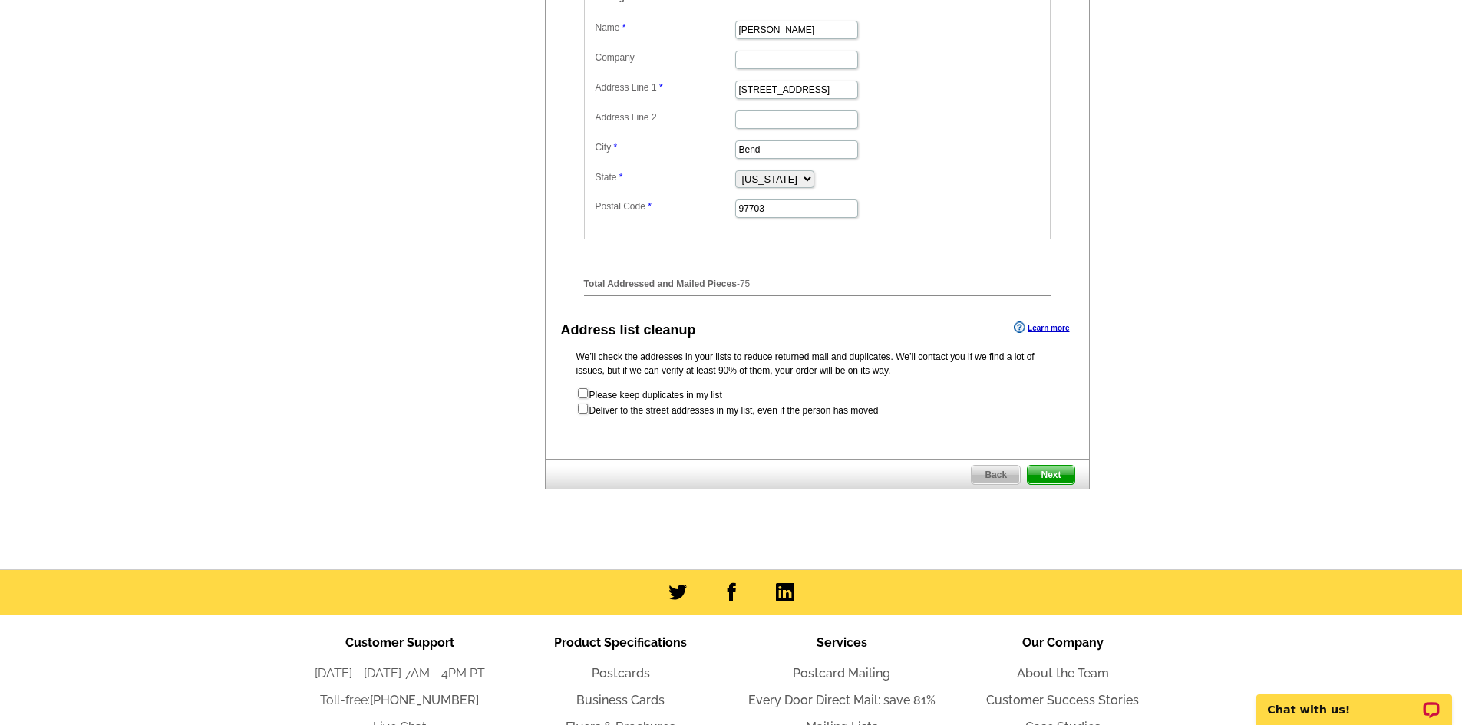
click at [1058, 484] on span "Next" at bounding box center [1050, 475] width 46 height 18
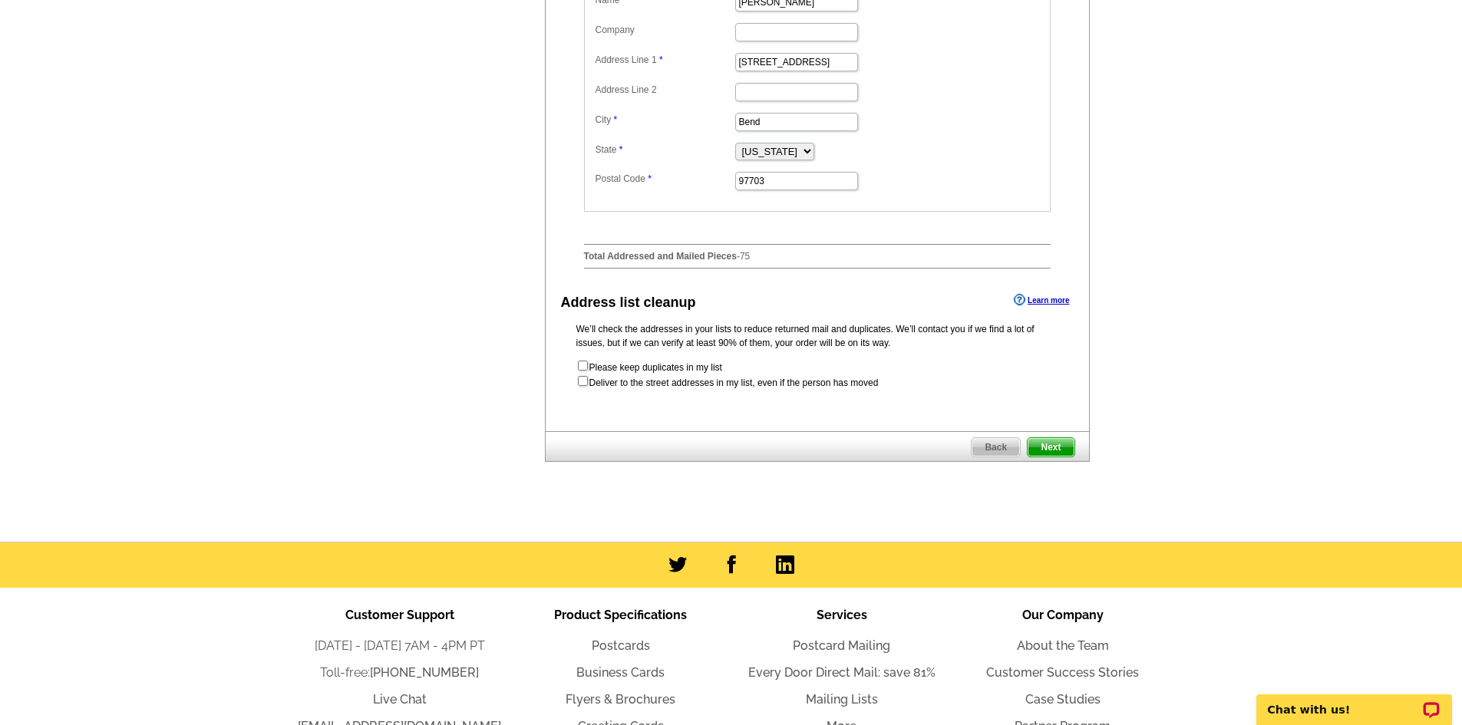
scroll to position [0, 0]
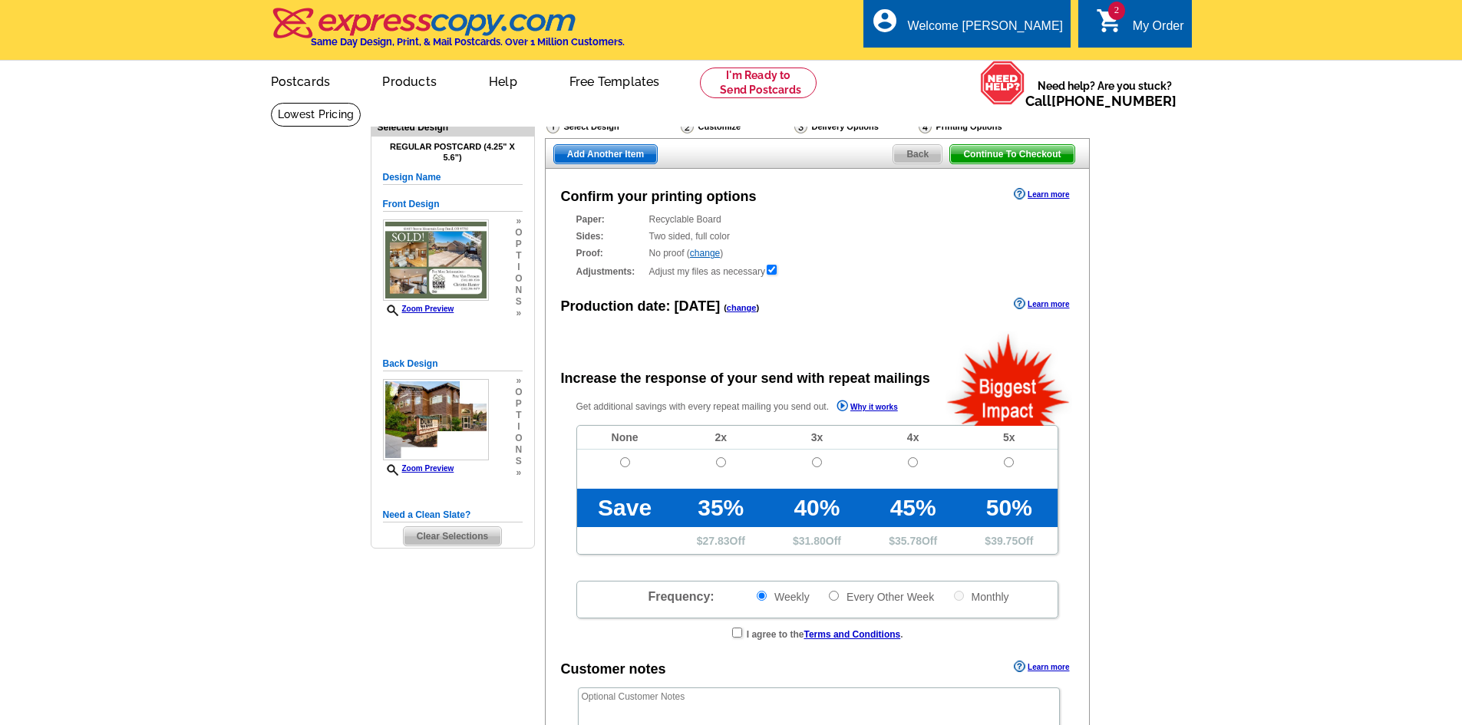
radio input "false"
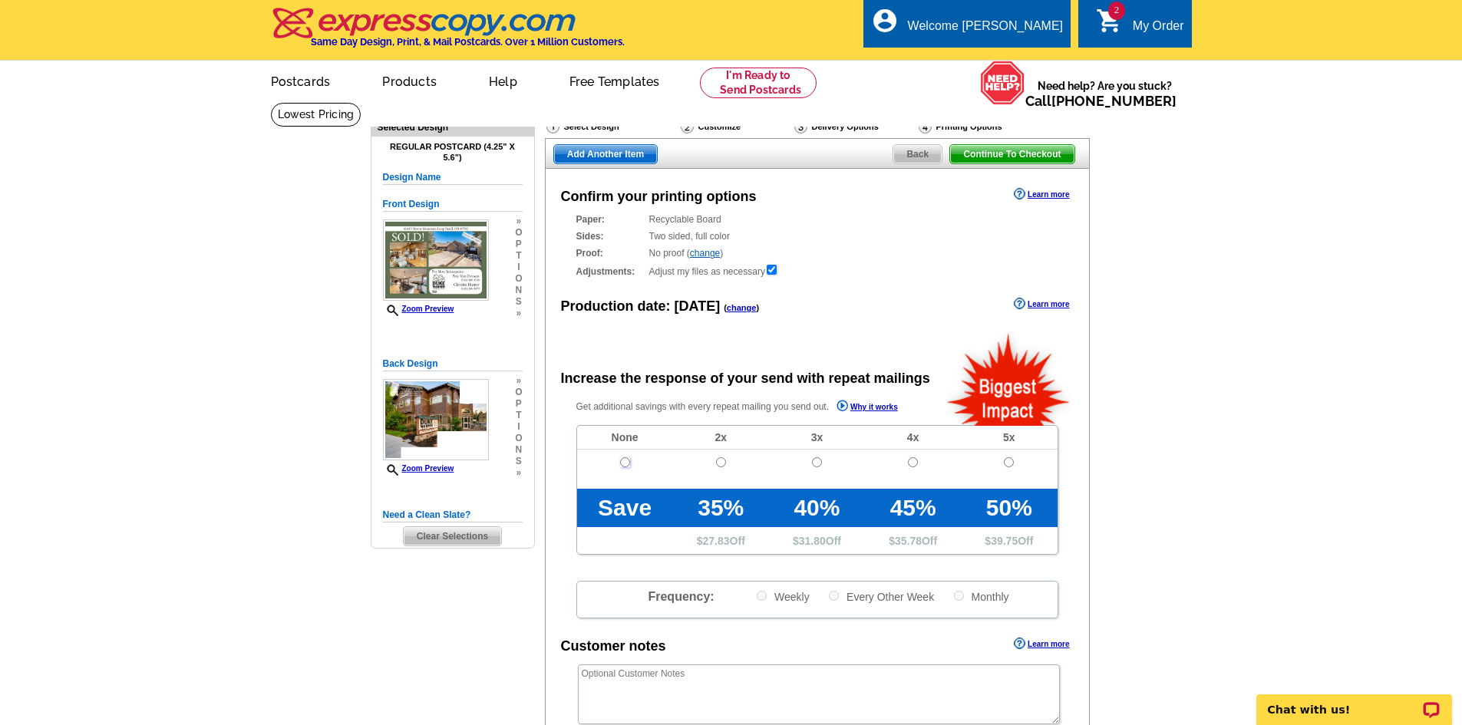
click at [628, 462] on input "radio" at bounding box center [625, 462] width 10 height 10
radio input "true"
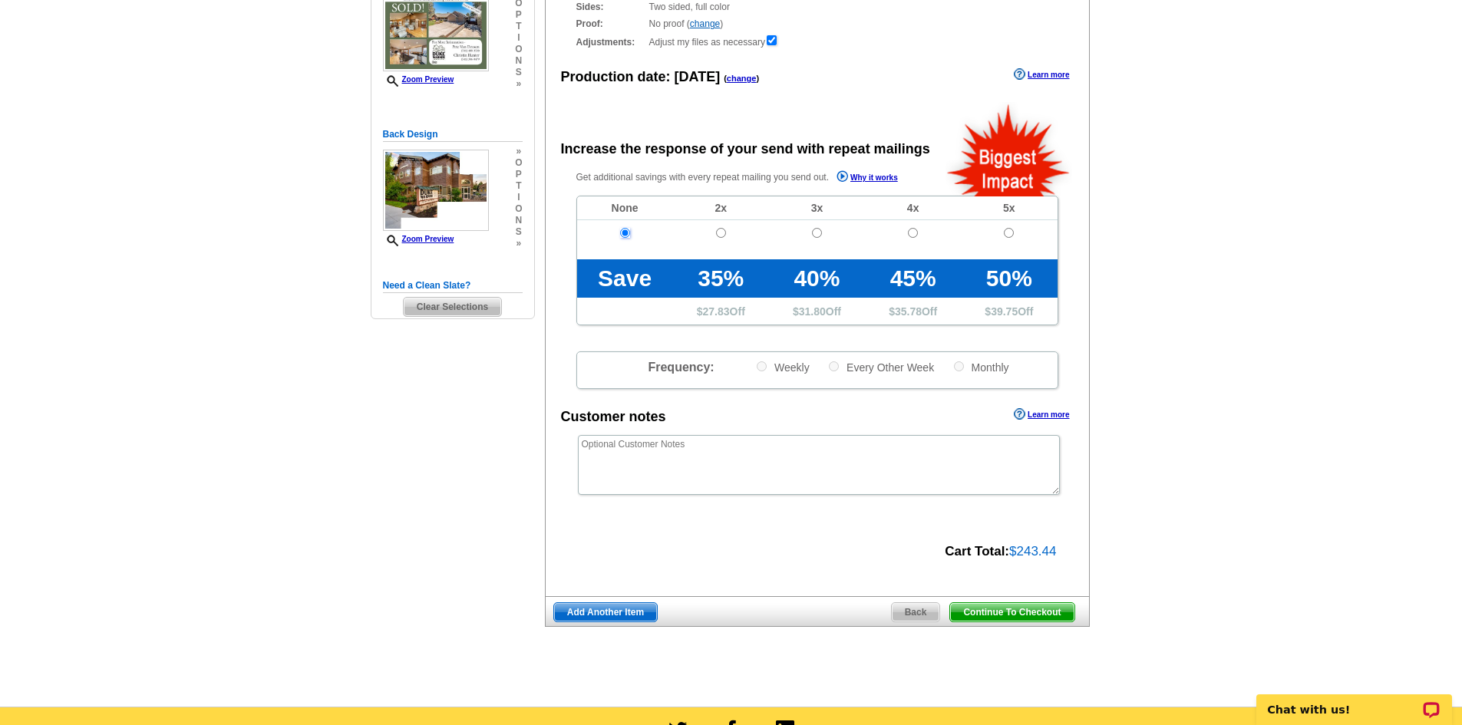
scroll to position [230, 0]
drag, startPoint x: 1000, startPoint y: 608, endPoint x: 1145, endPoint y: 463, distance: 206.2
click at [1000, 608] on span "Continue To Checkout" at bounding box center [1012, 611] width 124 height 18
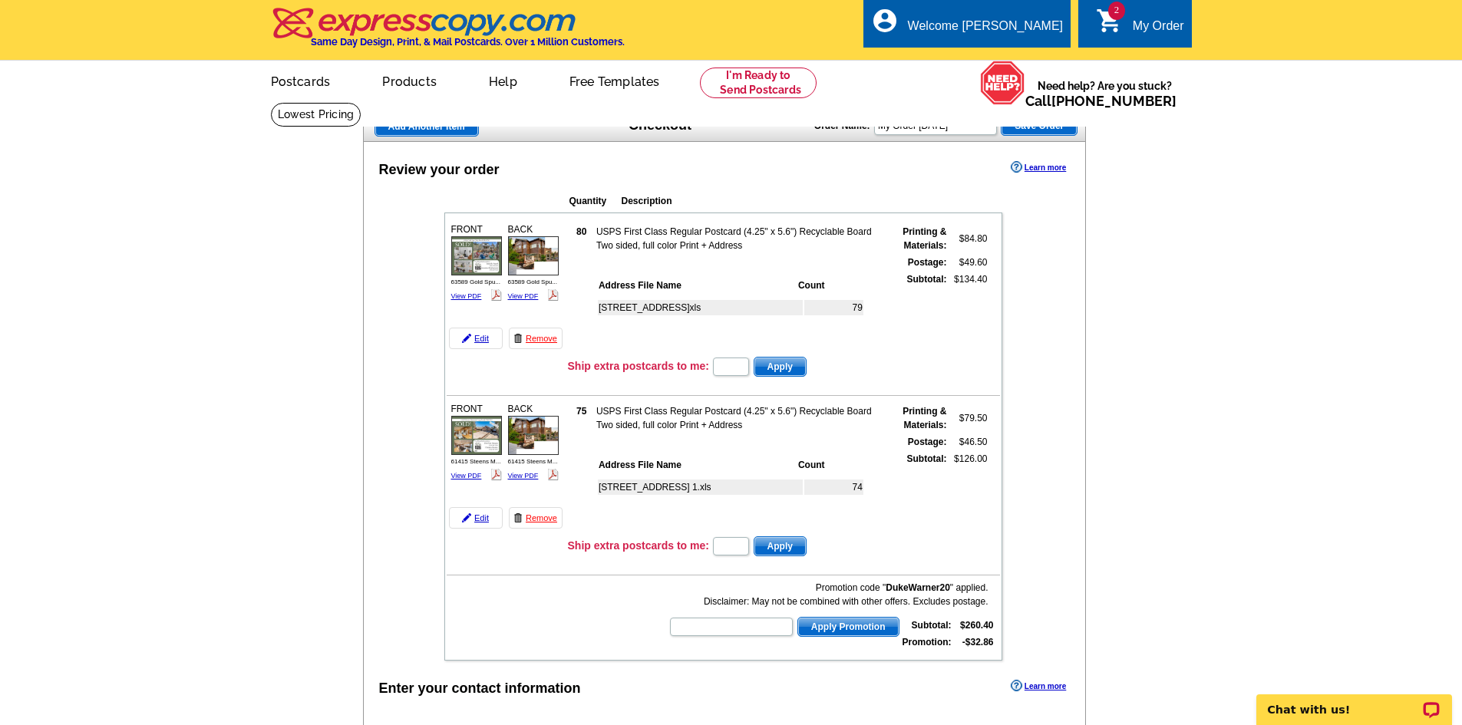
click at [438, 130] on span "Add Another Item" at bounding box center [426, 126] width 103 height 18
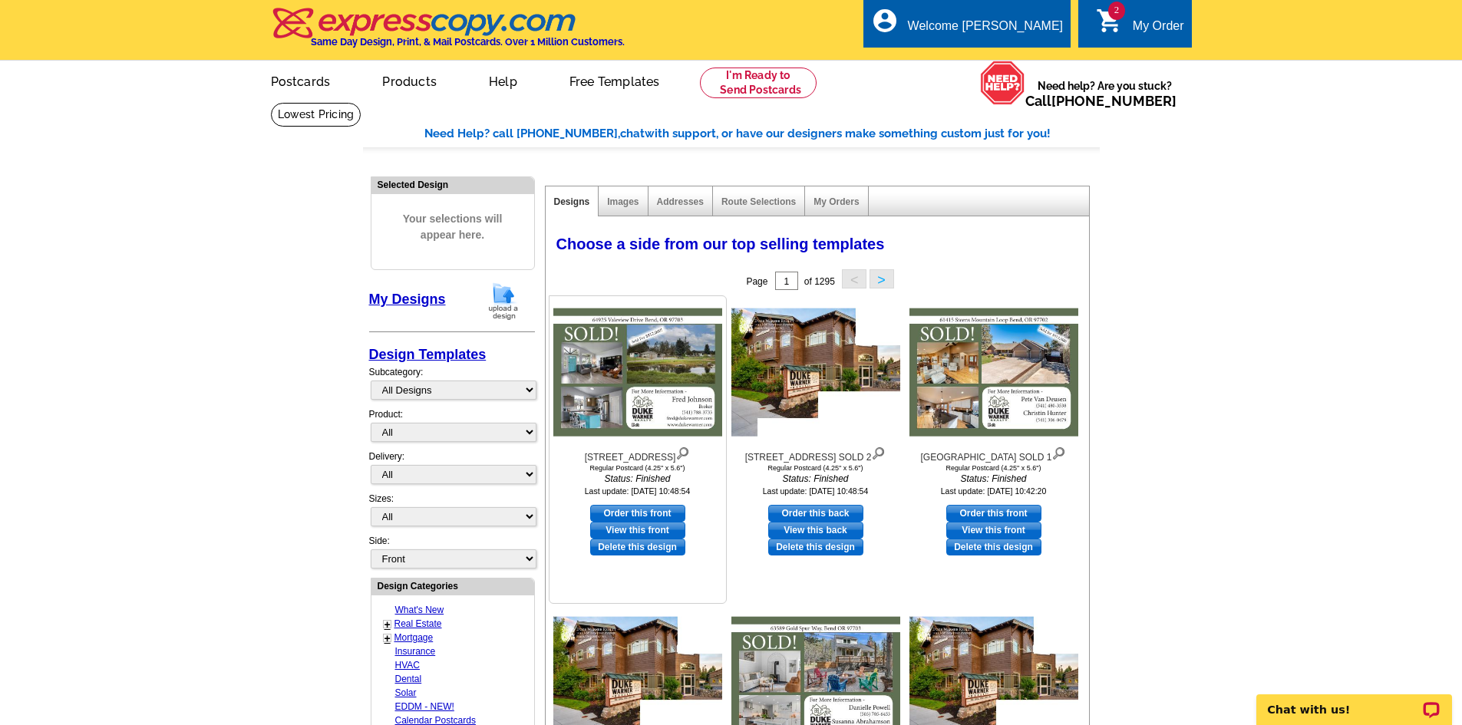
click at [658, 512] on link "Order this front" at bounding box center [637, 513] width 95 height 17
select select "1"
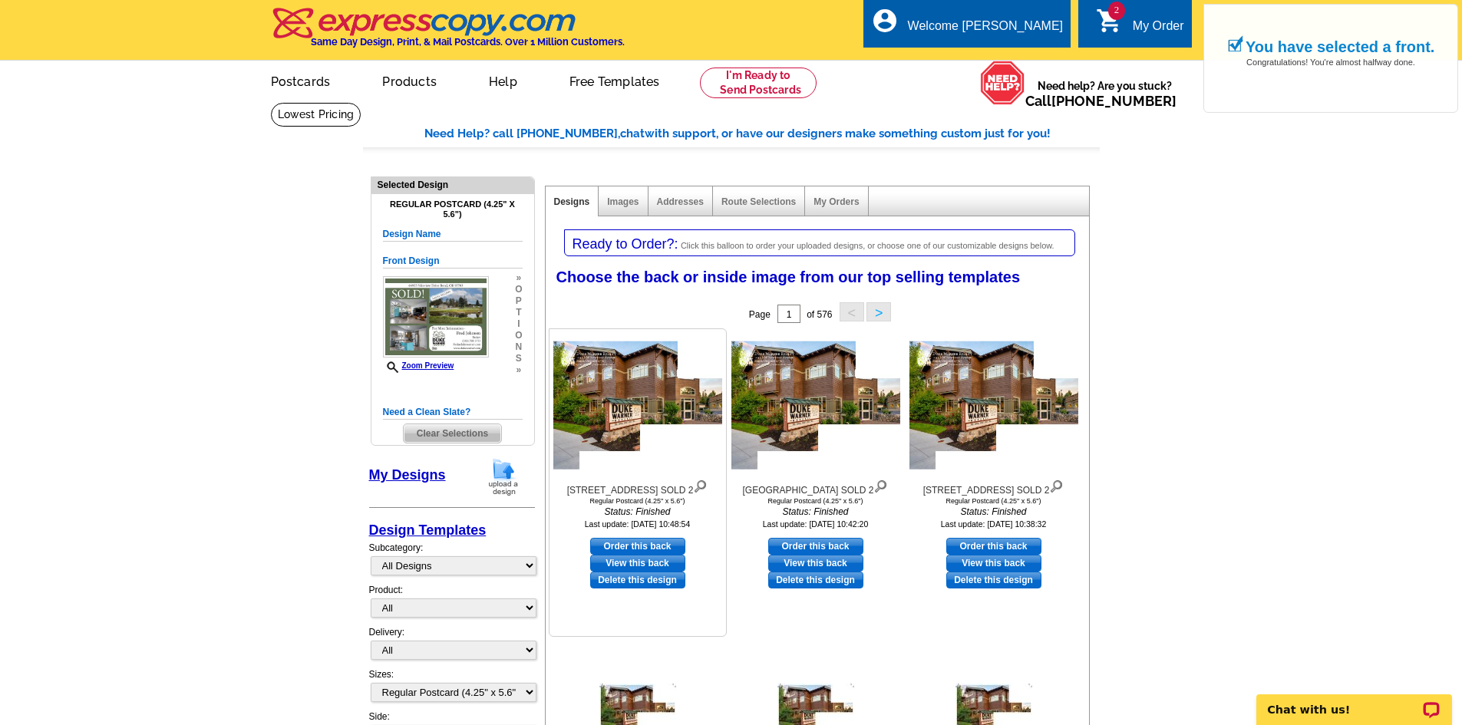
click at [651, 550] on link "Order this back" at bounding box center [637, 546] width 95 height 17
select select "front"
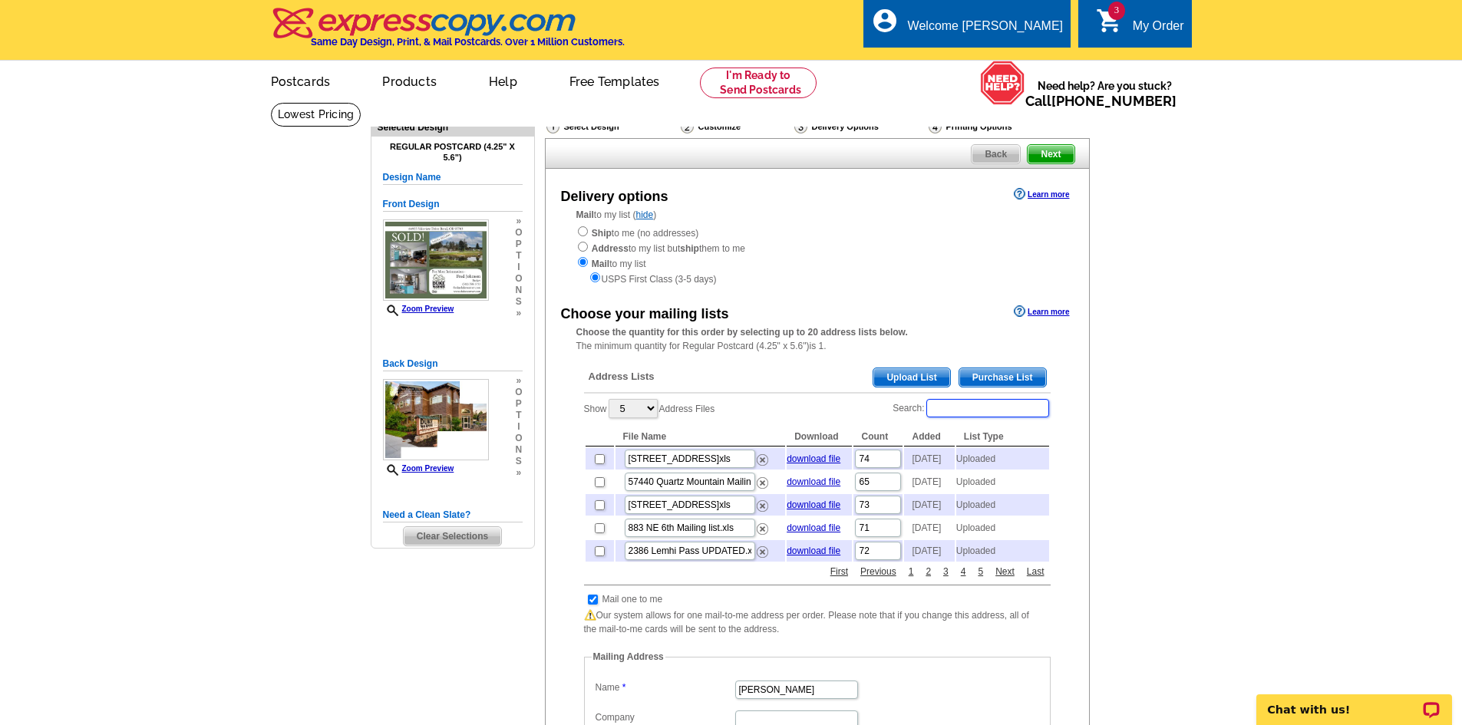
click at [944, 415] on input "Search:" at bounding box center [987, 408] width 123 height 18
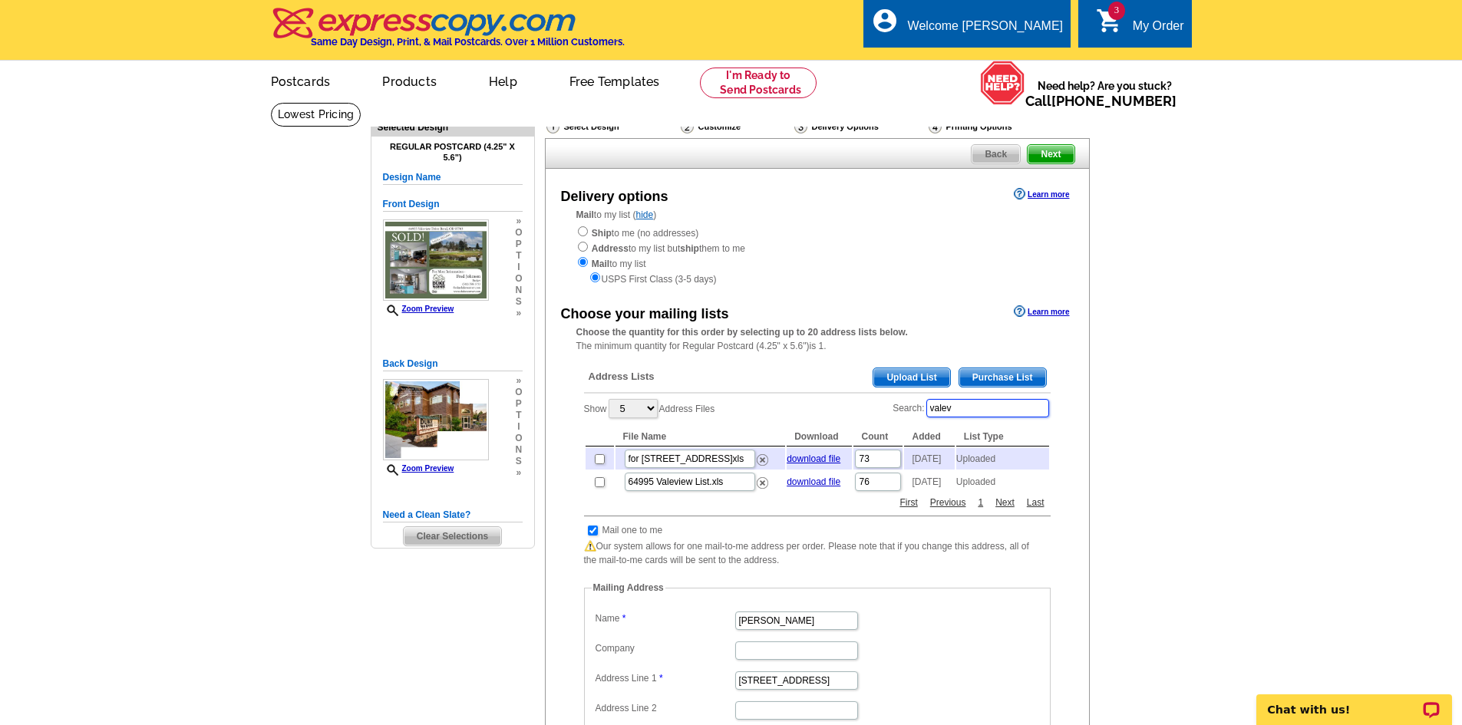
type input "valev"
click at [601, 464] on input "checkbox" at bounding box center [600, 459] width 10 height 10
checkbox input "true"
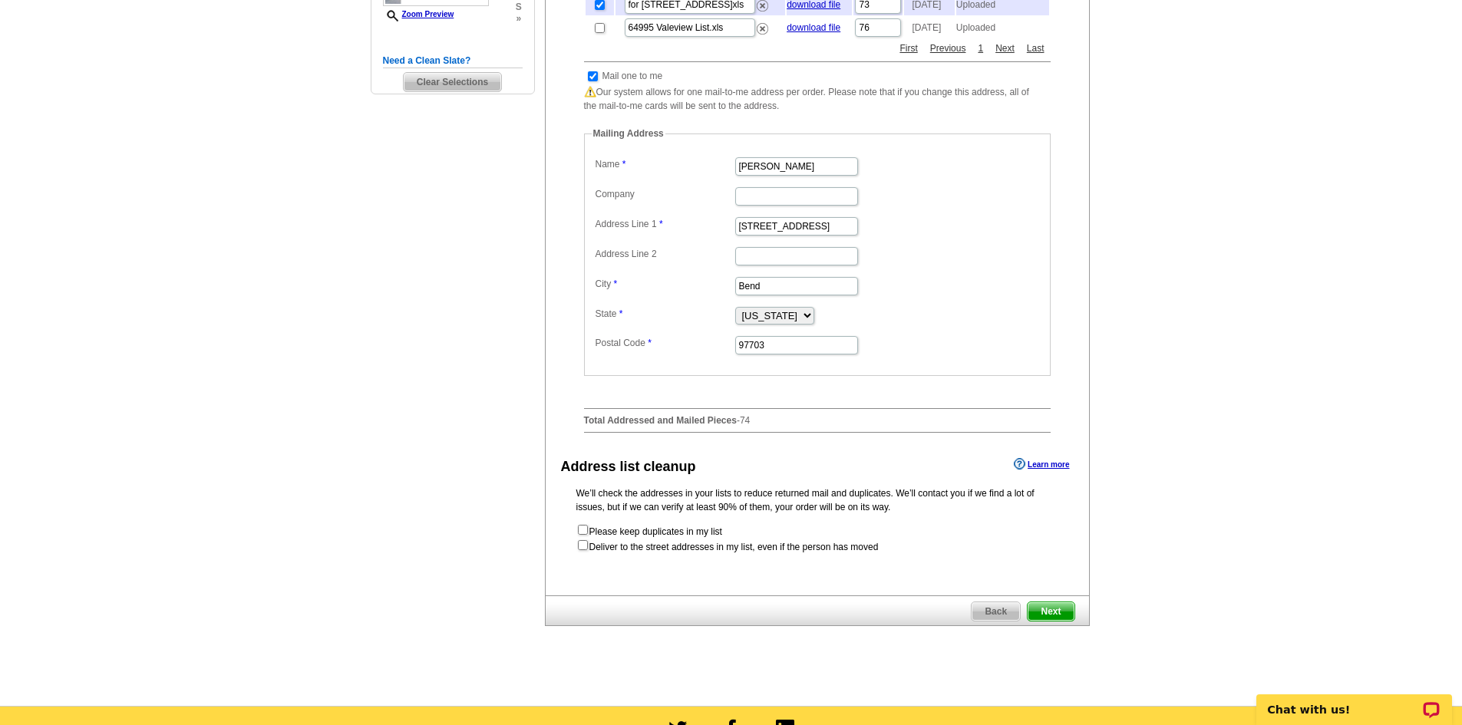
scroll to position [460, 0]
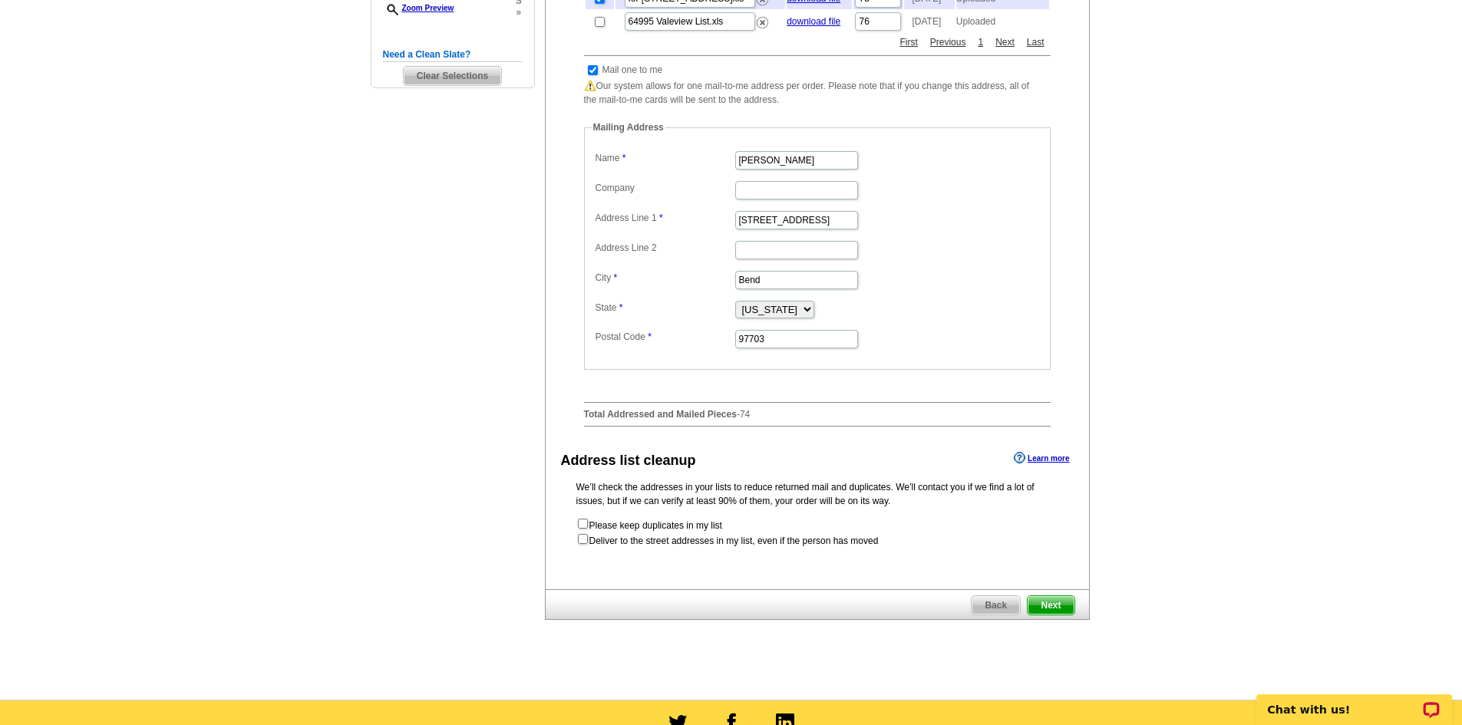
click at [1053, 615] on span "Next" at bounding box center [1050, 605] width 46 height 18
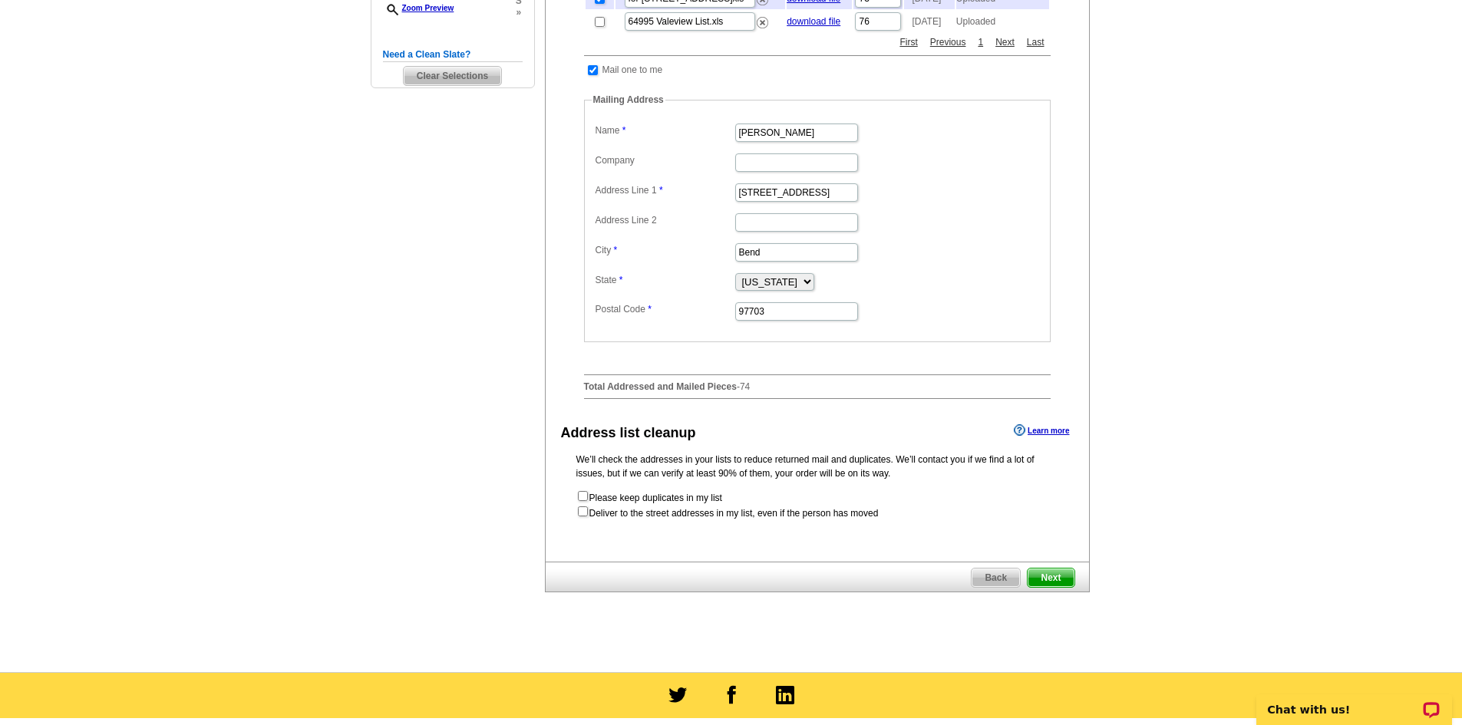
scroll to position [0, 0]
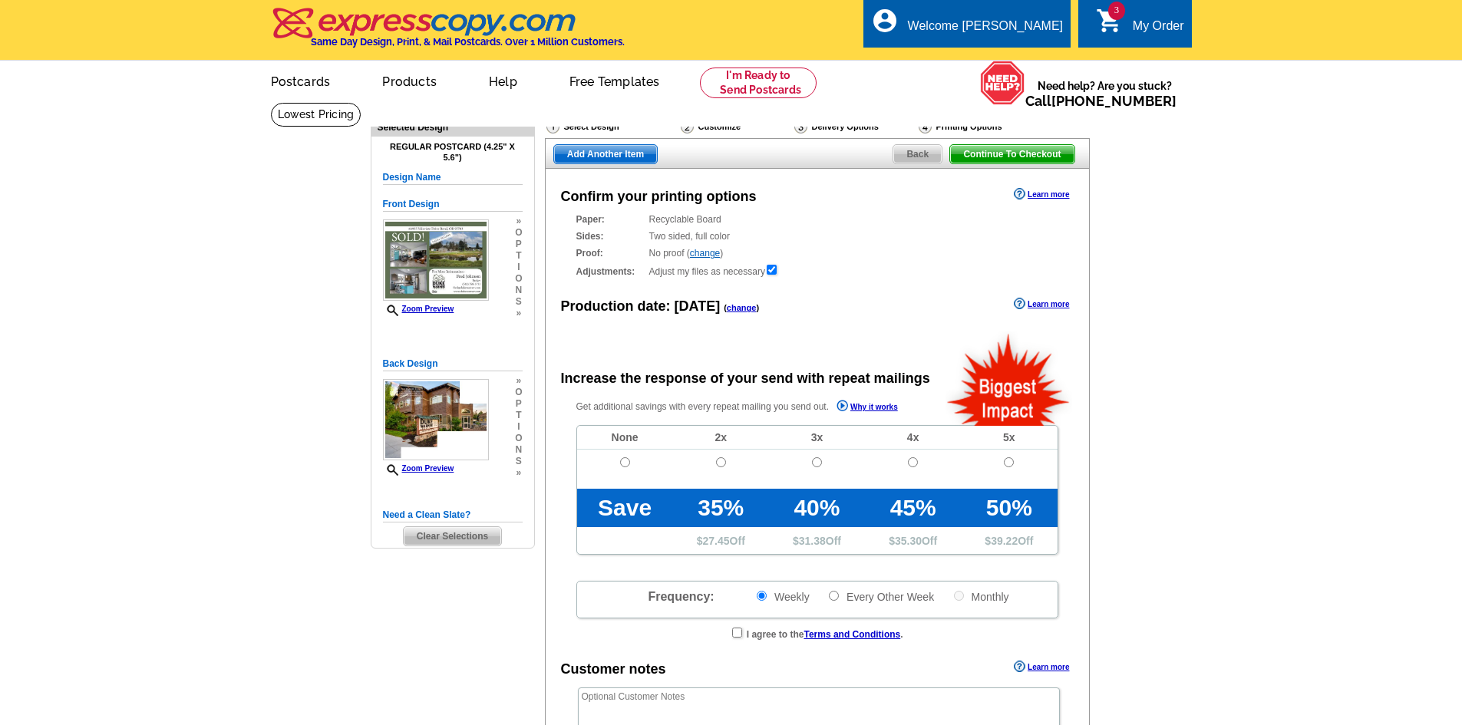
radio input "false"
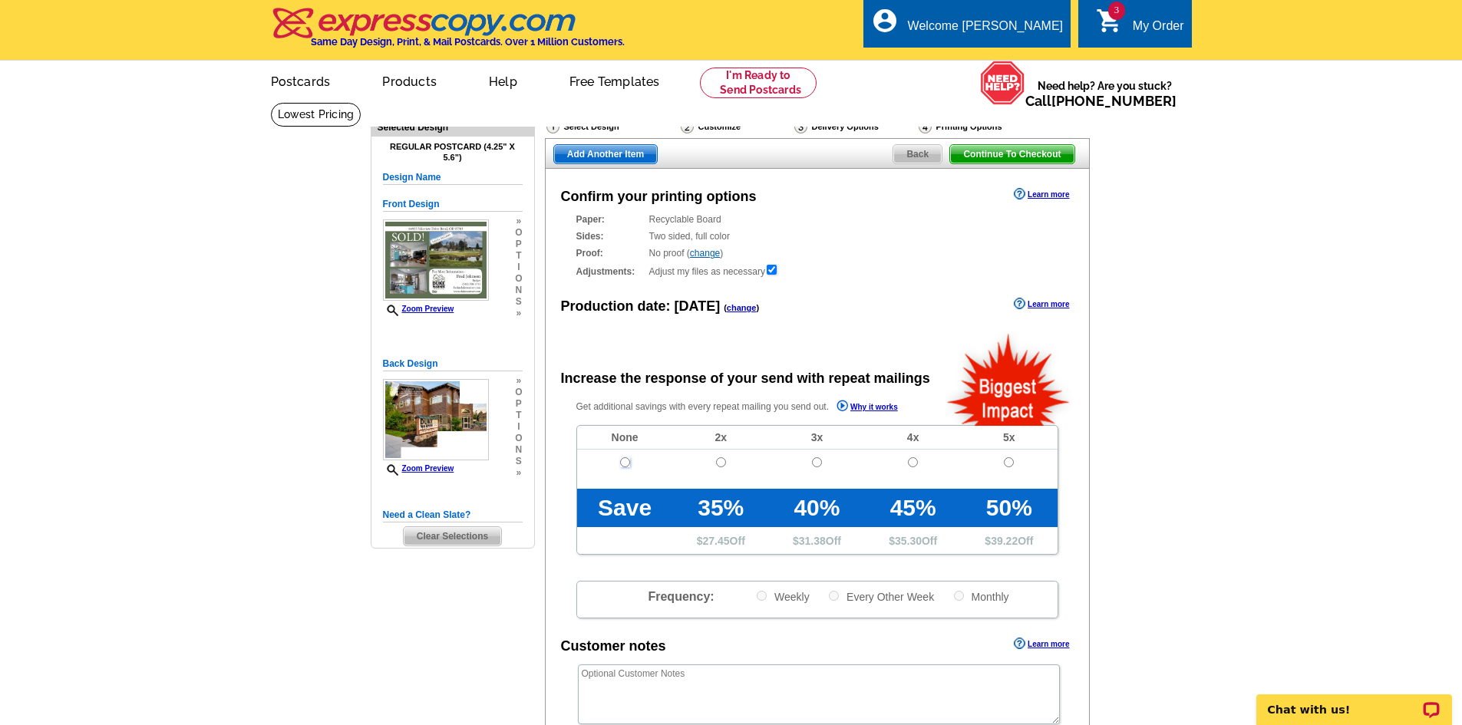
click at [628, 465] on input "radio" at bounding box center [625, 462] width 10 height 10
radio input "true"
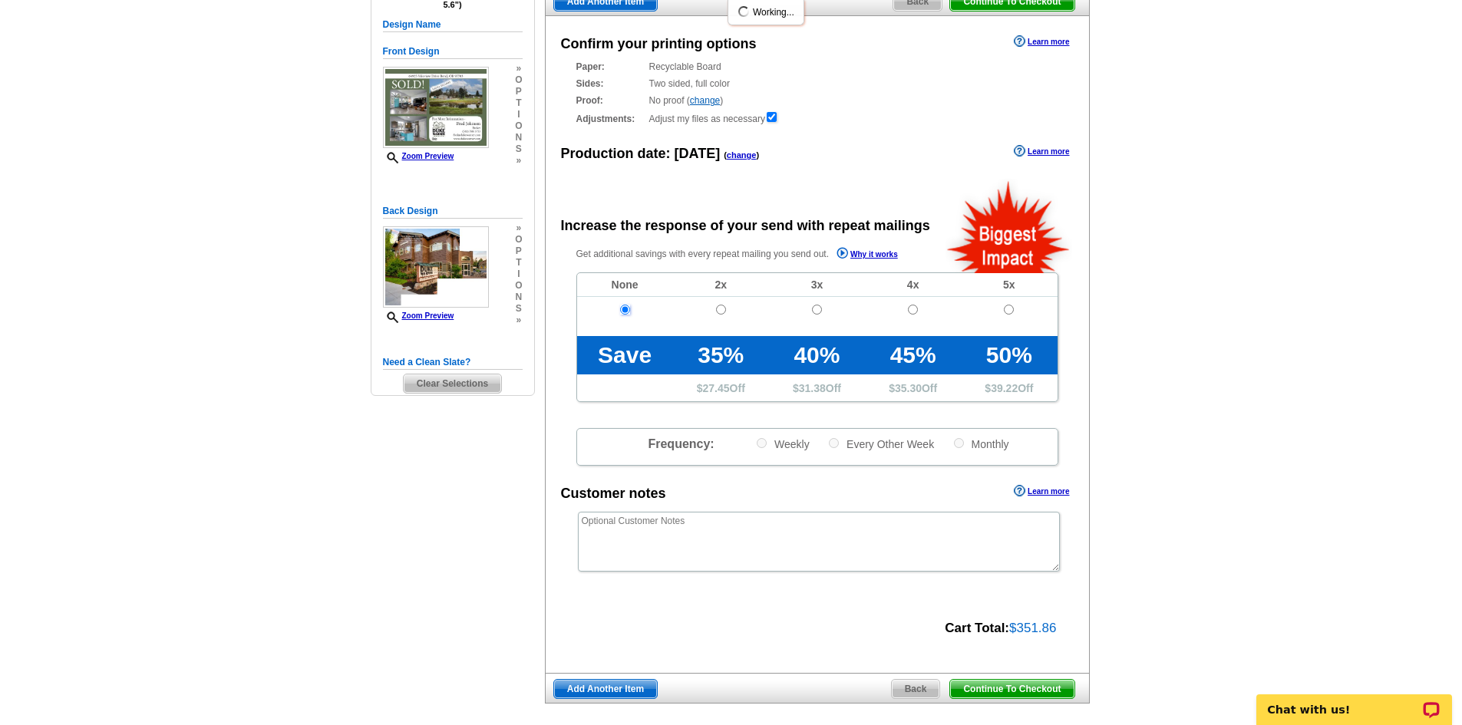
scroll to position [153, 0]
click at [1041, 691] on span "Continue To Checkout" at bounding box center [1012, 688] width 124 height 18
